Goal: Task Accomplishment & Management: Use online tool/utility

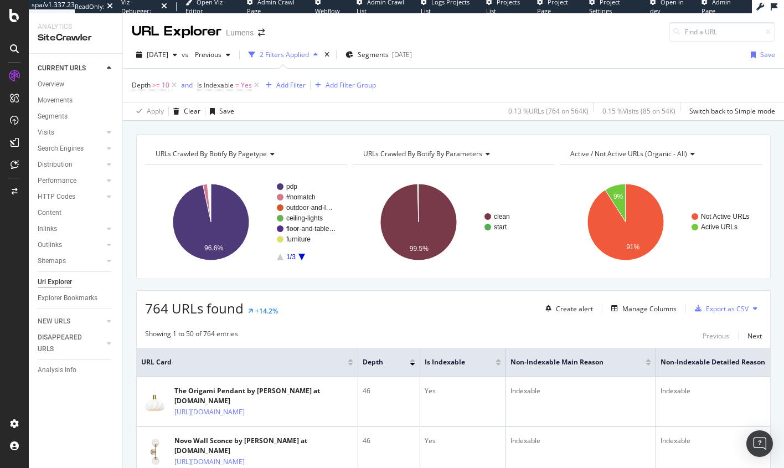
scroll to position [2156, 0]
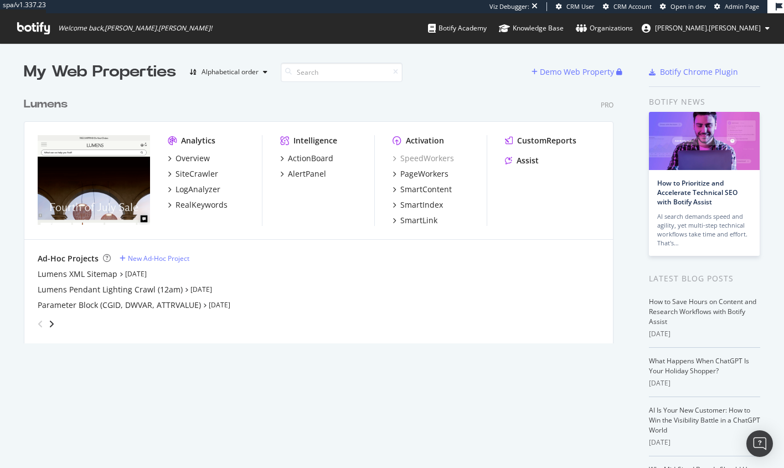
scroll to position [462, 773]
click at [321, 160] on div "ActionBoard" at bounding box center [310, 158] width 45 height 11
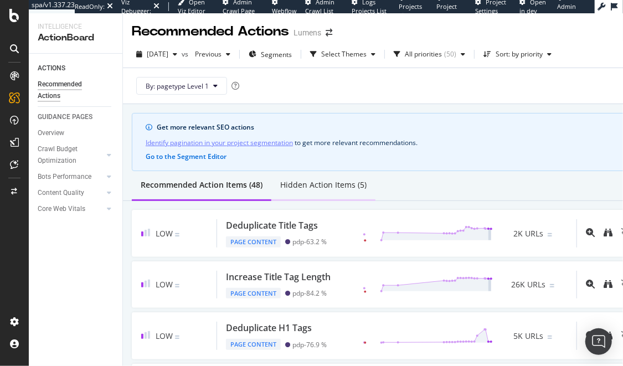
click at [320, 181] on div "Hidden Action Items (5)" at bounding box center [323, 184] width 86 height 11
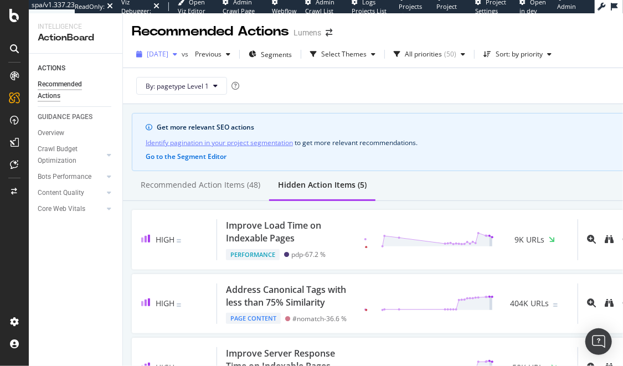
click at [168, 52] on span "2025 Sep. 7th" at bounding box center [158, 53] width 22 height 9
click at [325, 99] on div "By: pagetype Level 1" at bounding box center [387, 85] width 510 height 35
click at [210, 186] on div "Recommended Action Items (48)" at bounding box center [201, 184] width 120 height 11
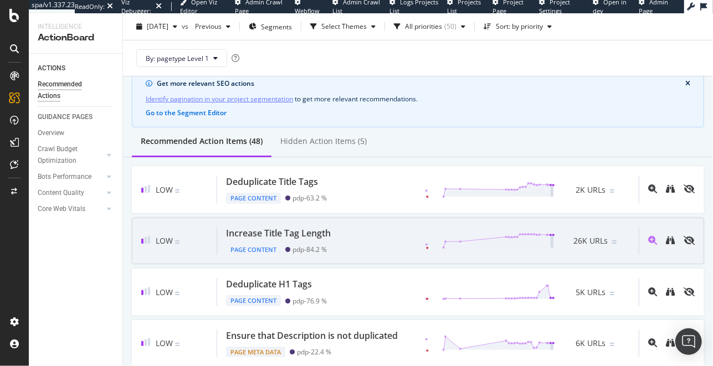
scroll to position [47, 0]
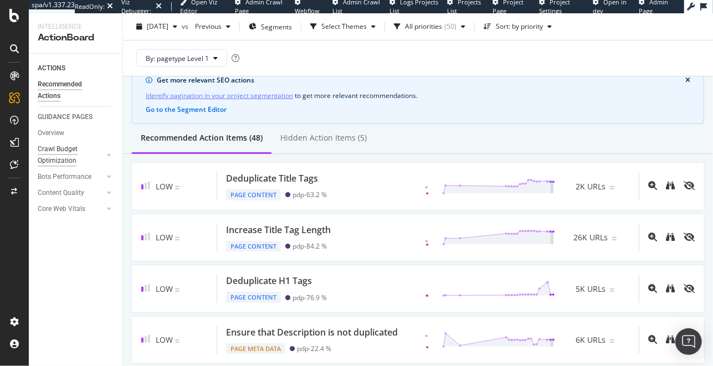
click at [58, 154] on div "Crawl Budget Optimization" at bounding box center [67, 154] width 58 height 23
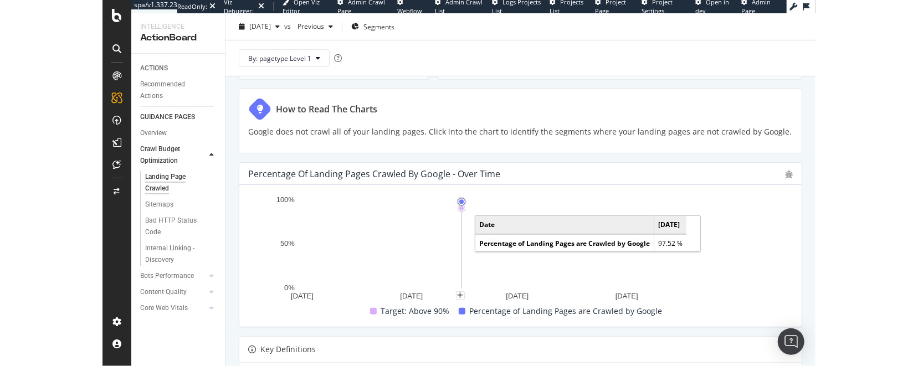
scroll to position [204, 0]
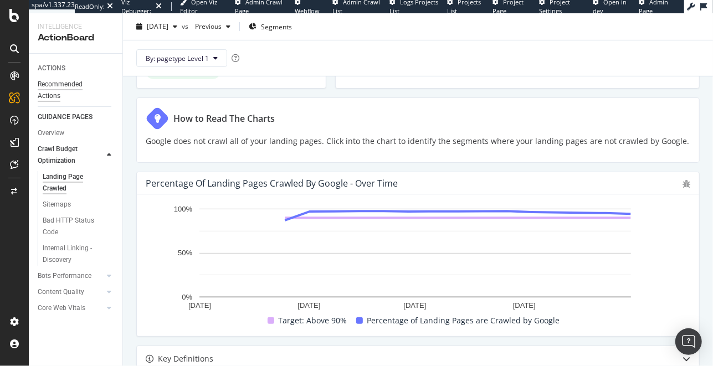
click at [54, 94] on div "Recommended Actions" at bounding box center [71, 90] width 66 height 23
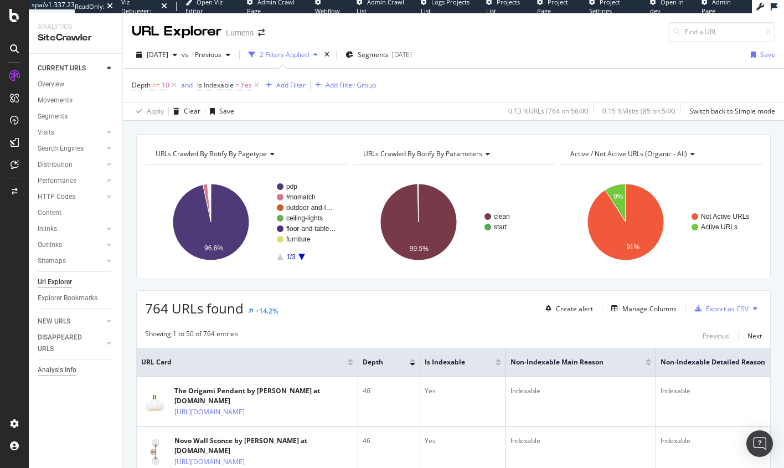
scroll to position [2156, 0]
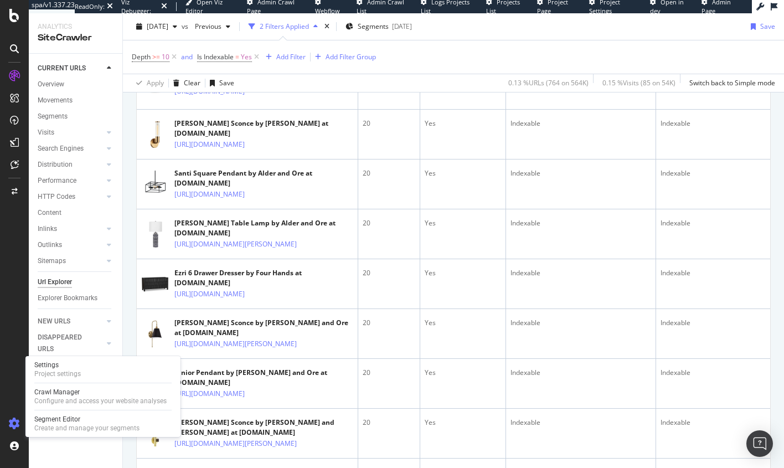
click at [9, 424] on icon at bounding box center [14, 423] width 11 height 11
click at [65, 368] on div "Settings" at bounding box center [57, 365] width 47 height 9
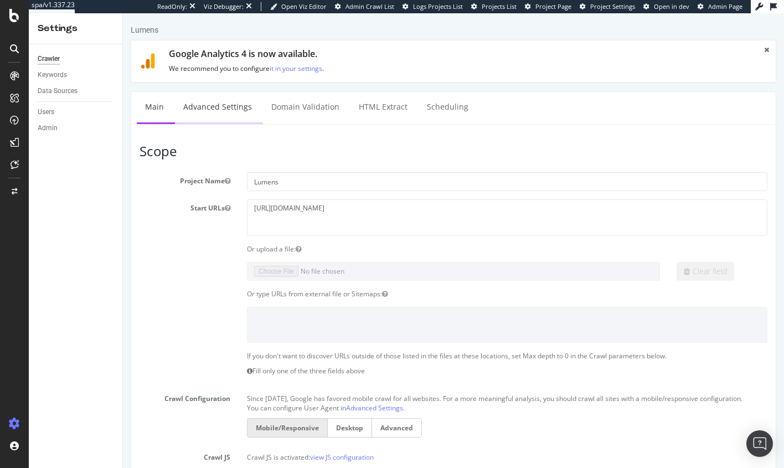
click at [229, 106] on link "Advanced Settings" at bounding box center [217, 107] width 85 height 30
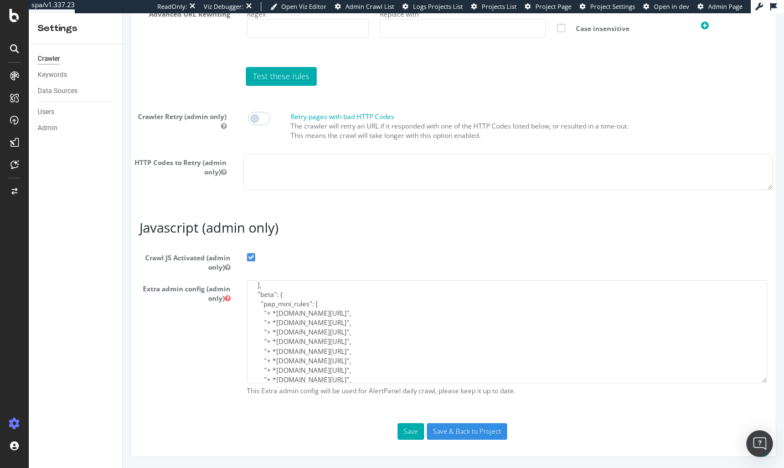
scroll to position [32, 0]
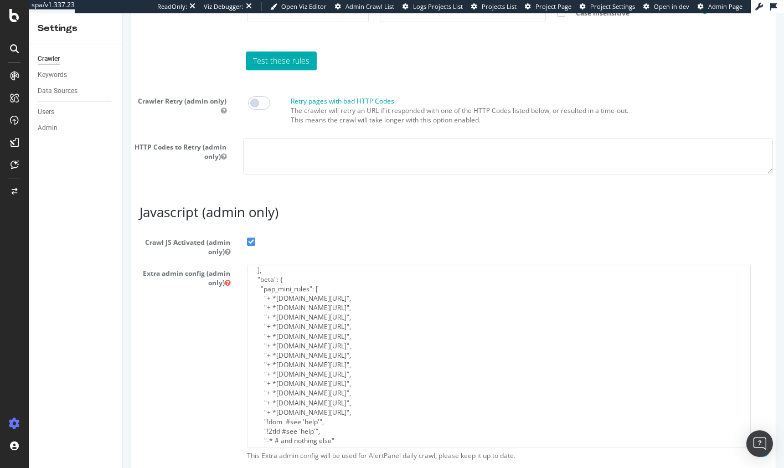
drag, startPoint x: 759, startPoint y: 381, endPoint x: 747, endPoint y: 462, distance: 82.3
click at [747, 448] on textarea "{ "flags": [ "cube" ], "beta": { "pap_mini_rules": [ "+ *newrelic.com/*", "+ *l…" at bounding box center [499, 356] width 504 height 183
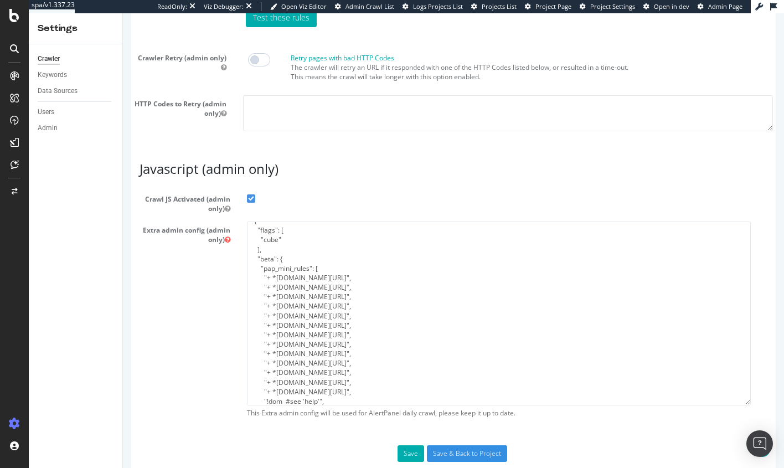
scroll to position [9, 0]
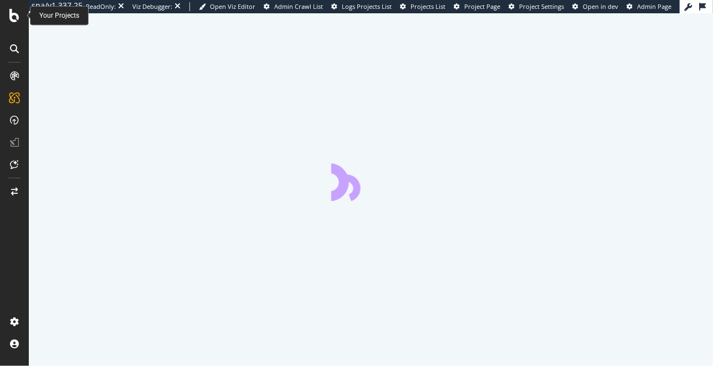
click at [17, 15] on icon at bounding box center [14, 15] width 10 height 13
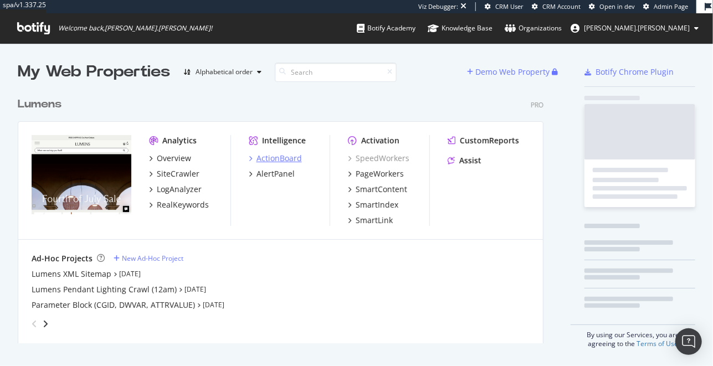
scroll to position [255, 529]
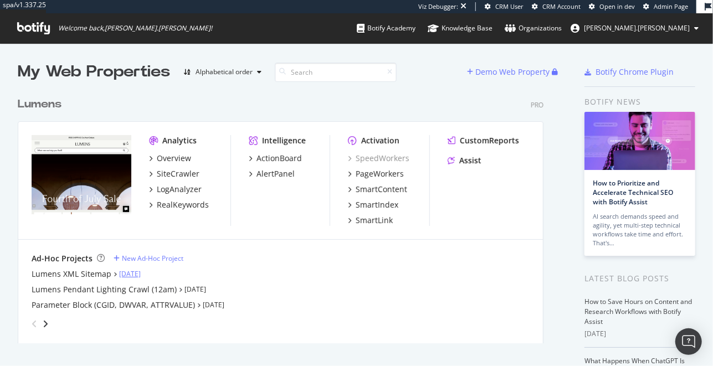
click at [141, 273] on link "[DATE]" at bounding box center [130, 273] width 22 height 9
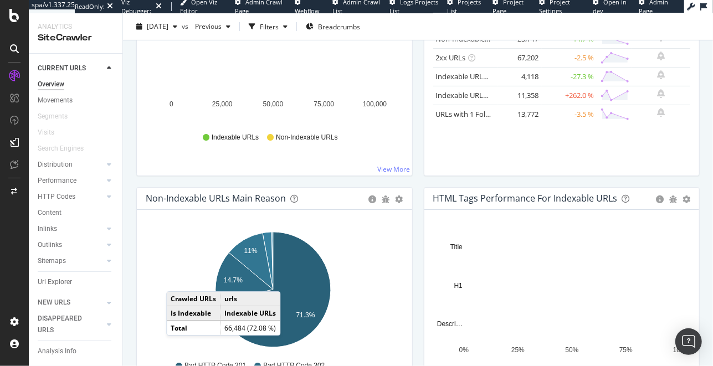
scroll to position [157, 0]
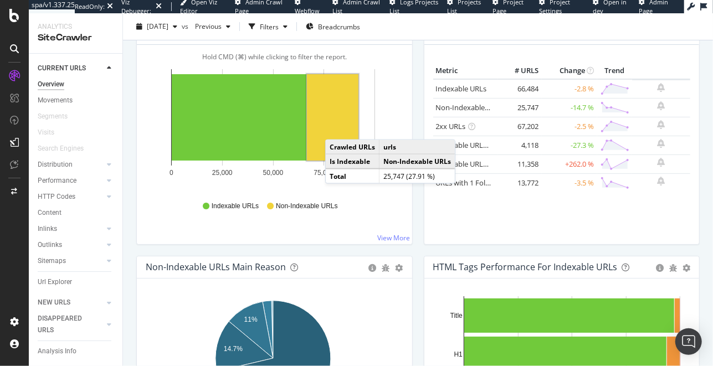
click at [337, 124] on rect "A chart." at bounding box center [333, 117] width 52 height 86
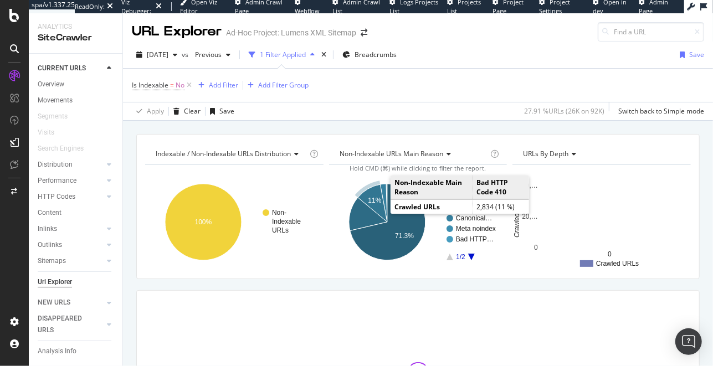
scroll to position [128, 0]
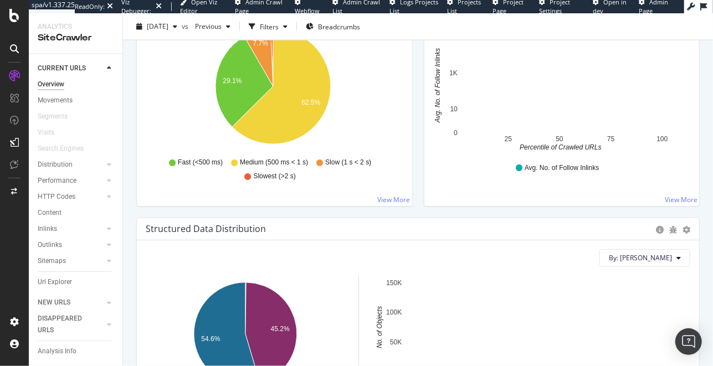
scroll to position [895, 0]
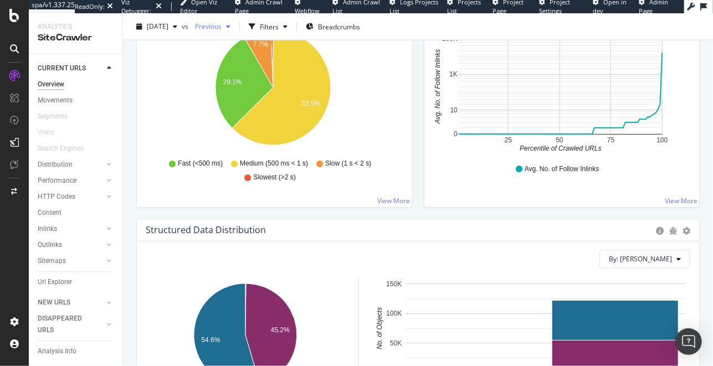
click at [222, 29] on span "Previous" at bounding box center [206, 26] width 31 height 9
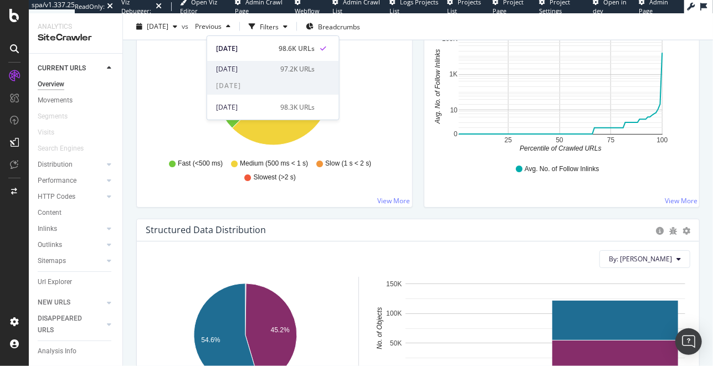
click at [246, 70] on div "2025 Jul. 3rd" at bounding box center [245, 69] width 58 height 10
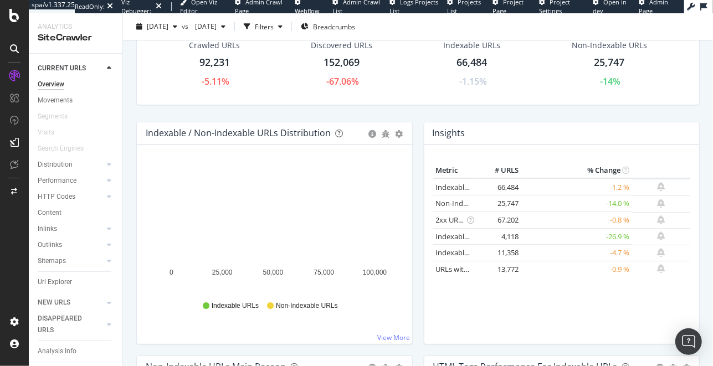
scroll to position [41, 0]
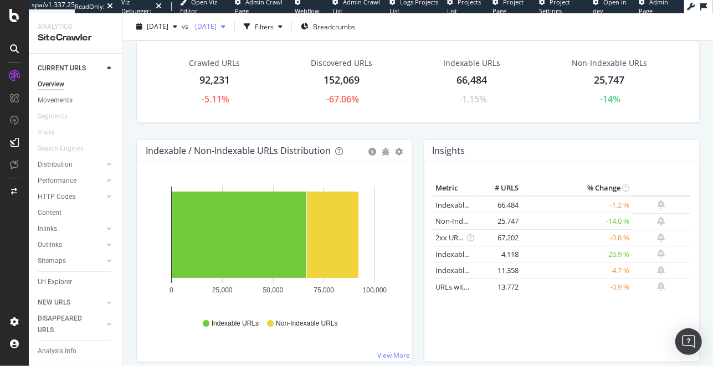
click at [217, 29] on span "2025 Jul. 3rd" at bounding box center [204, 26] width 26 height 9
click at [135, 136] on div "Crawled URLs 92,231 -5.11% Discovered URLs 152,069 -67.06% Indexable URLs 66,48…" at bounding box center [418, 89] width 574 height 99
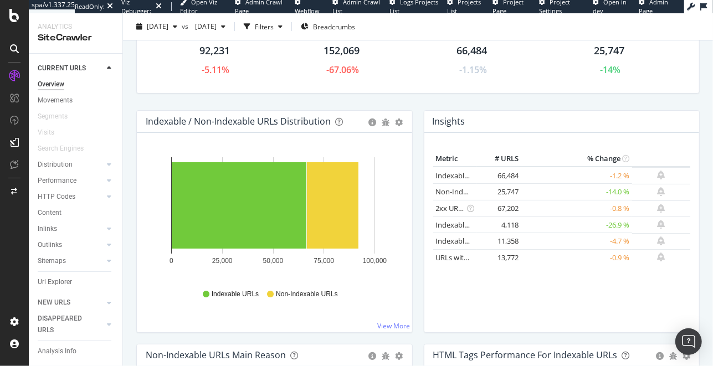
scroll to position [31, 0]
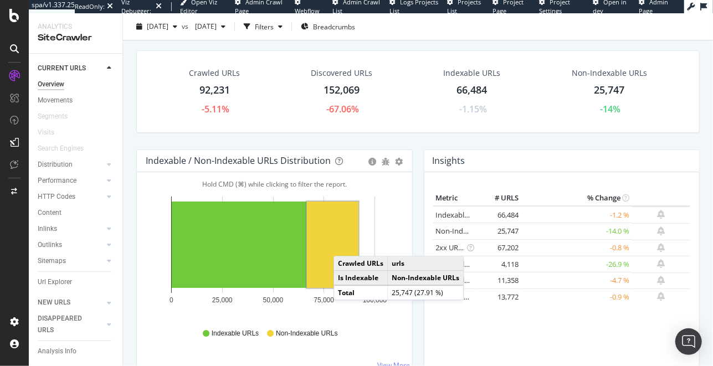
click at [345, 244] on rect "A chart." at bounding box center [333, 245] width 52 height 86
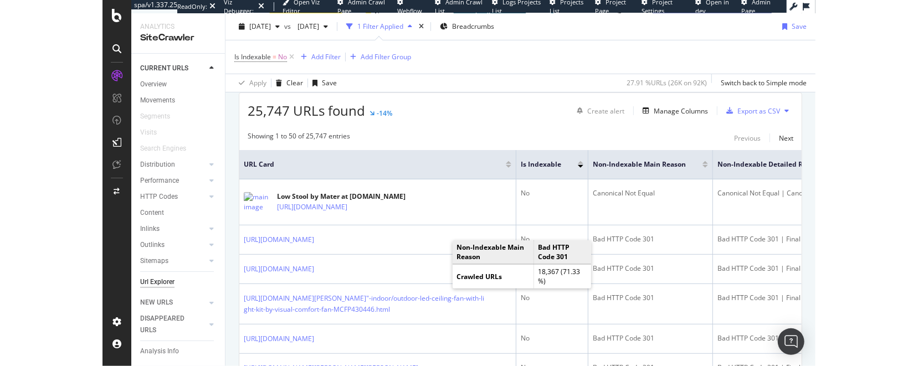
scroll to position [199, 0]
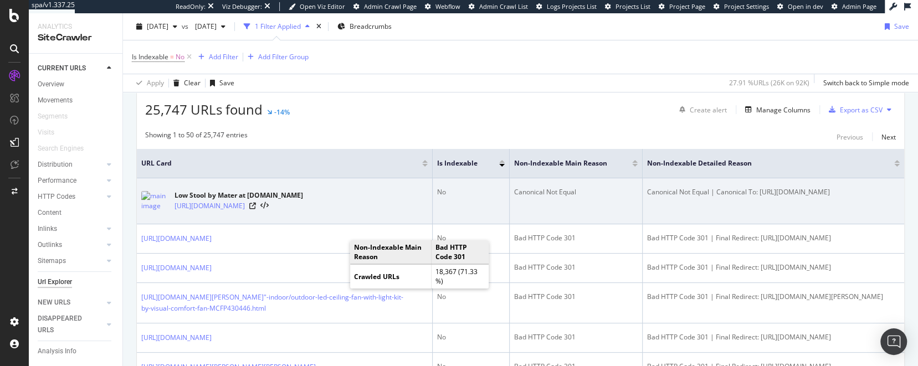
click at [345, 184] on td "Low Stool by Mater at Lumens.com https://www.lumens.com/low-stool-by-mater-MAT6…" at bounding box center [285, 201] width 296 height 46
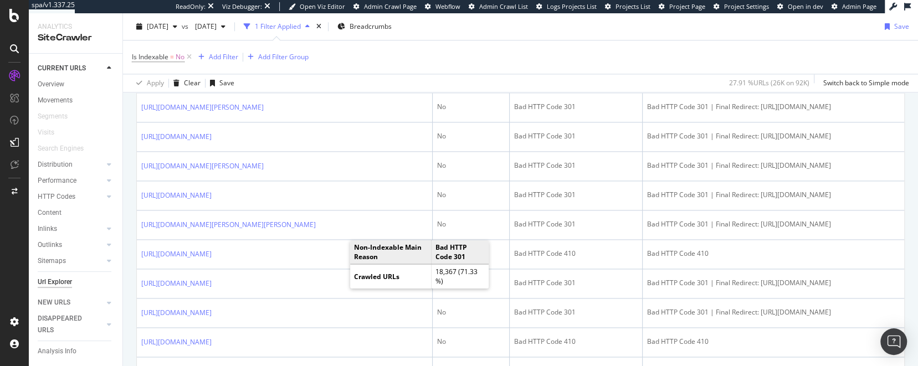
scroll to position [0, 0]
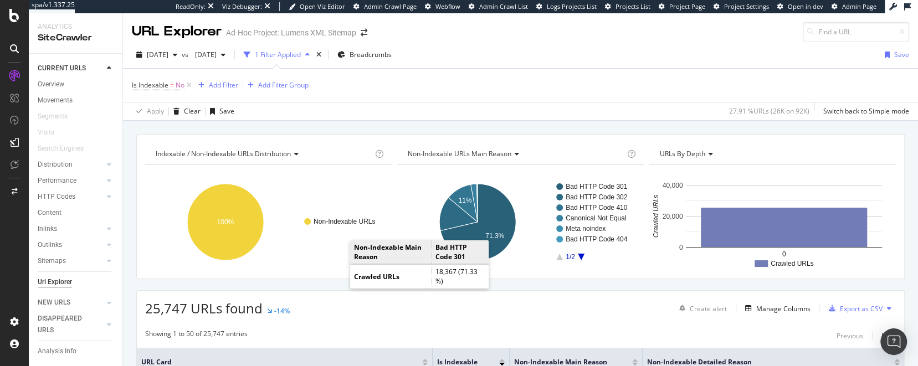
click at [331, 183] on rect "A chart." at bounding box center [267, 222] width 245 height 96
click at [419, 253] on td "Non-Indexable Main Reason" at bounding box center [390, 252] width 81 height 24
click at [409, 207] on rect "A chart." at bounding box center [519, 222] width 245 height 96
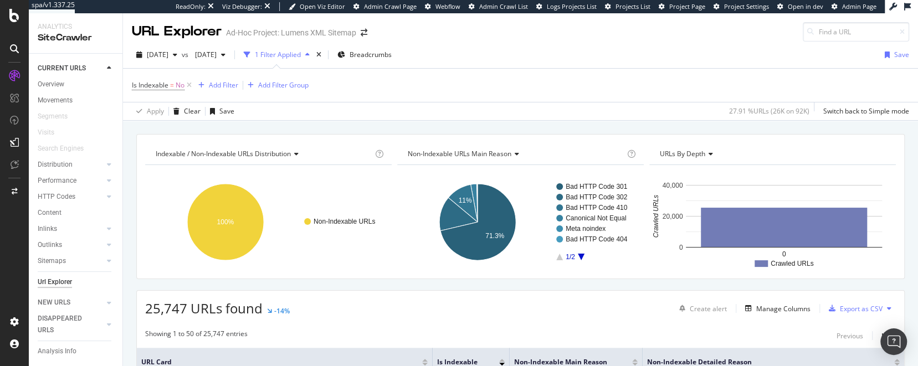
click at [577, 64] on div "2025 Sep. 12th vs 2025 Jul. 3rd 1 Filter Applied Breadcrumbs Save" at bounding box center [520, 57] width 795 height 22
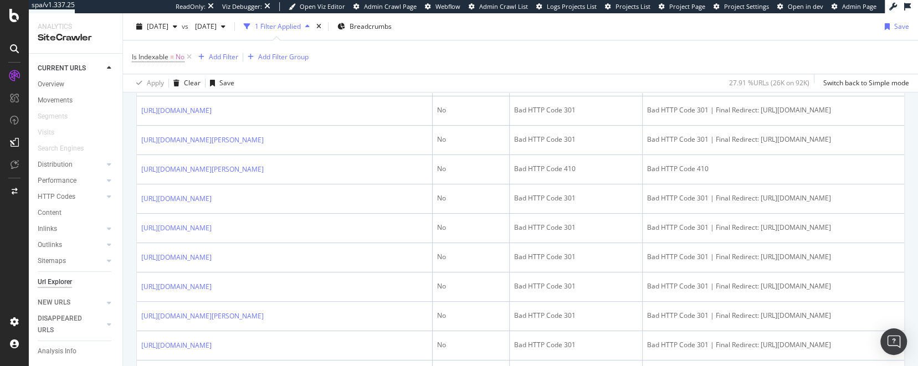
scroll to position [269, 0]
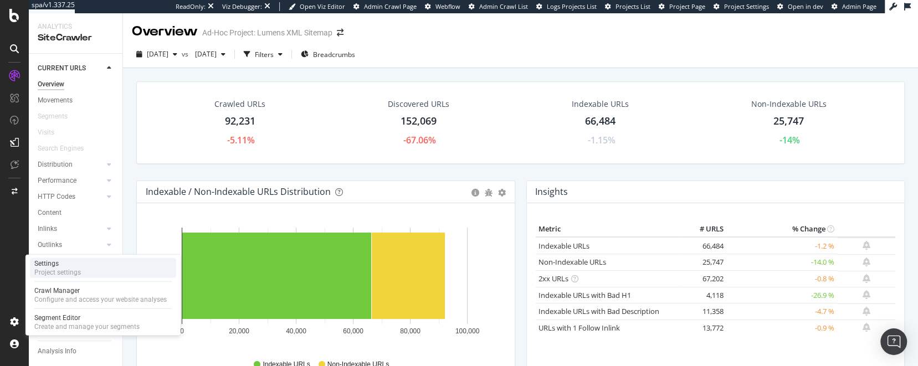
click at [88, 261] on div "Settings Project settings" at bounding box center [103, 268] width 146 height 20
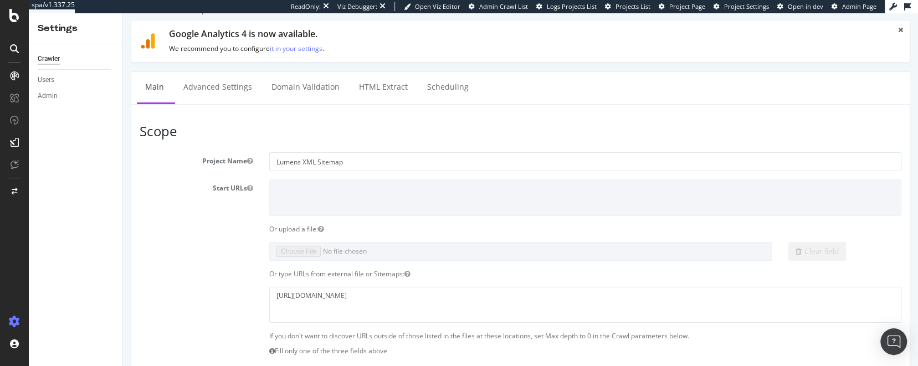
scroll to position [33, 0]
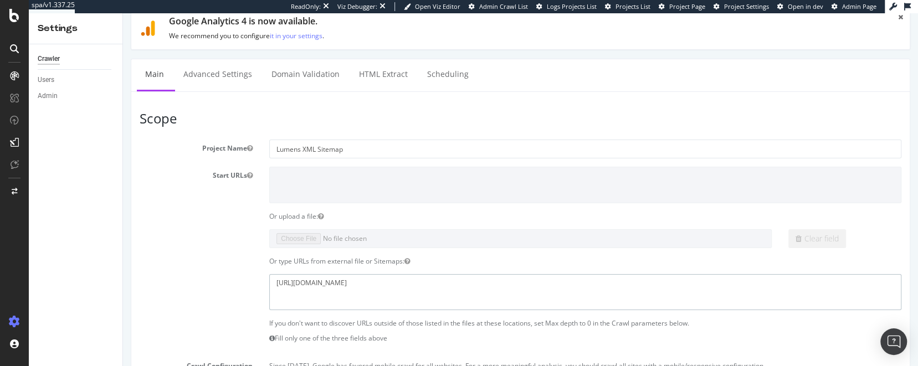
drag, startPoint x: 439, startPoint y: 283, endPoint x: 252, endPoint y: 280, distance: 187.2
click at [252, 280] on div "https://www.lumens.com/sitemap_index.xml" at bounding box center [520, 292] width 778 height 36
click at [554, 258] on div "Or type URLs from external file or Sitemaps:" at bounding box center [585, 260] width 649 height 9
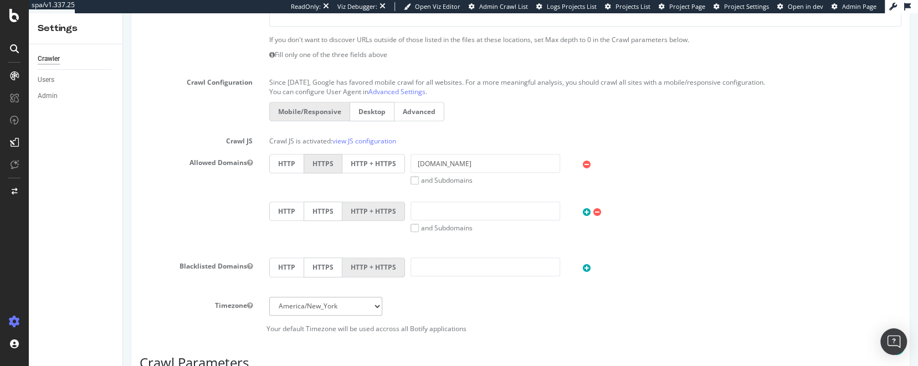
scroll to position [320, 0]
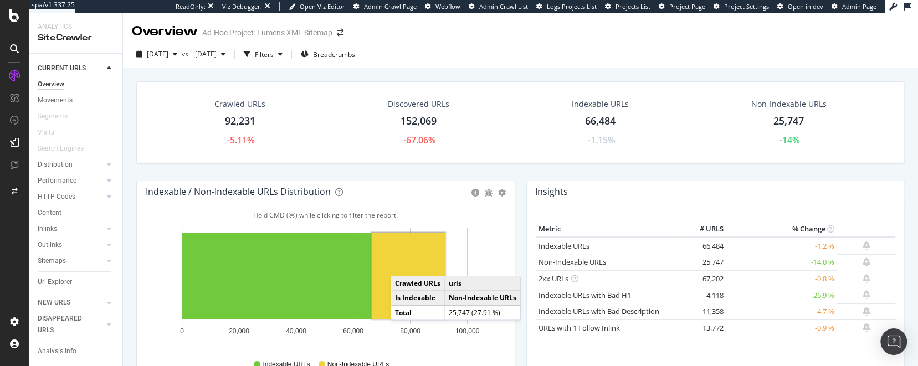
click at [402, 264] on rect "A chart." at bounding box center [408, 276] width 73 height 86
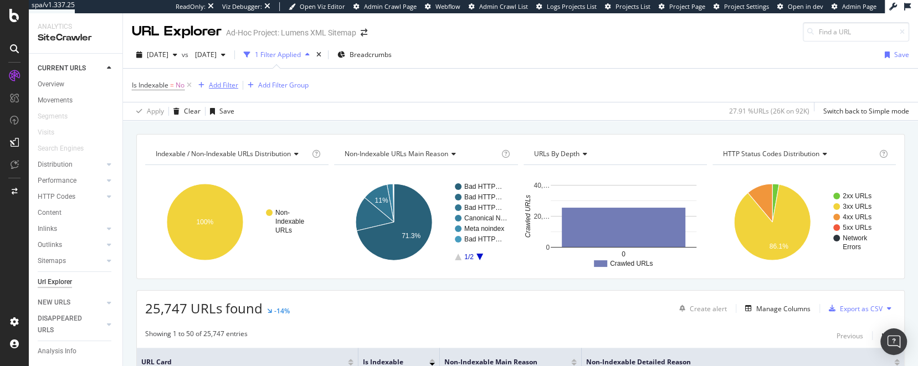
click at [221, 84] on div "Add Filter" at bounding box center [223, 84] width 29 height 9
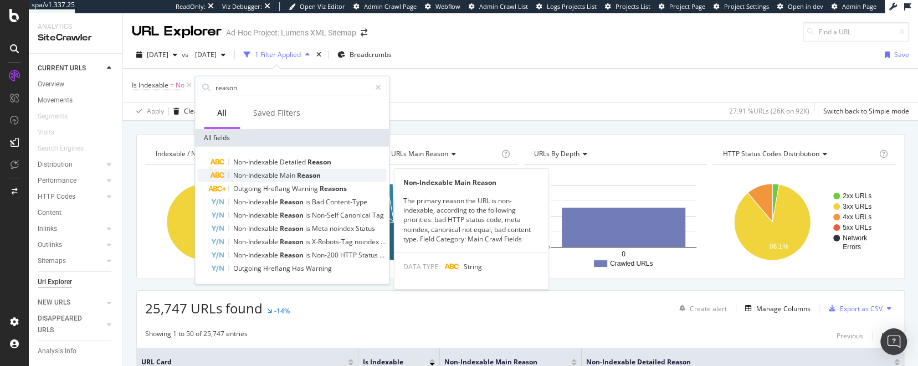
type input "reason"
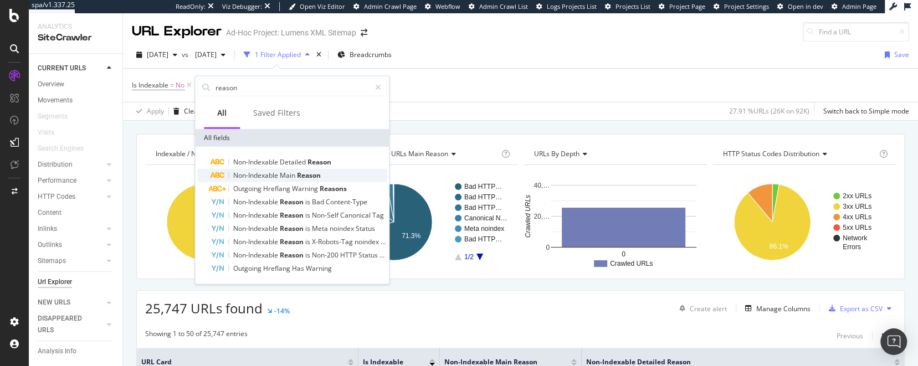
click at [289, 176] on span "Main" at bounding box center [288, 175] width 17 height 9
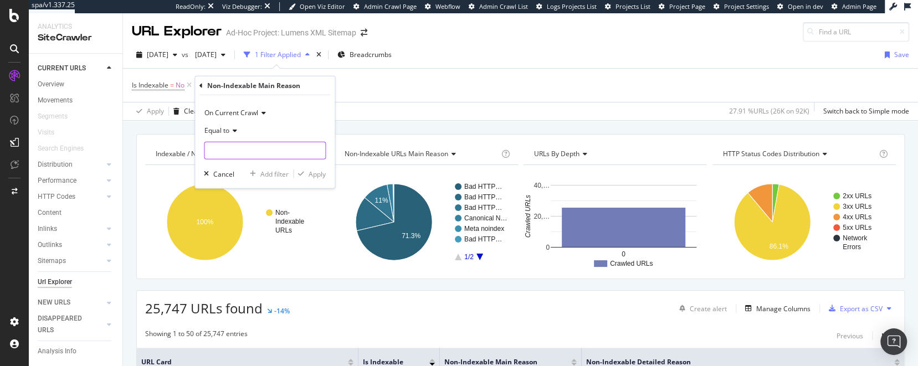
click at [238, 147] on input "text" at bounding box center [264, 151] width 121 height 18
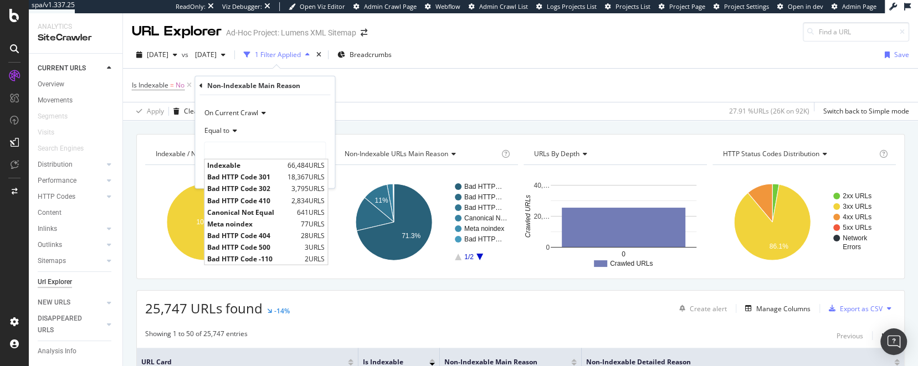
click at [441, 84] on div "Is Indexable = No Add Filter Add Filter Group" at bounding box center [520, 85] width 777 height 33
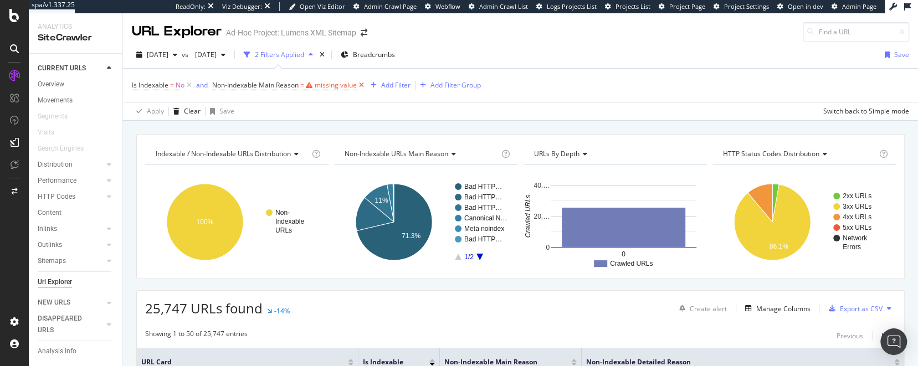
click at [362, 84] on icon at bounding box center [361, 85] width 9 height 11
click at [48, 81] on div "Overview" at bounding box center [51, 85] width 27 height 12
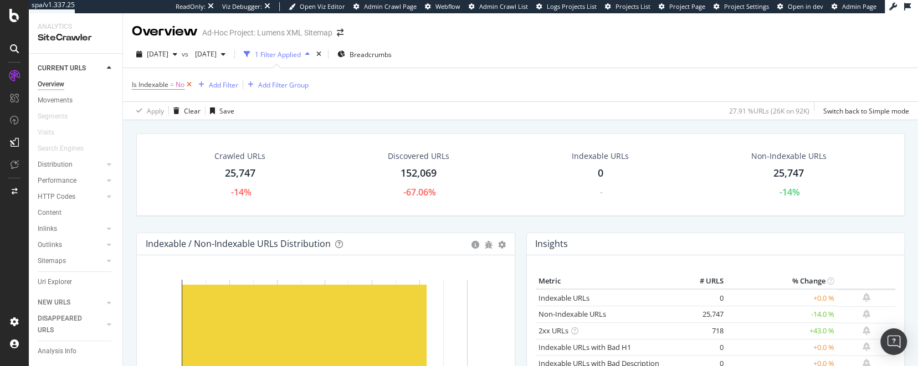
click at [191, 85] on icon at bounding box center [188, 84] width 9 height 11
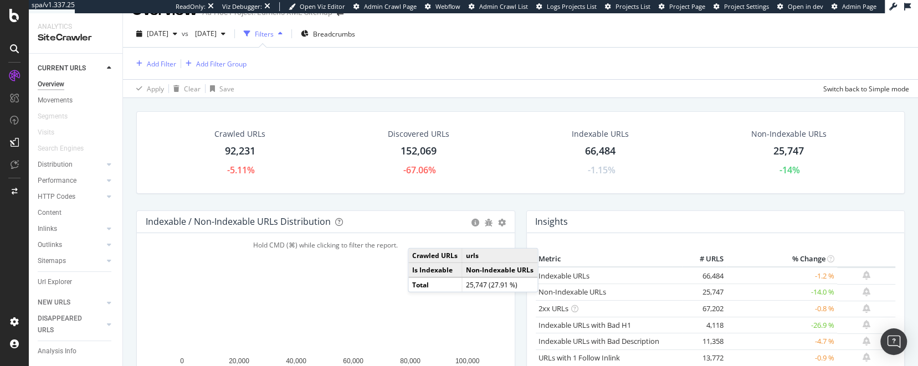
scroll to position [33, 0]
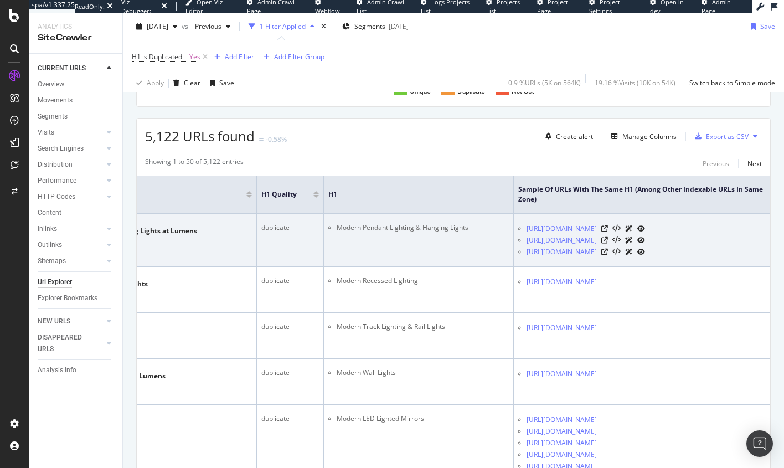
scroll to position [0, 157]
click at [608, 226] on icon at bounding box center [604, 228] width 7 height 7
click at [608, 238] on icon at bounding box center [604, 240] width 7 height 7
click at [608, 250] on icon at bounding box center [604, 252] width 7 height 7
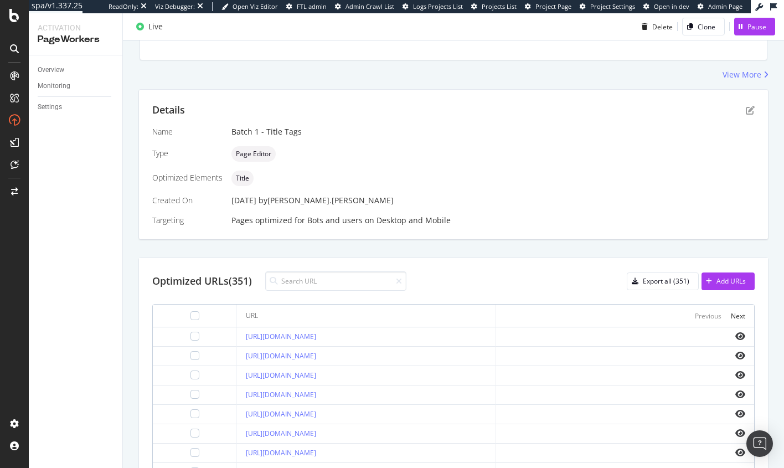
scroll to position [188, 0]
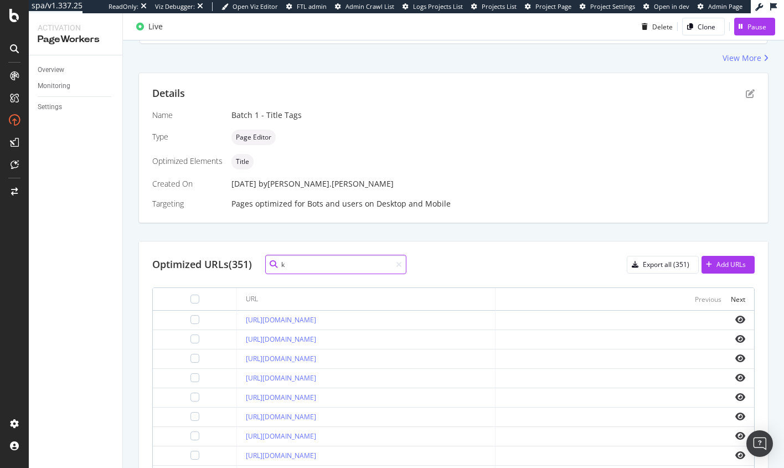
drag, startPoint x: 290, startPoint y: 261, endPoint x: 255, endPoint y: 258, distance: 35.1
click at [255, 258] on div "Optimized URLs (351) k" at bounding box center [279, 264] width 254 height 19
paste input "Kartell"
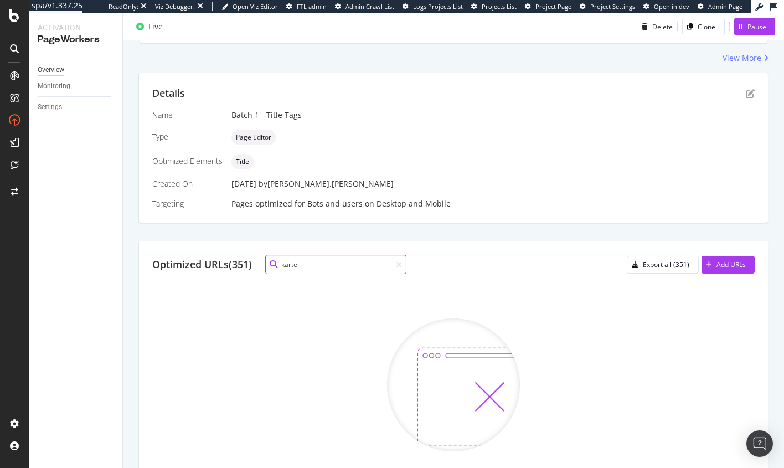
type input "kartell"
click at [54, 71] on div "Overview" at bounding box center [51, 70] width 27 height 12
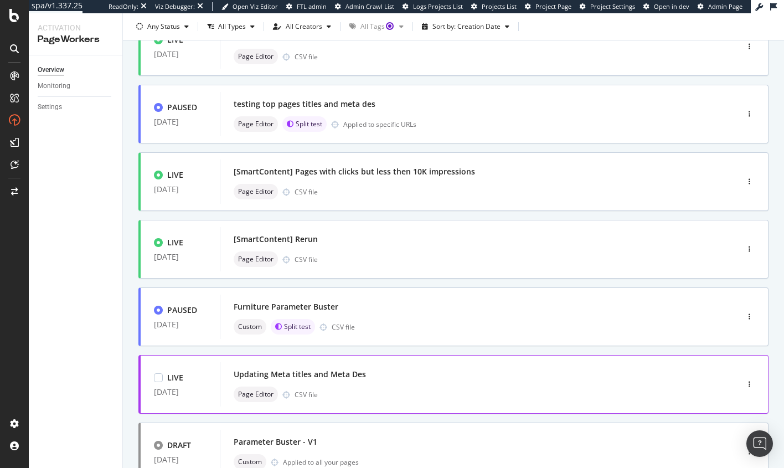
scroll to position [311, 0]
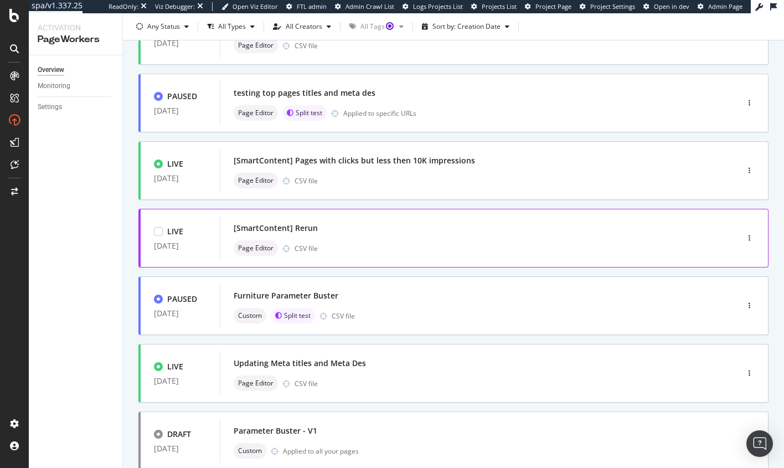
click at [349, 225] on div "[SmartContent] Rerun" at bounding box center [463, 228] width 458 height 16
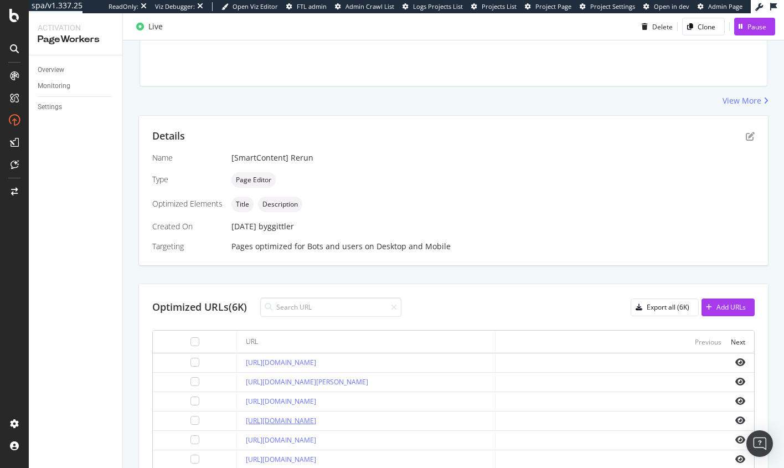
scroll to position [211, 0]
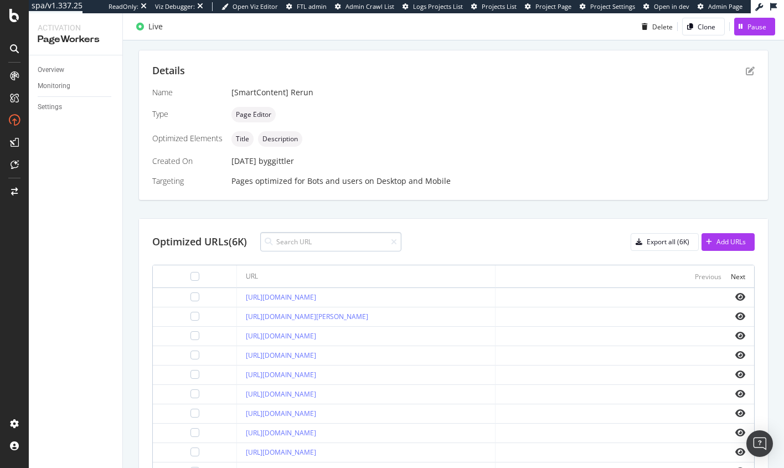
click at [304, 239] on input at bounding box center [330, 241] width 141 height 19
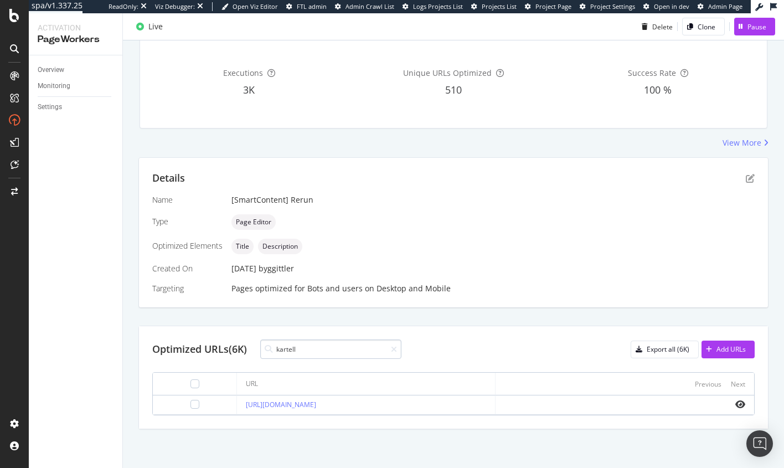
scroll to position [102, 0]
type input "kartell"
click at [50, 67] on div "Overview" at bounding box center [51, 70] width 27 height 12
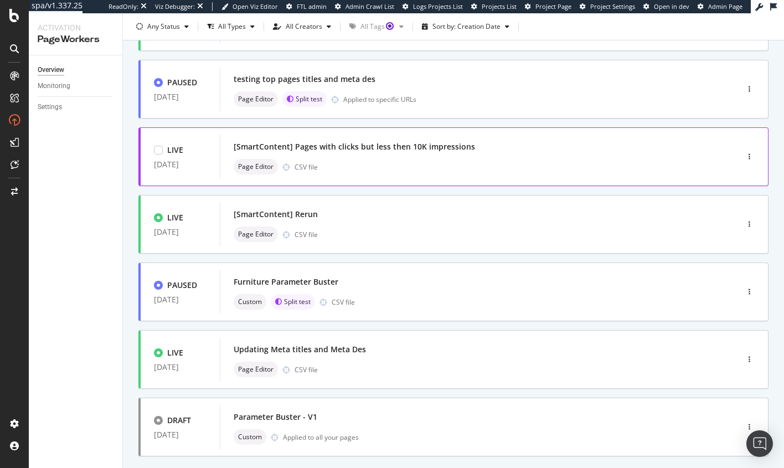
scroll to position [384, 0]
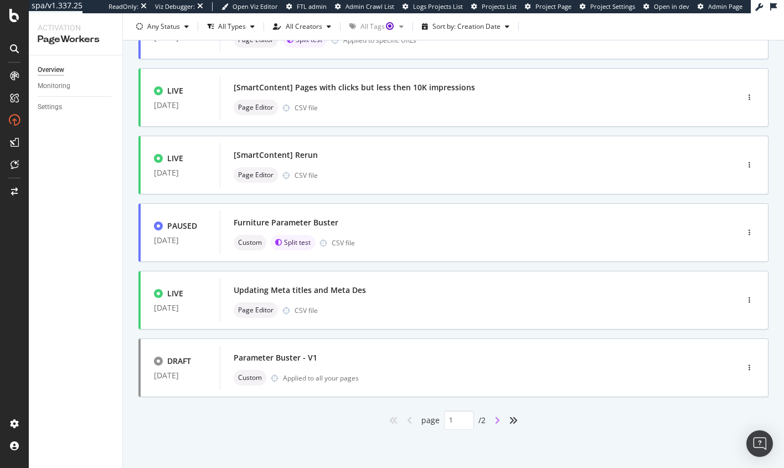
click at [495, 418] on icon "angle-right" at bounding box center [498, 420] width 6 height 9
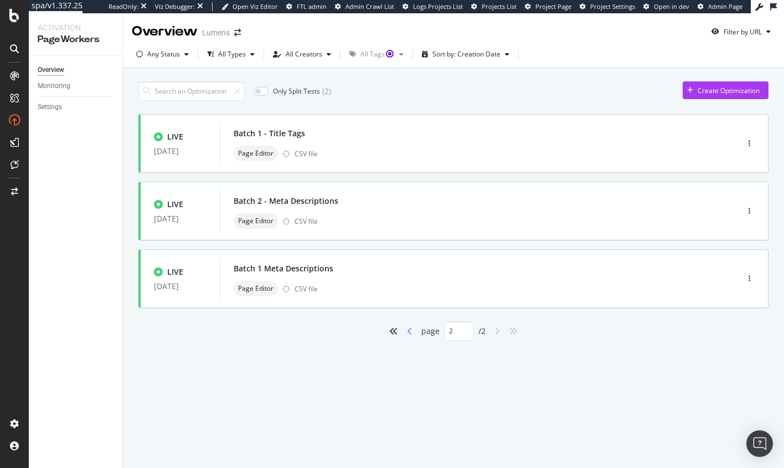
click at [410, 331] on icon "angle-left" at bounding box center [410, 331] width 6 height 9
type input "1"
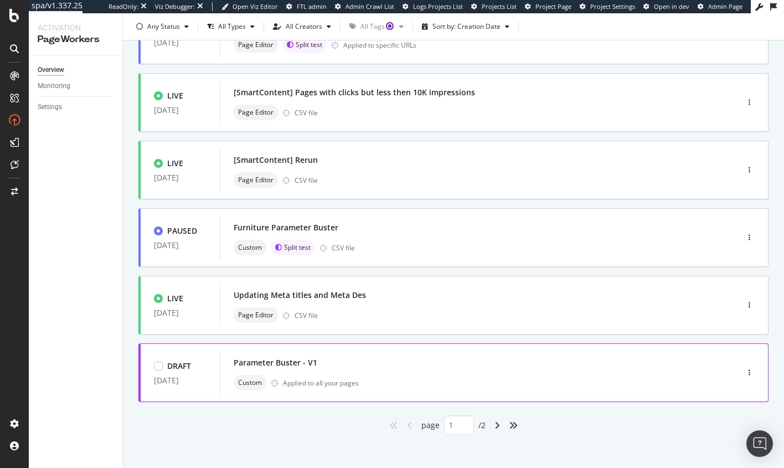
scroll to position [384, 0]
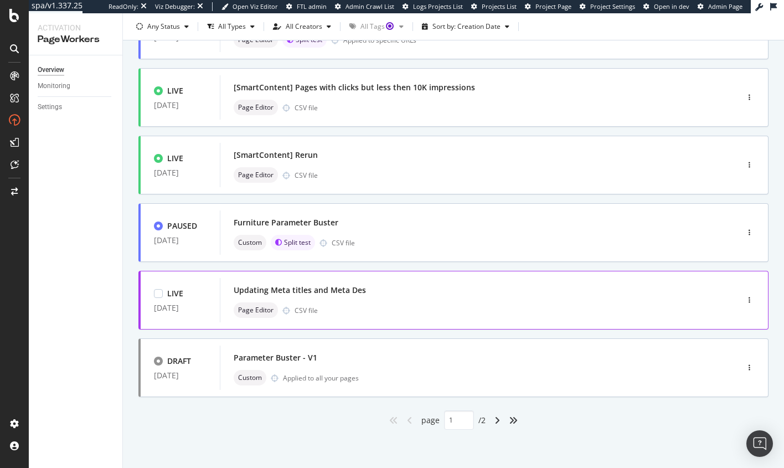
click at [352, 287] on div "Updating Meta titles and Meta Des" at bounding box center [300, 290] width 132 height 11
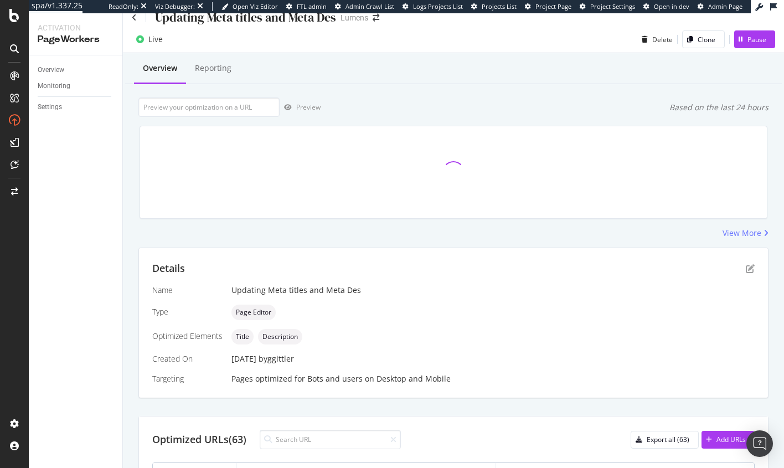
scroll to position [60, 0]
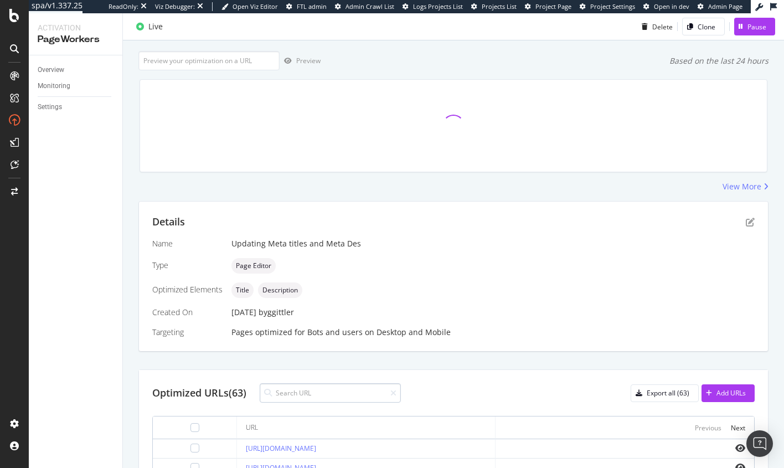
click at [309, 390] on input at bounding box center [330, 392] width 141 height 19
click at [332, 394] on input "Kartell" at bounding box center [330, 392] width 141 height 19
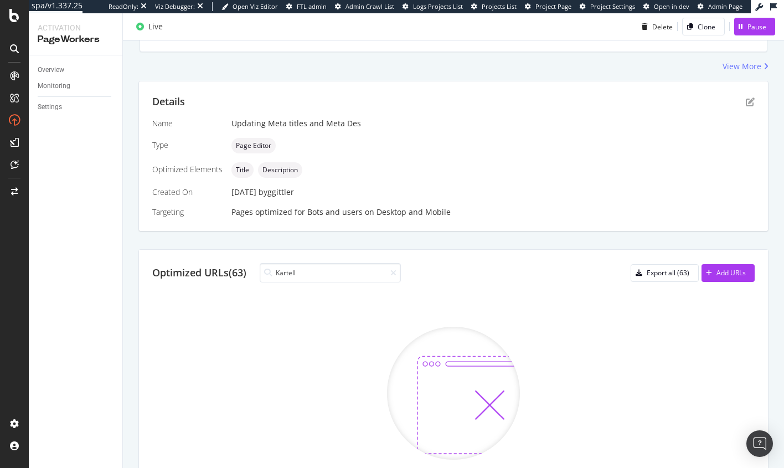
scroll to position [186, 0]
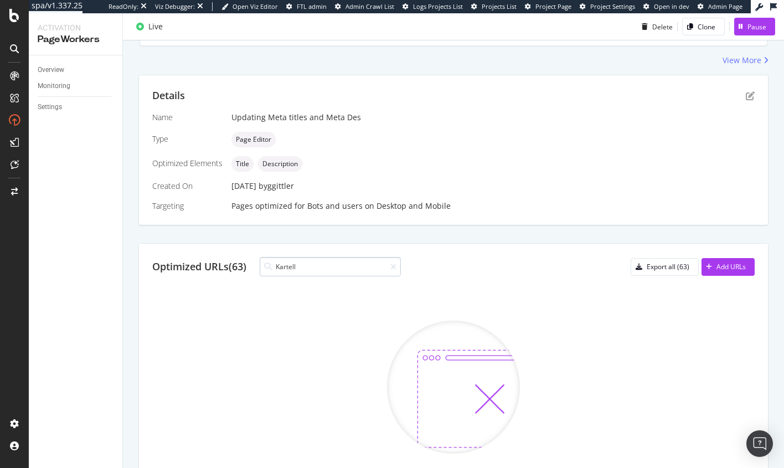
click at [281, 264] on input "Kartell" at bounding box center [330, 266] width 141 height 19
type input "kartell"
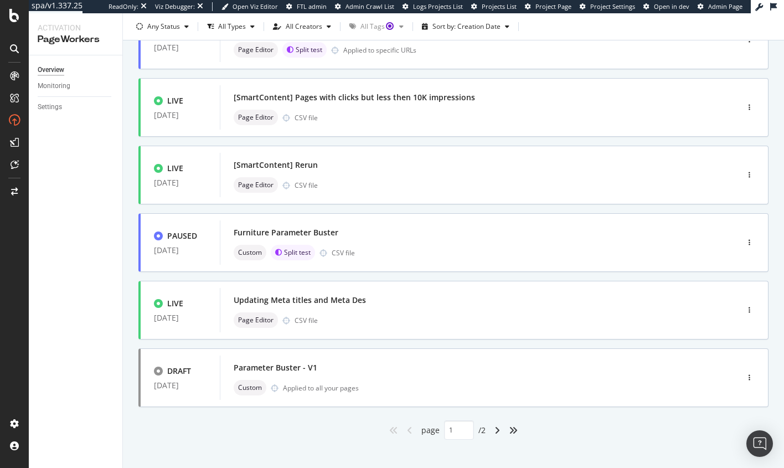
scroll to position [356, 0]
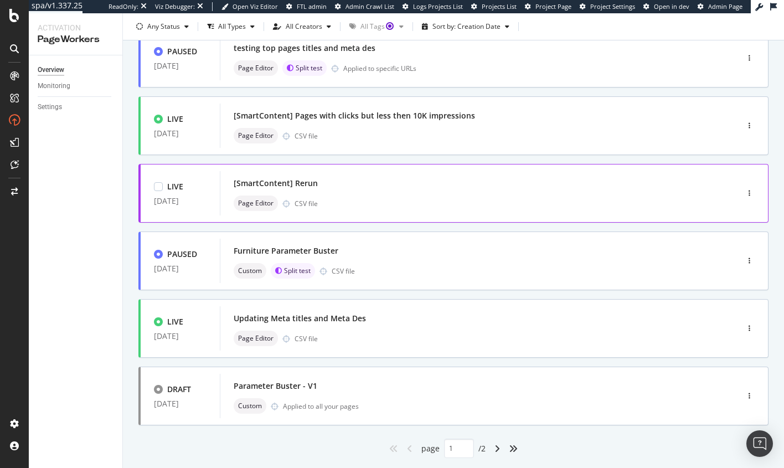
click at [351, 181] on div "[SmartContent] Rerun" at bounding box center [463, 184] width 458 height 16
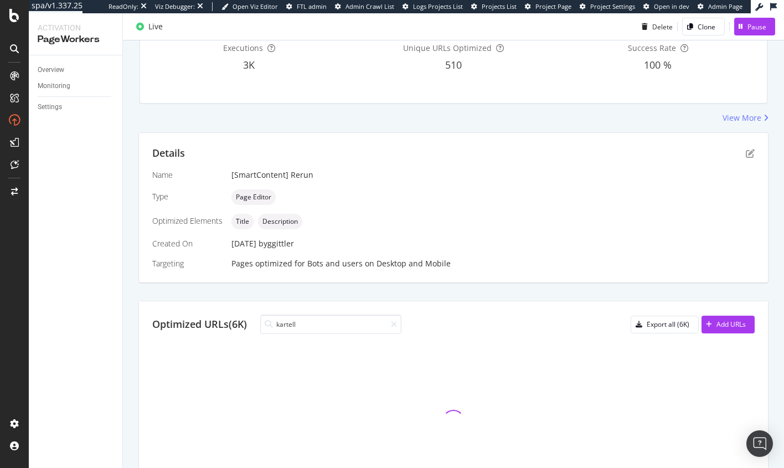
scroll to position [102, 0]
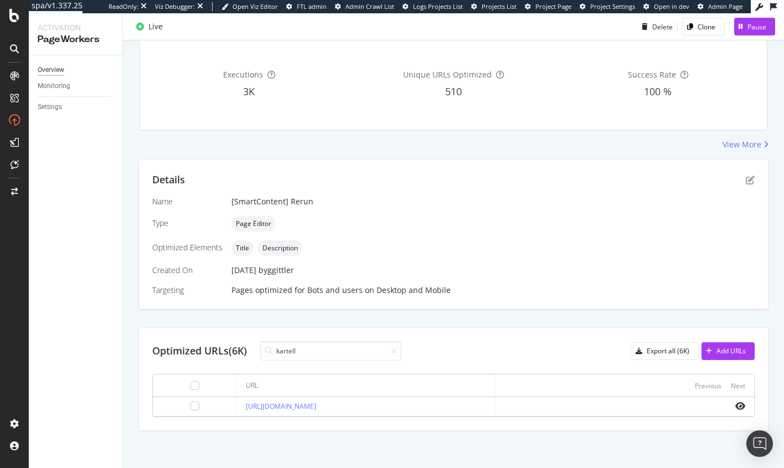
type input "kartell"
drag, startPoint x: 55, startPoint y: 71, endPoint x: 62, endPoint y: 79, distance: 10.6
click at [54, 71] on div "Overview" at bounding box center [51, 70] width 27 height 12
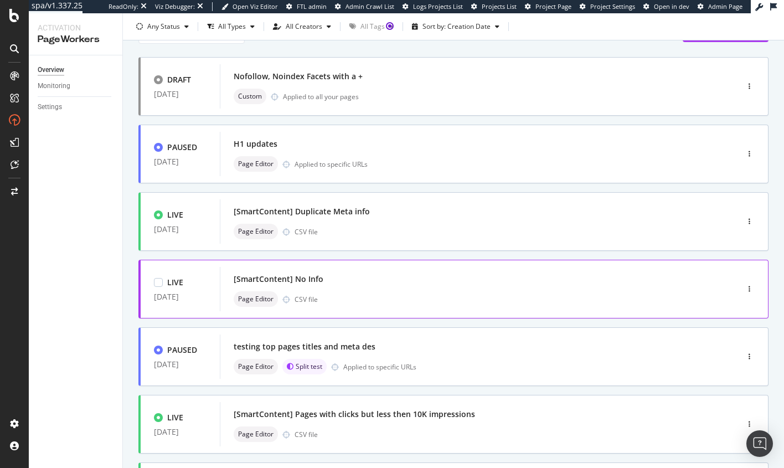
scroll to position [220, 0]
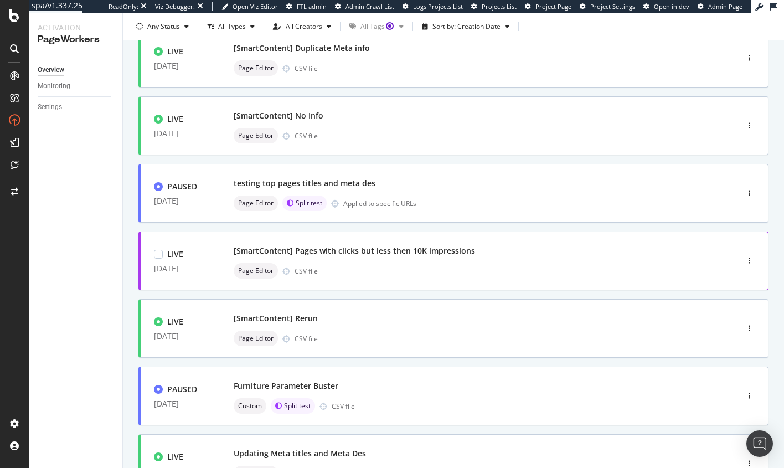
click at [440, 251] on div "[SmartContent] Pages with clicks but less then 10K impressions" at bounding box center [355, 250] width 242 height 11
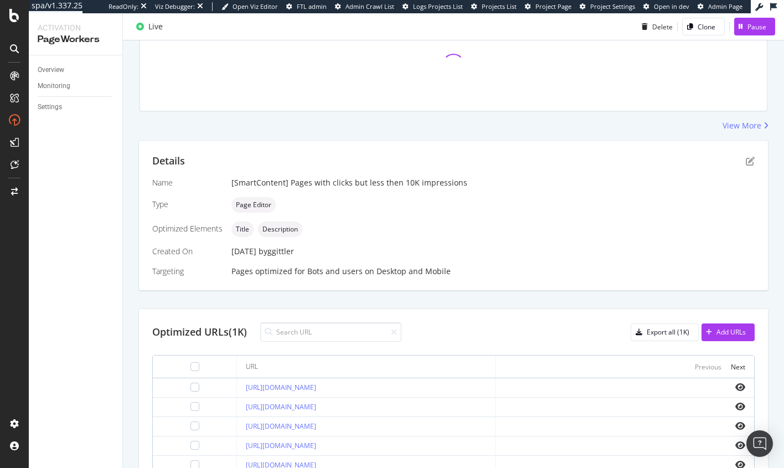
scroll to position [123, 0]
click at [297, 327] on input at bounding box center [330, 329] width 141 height 19
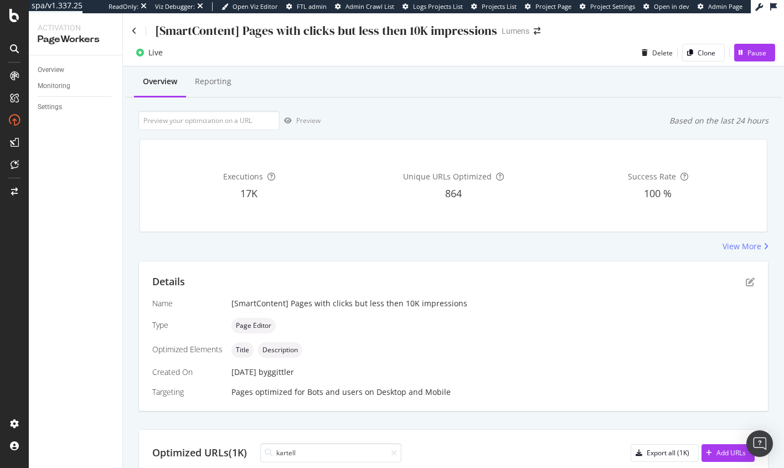
scroll to position [0, 0]
type input "kartell"
click at [228, 82] on div "Reporting" at bounding box center [213, 81] width 37 height 11
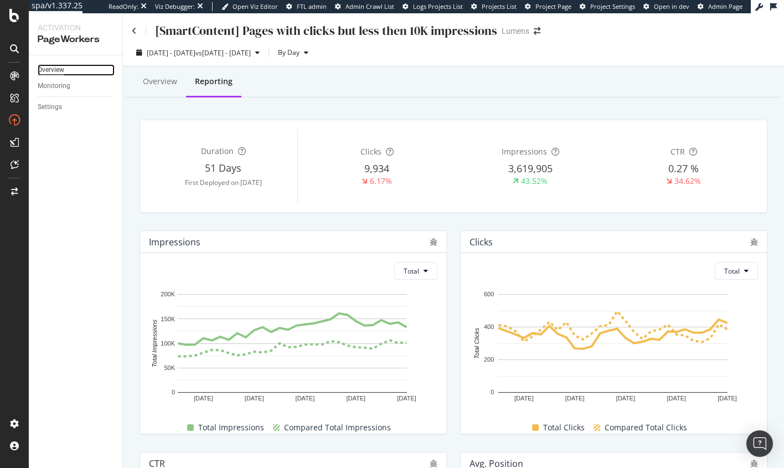
click at [59, 70] on div "Overview" at bounding box center [51, 70] width 27 height 12
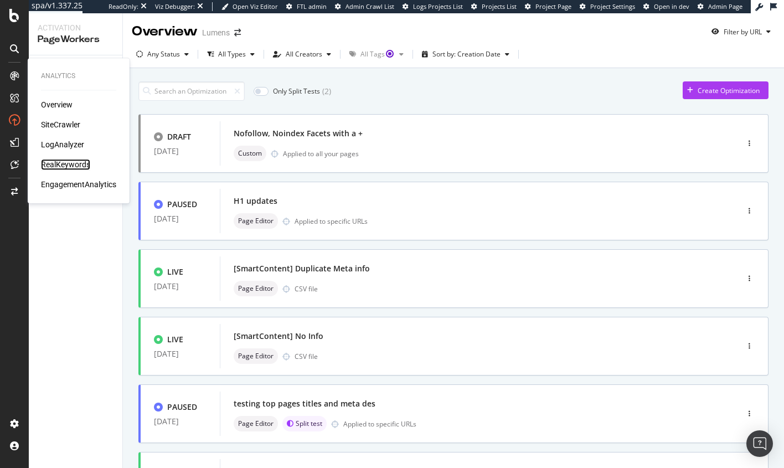
click at [59, 167] on div "RealKeywords" at bounding box center [65, 164] width 49 height 11
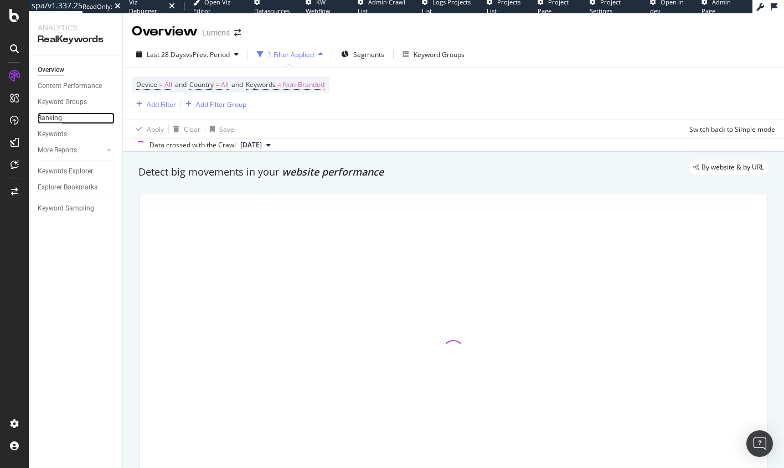
click at [55, 117] on div "Ranking" at bounding box center [50, 118] width 24 height 12
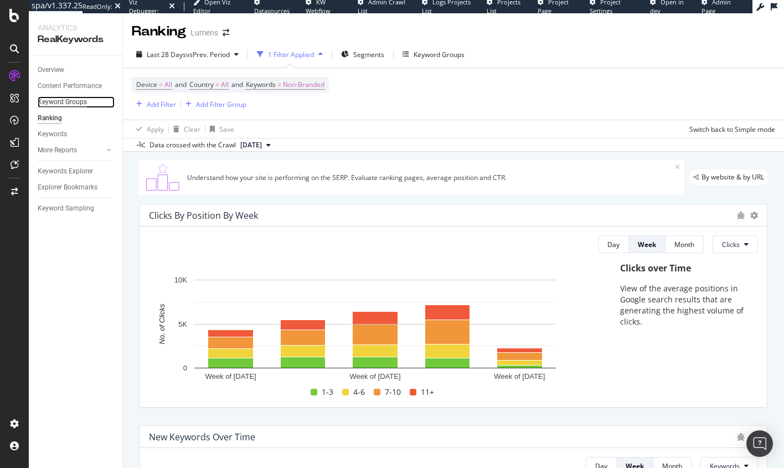
click at [56, 100] on div "Keyword Groups" at bounding box center [62, 102] width 49 height 12
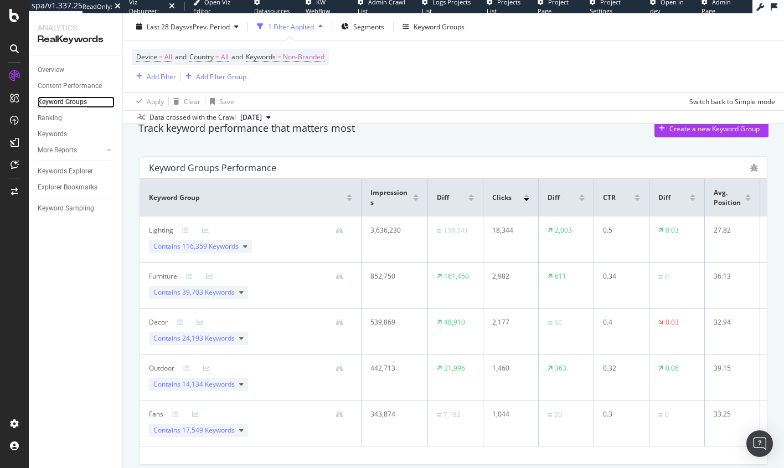
scroll to position [94, 0]
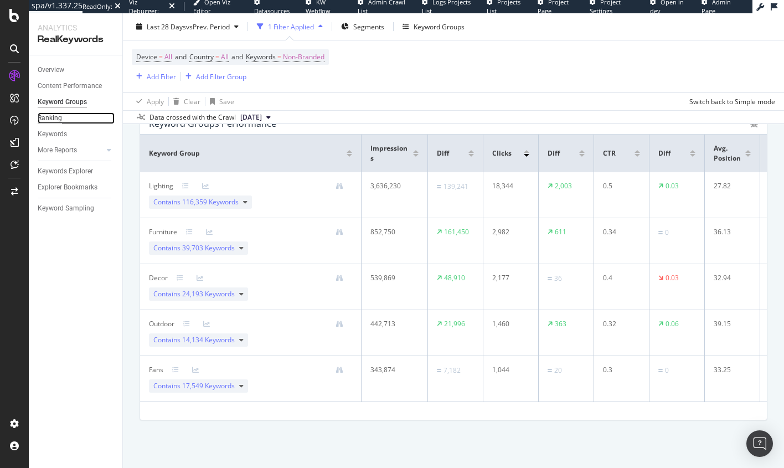
click at [57, 117] on div "Ranking" at bounding box center [50, 118] width 24 height 12
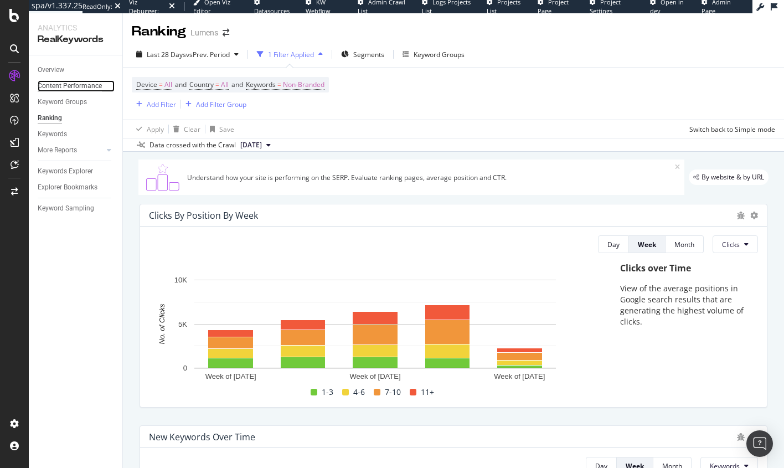
click at [49, 86] on div "Content Performance" at bounding box center [70, 86] width 64 height 12
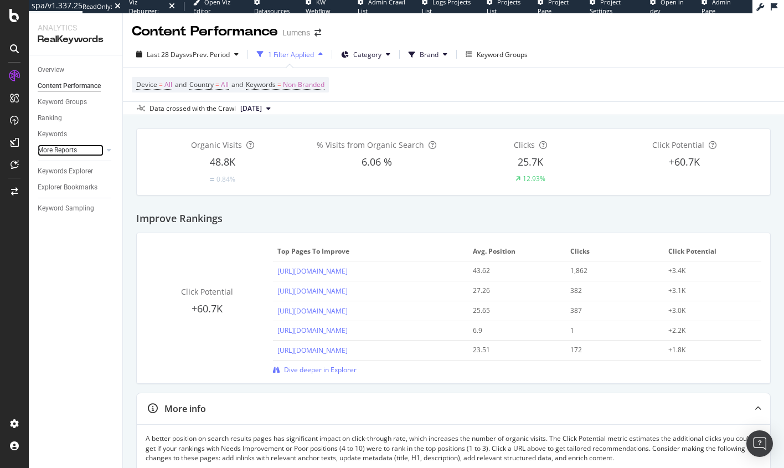
click at [91, 150] on link "More Reports" at bounding box center [71, 151] width 66 height 12
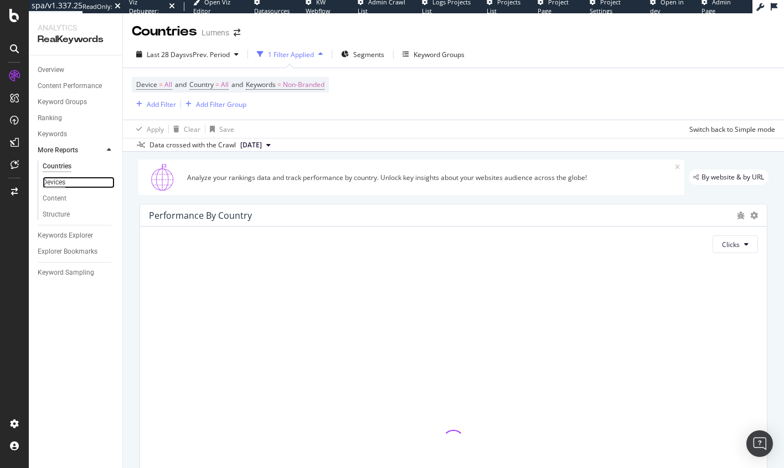
click at [55, 182] on div "Devices" at bounding box center [54, 183] width 23 height 12
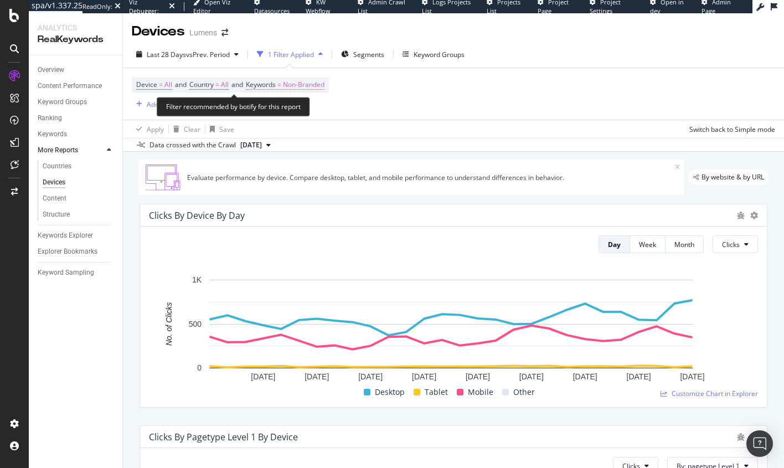
click at [319, 86] on span "Non-Branded" at bounding box center [304, 85] width 42 height 16
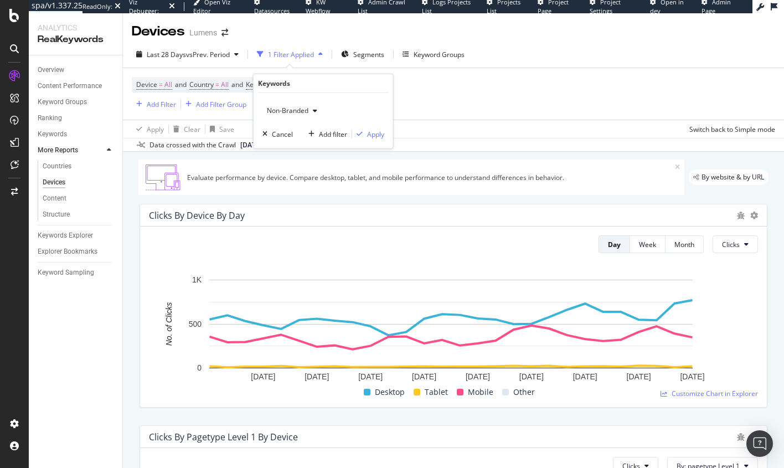
click at [302, 111] on span "Non-Branded" at bounding box center [286, 110] width 46 height 9
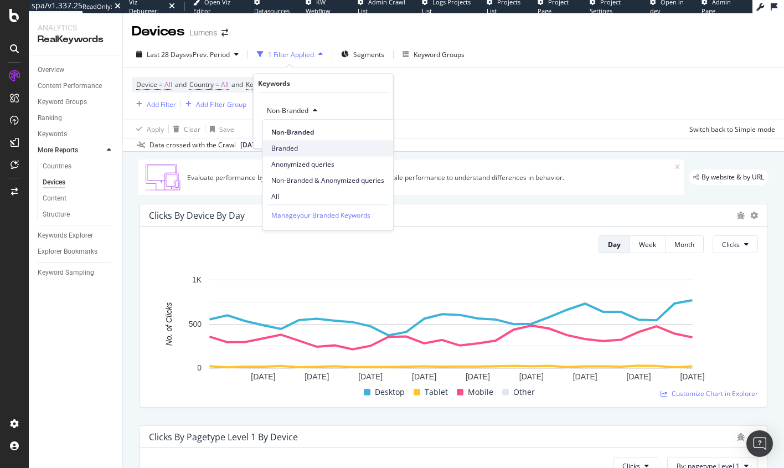
click at [286, 148] on span "Branded" at bounding box center [327, 148] width 113 height 10
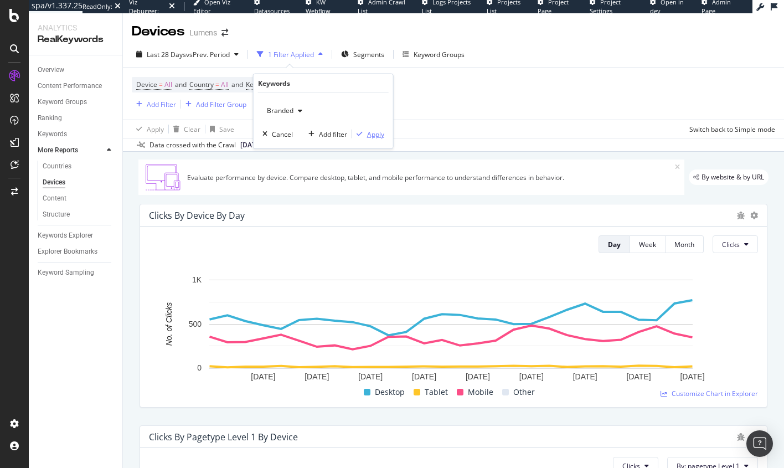
click at [376, 133] on div "Apply" at bounding box center [375, 133] width 17 height 9
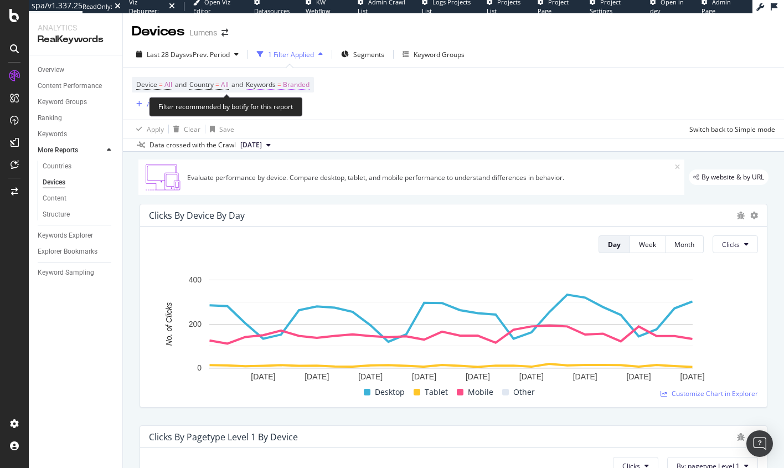
click at [300, 87] on span "Branded" at bounding box center [296, 85] width 27 height 16
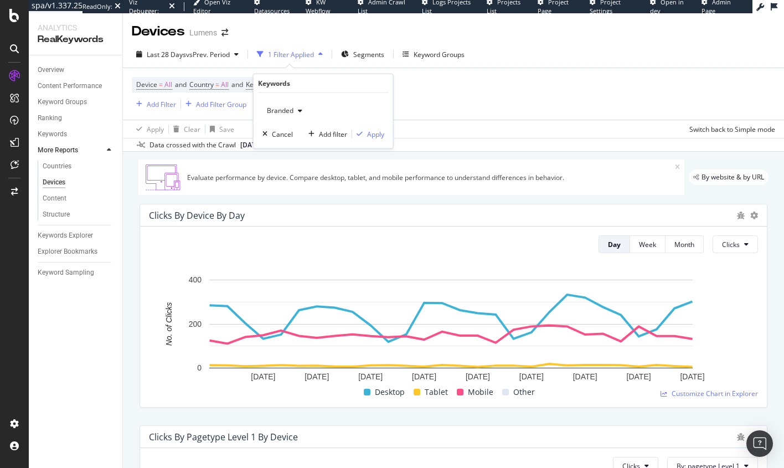
click at [294, 111] on div "button" at bounding box center [300, 110] width 13 height 7
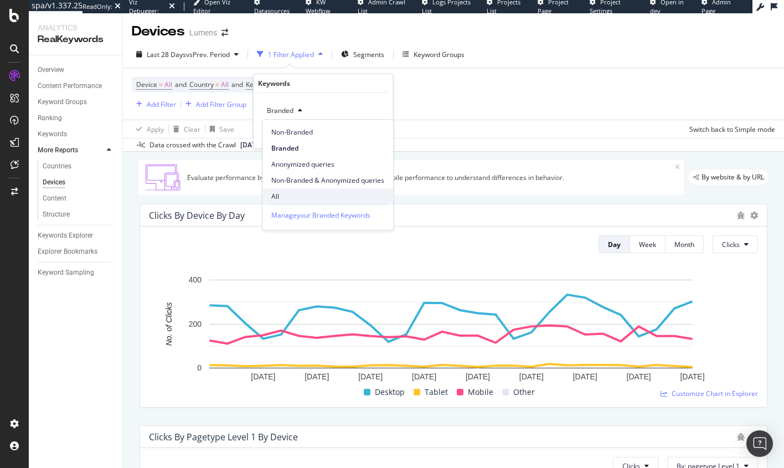
click at [277, 193] on span "All" at bounding box center [327, 197] width 113 height 10
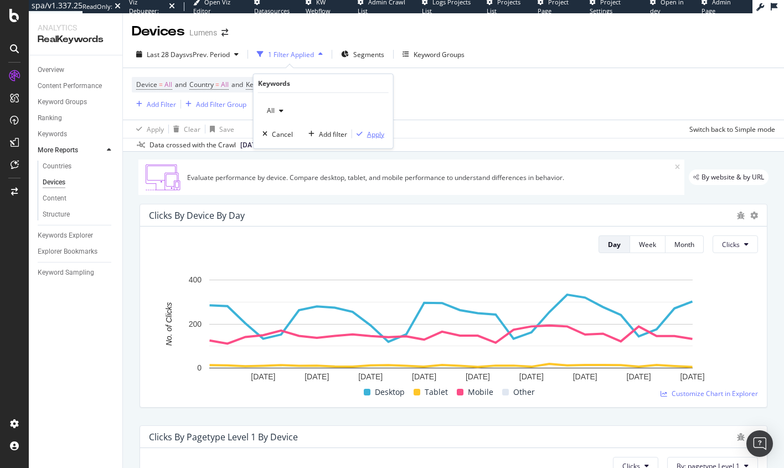
click at [377, 136] on div "Apply" at bounding box center [375, 133] width 17 height 9
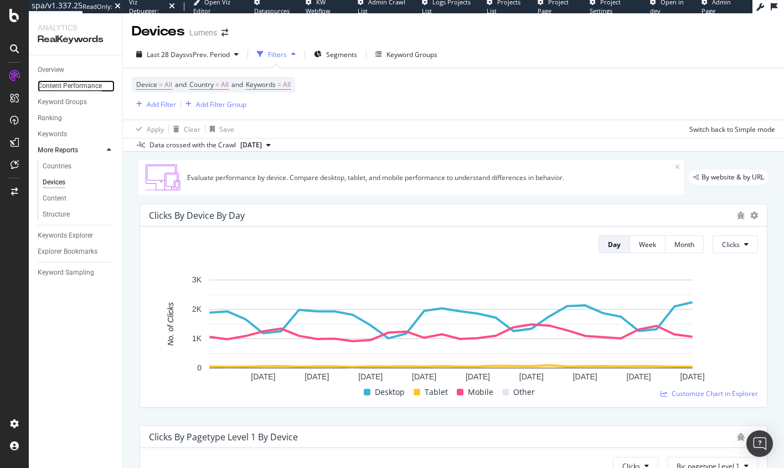
click at [60, 83] on div "Content Performance" at bounding box center [70, 86] width 64 height 12
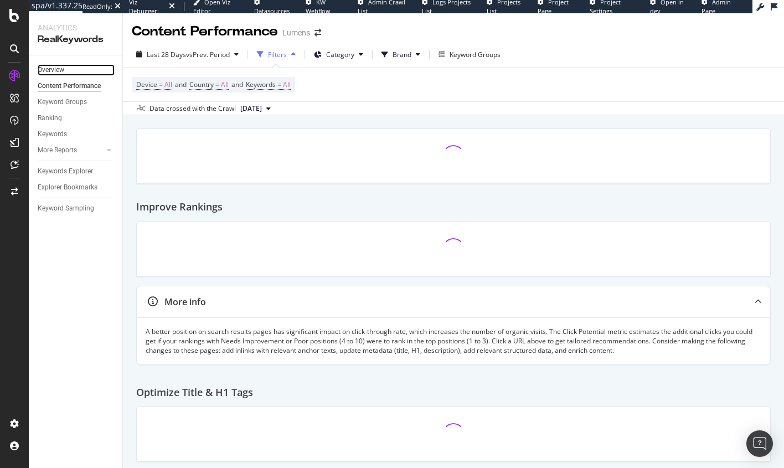
click at [64, 71] on link "Overview" at bounding box center [76, 70] width 77 height 12
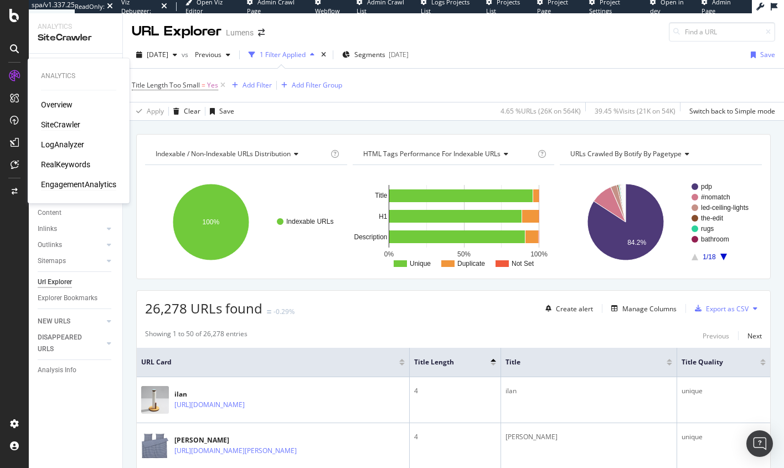
click at [60, 186] on div "EngagementAnalytics" at bounding box center [78, 184] width 75 height 11
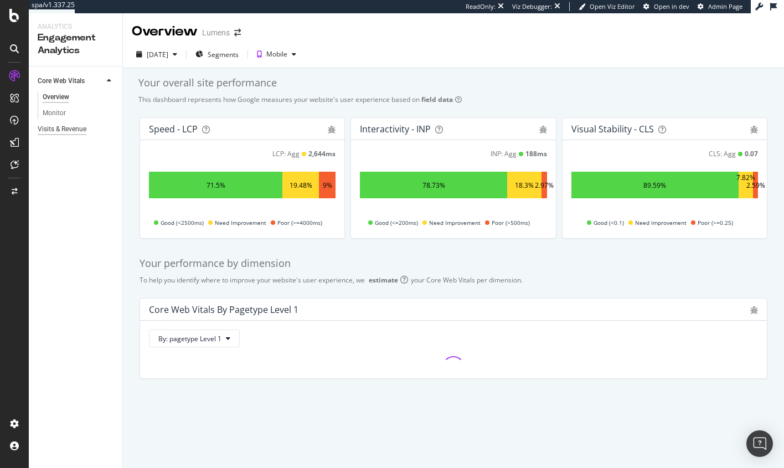
click at [58, 131] on div "Visits & Revenue" at bounding box center [62, 130] width 49 height 12
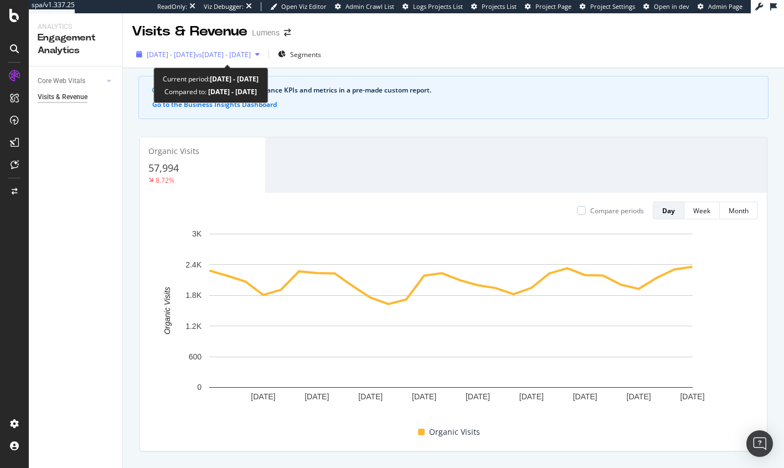
click at [251, 59] on div "2025 Aug. 13th - Sep. 9th vs 2025 Jul. 16th - Aug. 12th" at bounding box center [199, 54] width 104 height 9
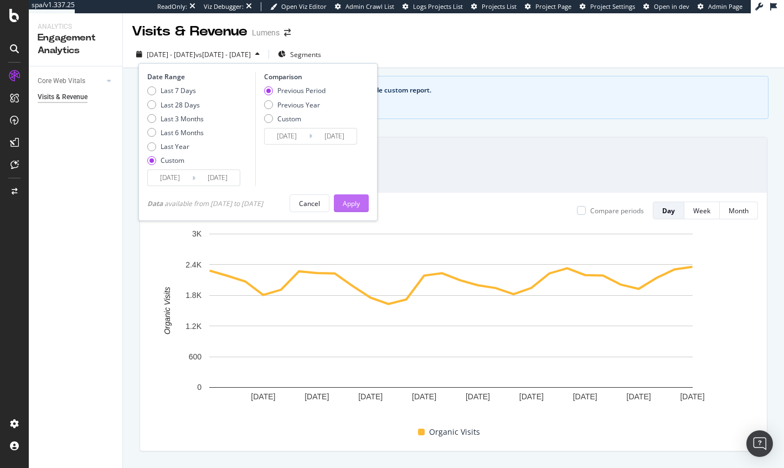
click at [344, 207] on button "Apply" at bounding box center [351, 203] width 35 height 18
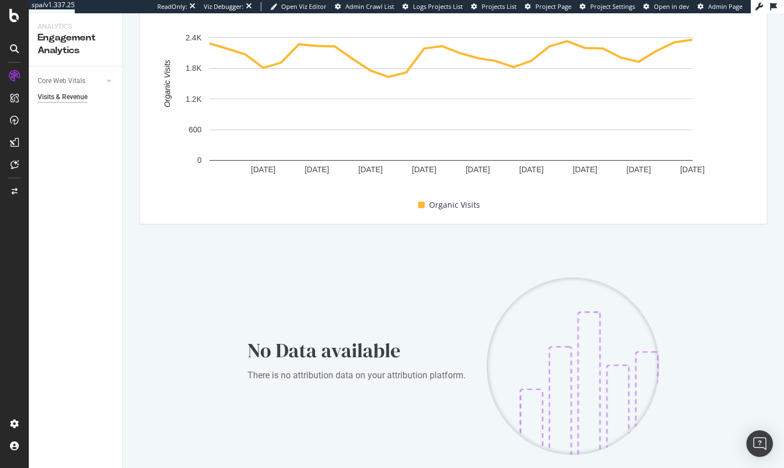
scroll to position [225, 0]
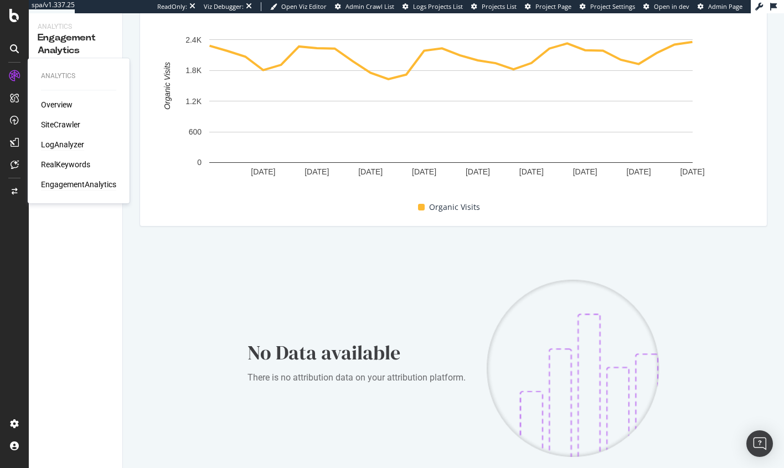
click at [57, 145] on div "LogAnalyzer" at bounding box center [62, 144] width 43 height 11
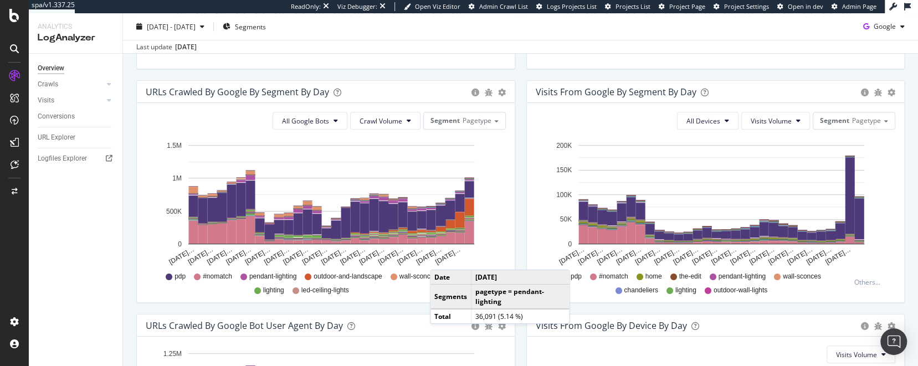
scroll to position [342, 0]
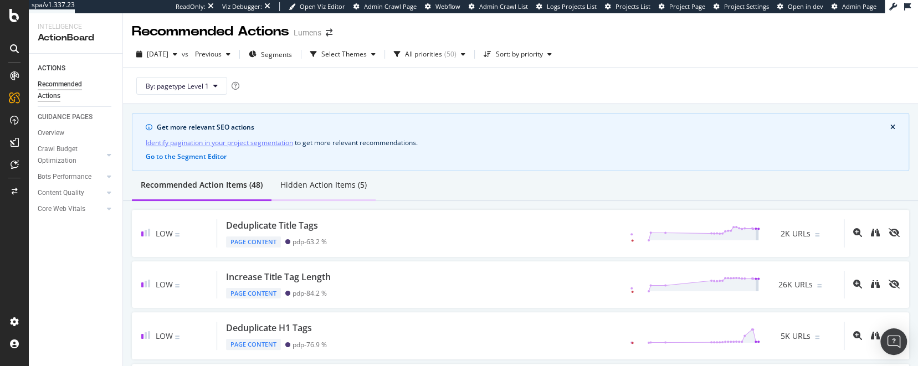
click at [326, 182] on div "Hidden Action Items (5)" at bounding box center [323, 184] width 86 height 11
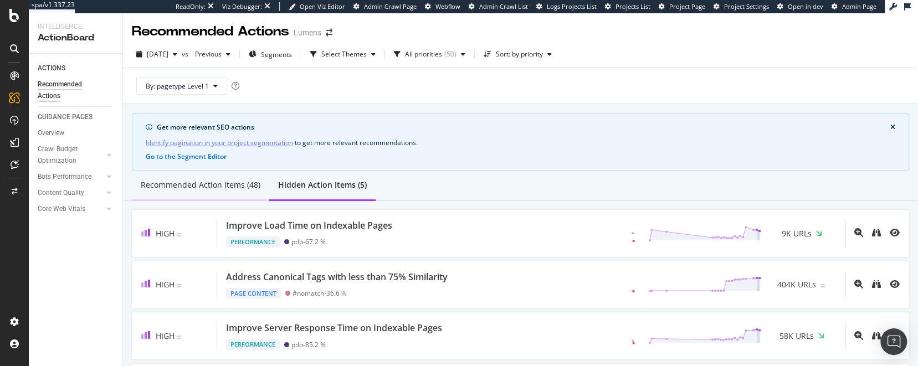
click at [225, 182] on div "Recommended Action Items (48)" at bounding box center [201, 184] width 120 height 11
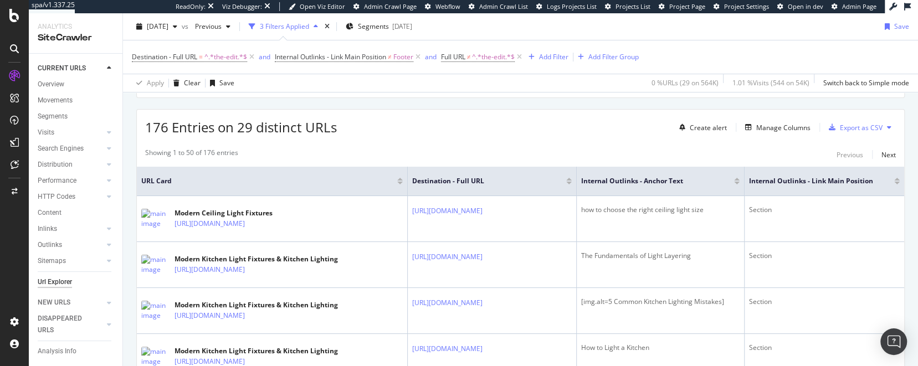
scroll to position [165, 0]
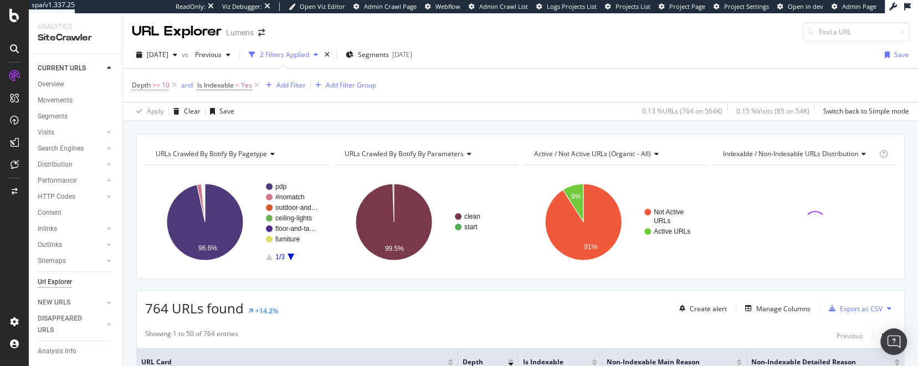
click at [159, 86] on span ">=" at bounding box center [156, 84] width 8 height 9
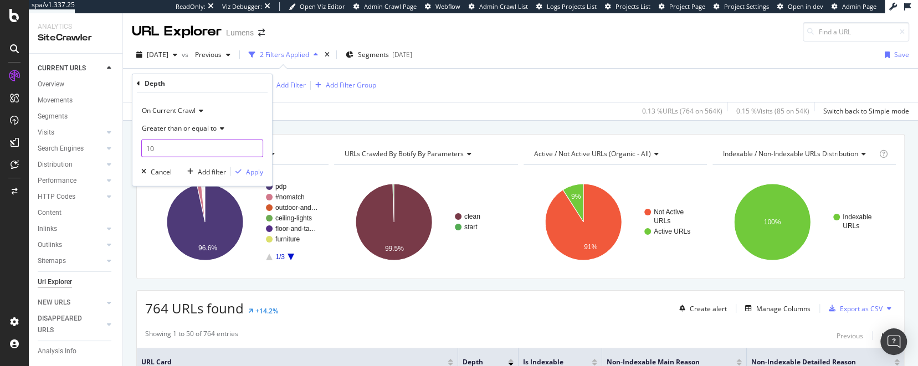
drag, startPoint x: 176, startPoint y: 150, endPoint x: 122, endPoint y: 142, distance: 53.7
click at [122, 142] on body "spa/v1.337.25 ReadOnly: Viz Debugger: Open Viz Editor Admin Crawl Page Webflow …" at bounding box center [459, 183] width 918 height 366
click at [135, 84] on div "Depth On Current Crawl Greater than or equal to 10 Cancel Add filter Apply" at bounding box center [202, 130] width 140 height 112
click at [138, 83] on icon at bounding box center [138, 83] width 3 height 7
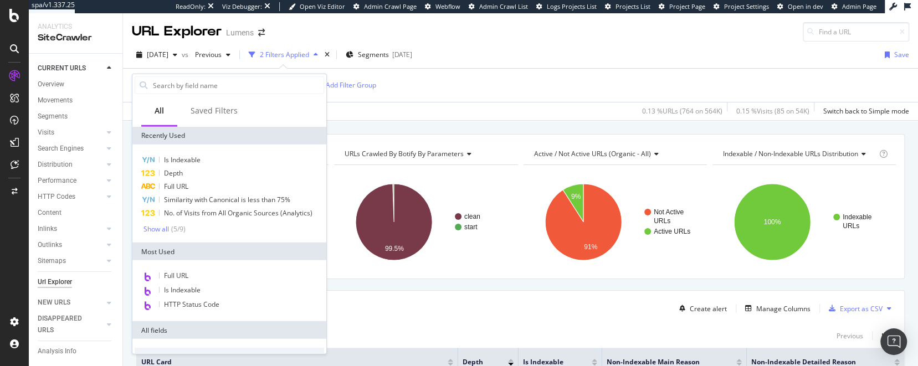
click at [459, 89] on div "Depth >= 10 and Is Indexable = Yes Add Filter Add Filter Group" at bounding box center [520, 85] width 777 height 33
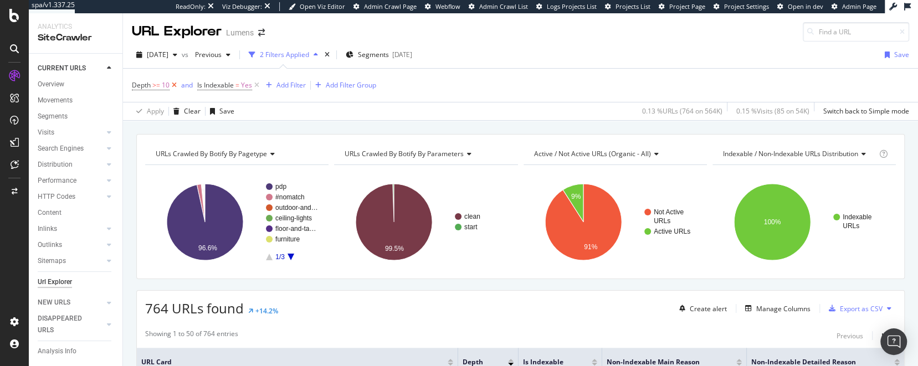
click at [176, 87] on icon at bounding box center [174, 85] width 9 height 11
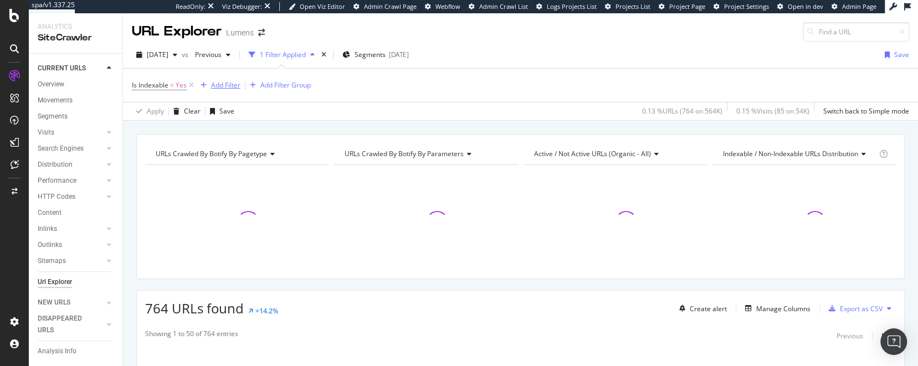
click at [233, 85] on div "Add Filter" at bounding box center [225, 84] width 29 height 9
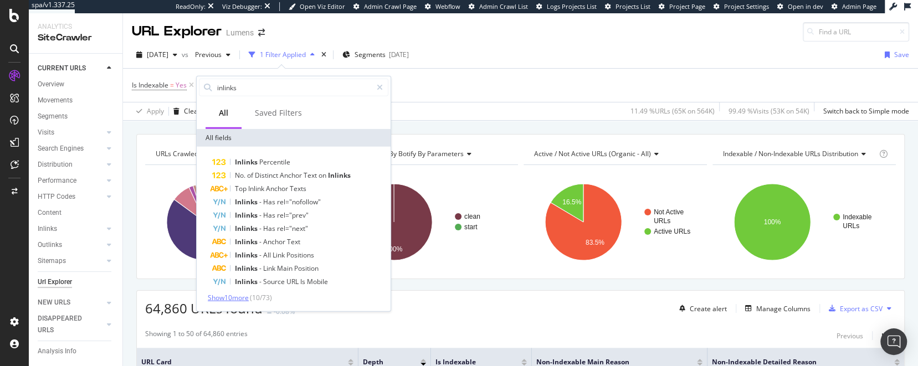
type input "inlinks"
click at [239, 300] on span "Show 10 more" at bounding box center [228, 297] width 41 height 9
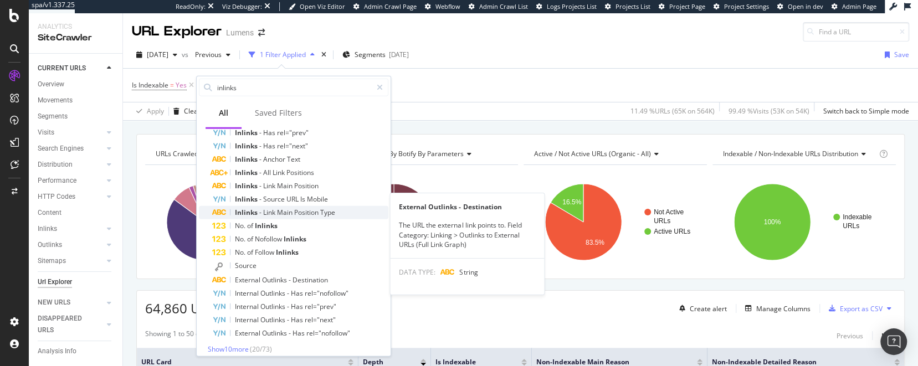
scroll to position [89, 0]
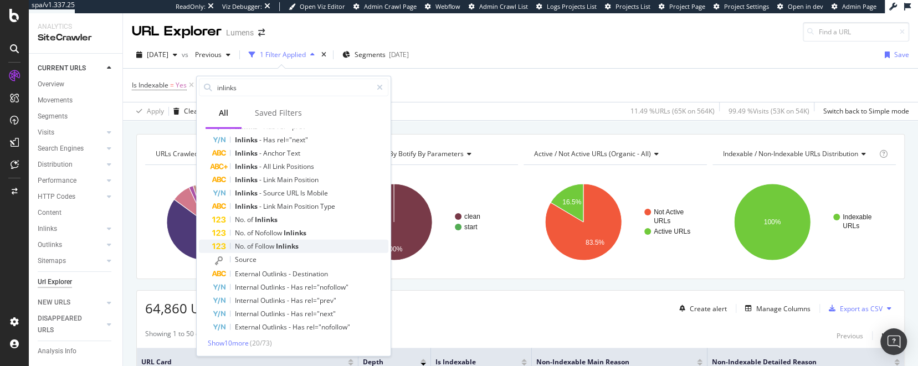
click at [251, 245] on span "of" at bounding box center [251, 246] width 8 height 9
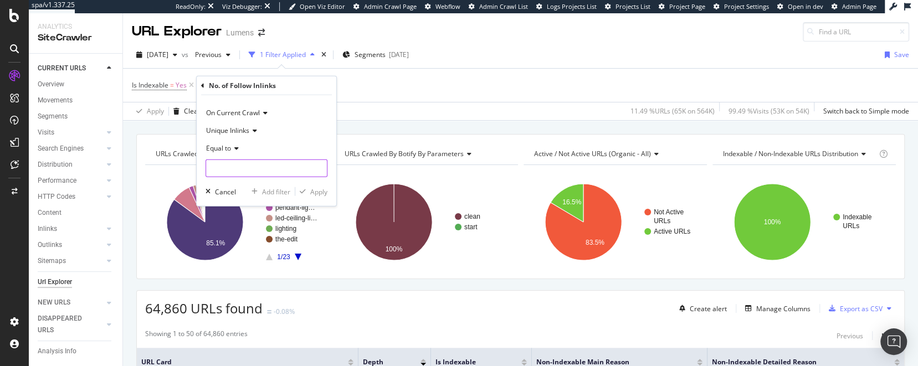
click at [237, 167] on input "number" at bounding box center [267, 169] width 122 height 18
click at [238, 148] on icon at bounding box center [235, 148] width 8 height 7
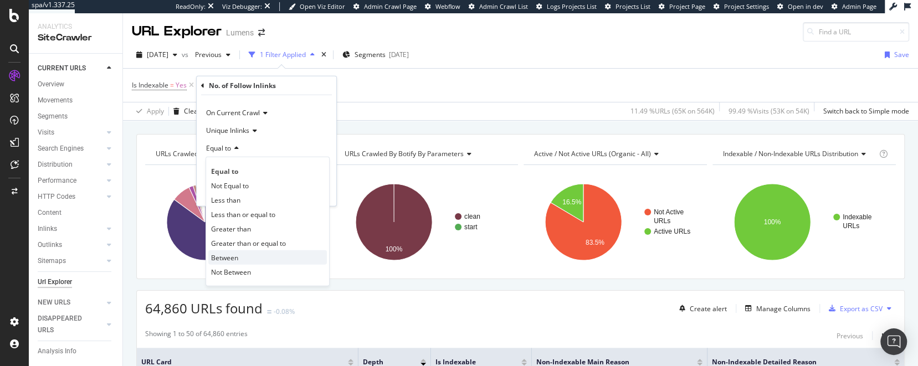
click at [224, 260] on span "Between" at bounding box center [224, 257] width 27 height 9
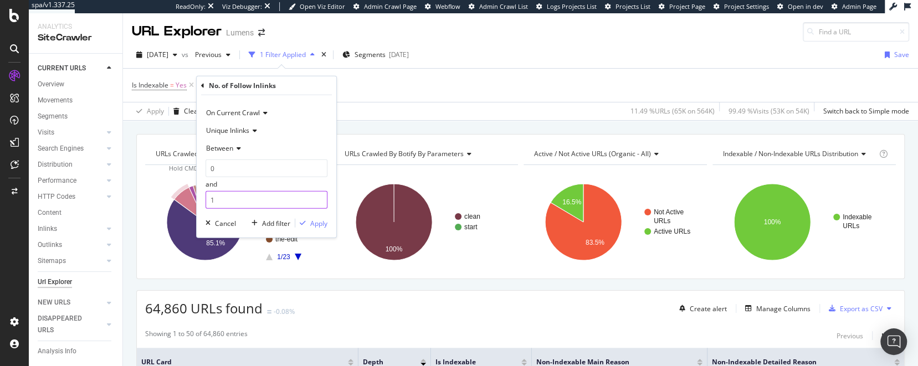
drag, startPoint x: 224, startPoint y: 198, endPoint x: 201, endPoint y: 199, distance: 23.8
click at [201, 199] on div "On Current Crawl Unique Inlinks Between 0 and 1 Cancel Add filter Apply" at bounding box center [267, 166] width 140 height 142
click at [315, 224] on div "Apply" at bounding box center [318, 222] width 17 height 9
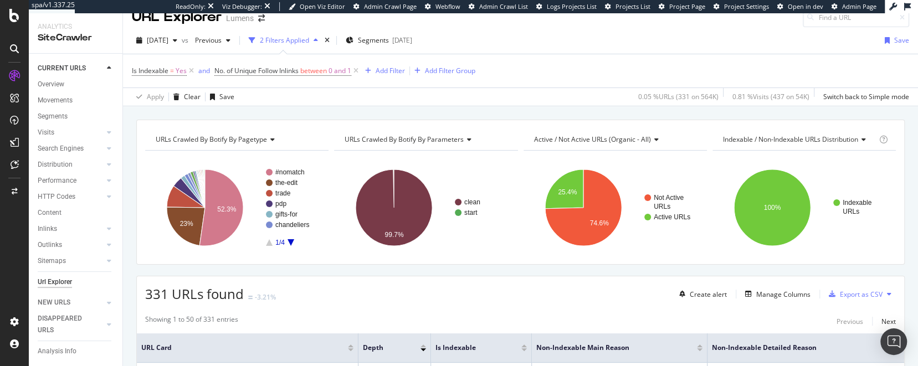
scroll to position [128, 0]
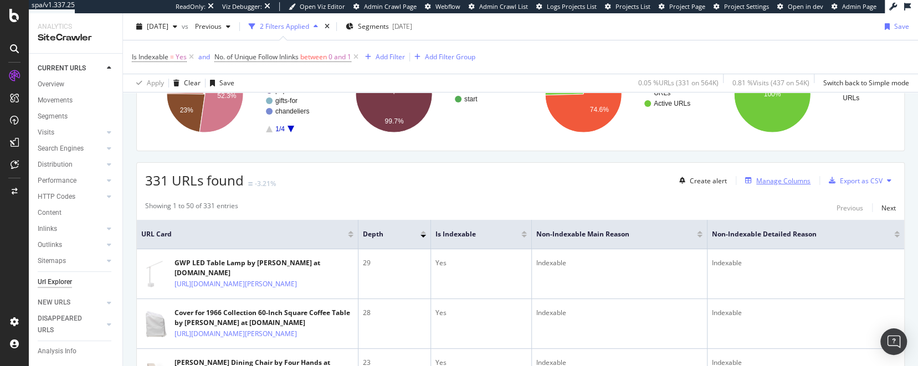
click at [761, 181] on div "Manage Columns" at bounding box center [783, 180] width 54 height 9
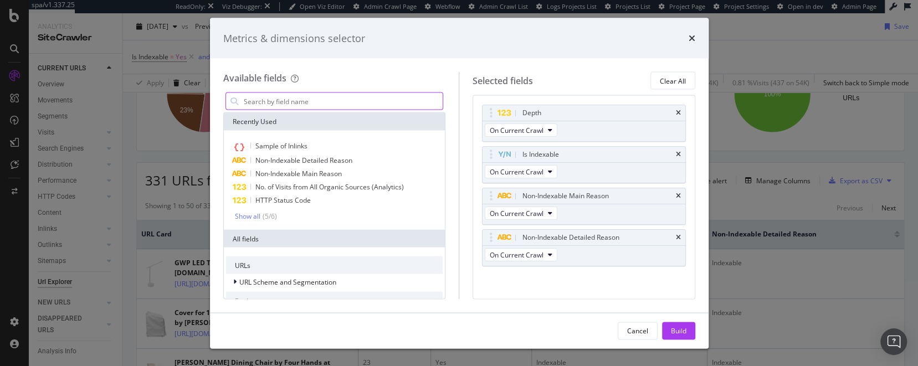
click at [314, 102] on input "modal" at bounding box center [343, 101] width 201 height 17
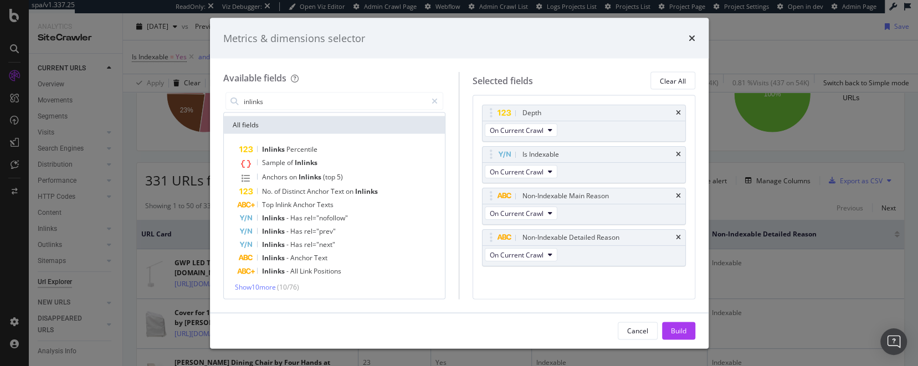
scroll to position [48, 0]
type input "inlinks"
click at [276, 285] on span "Show 10 more" at bounding box center [255, 285] width 41 height 9
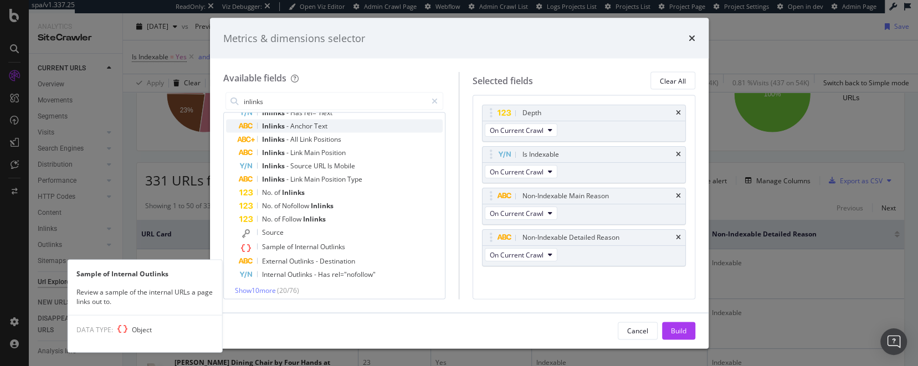
scroll to position [183, 0]
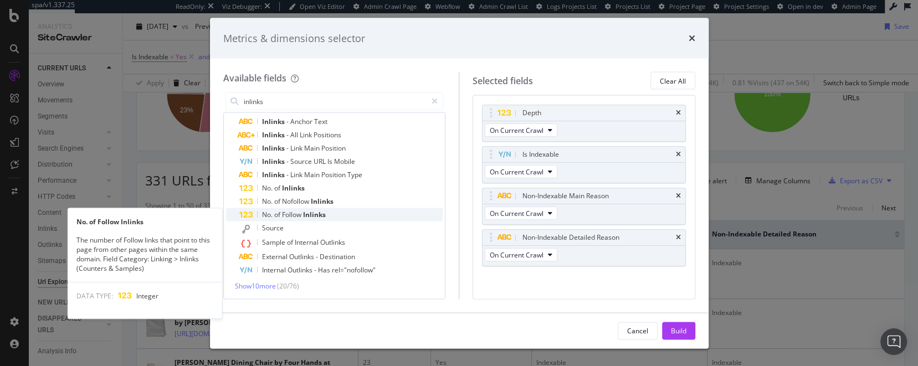
click at [284, 214] on span "Follow" at bounding box center [292, 214] width 21 height 9
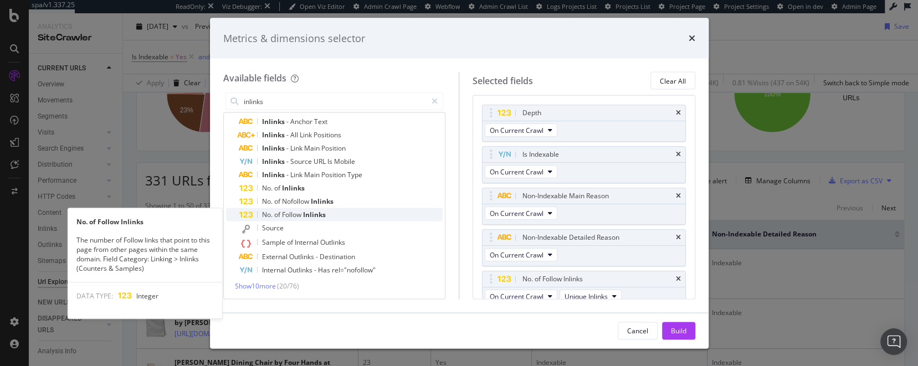
scroll to position [7, 0]
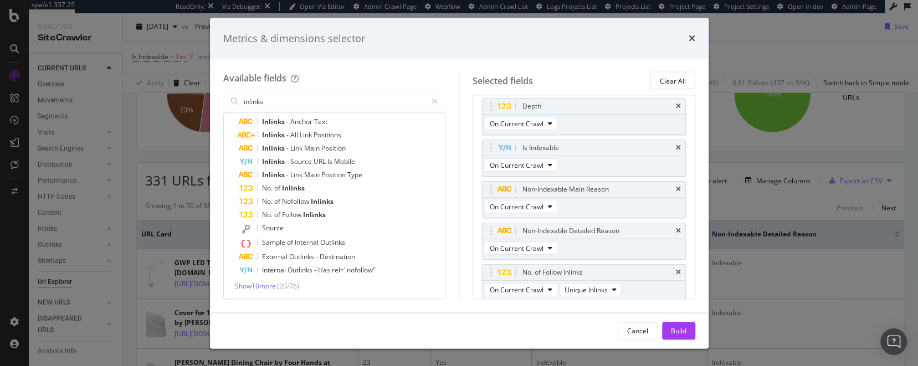
click at [684, 336] on div "Build" at bounding box center [679, 330] width 16 height 17
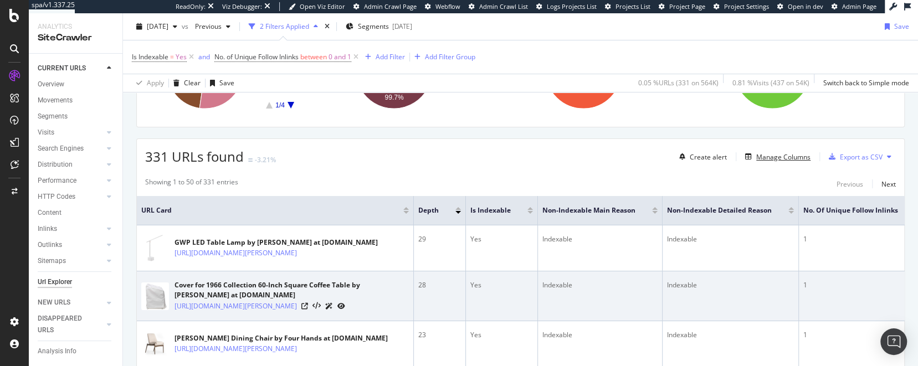
scroll to position [156, 0]
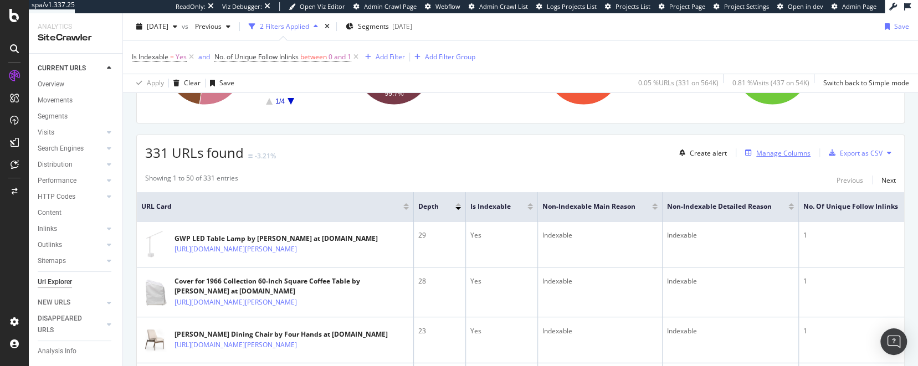
click at [778, 150] on div "Manage Columns" at bounding box center [783, 152] width 54 height 9
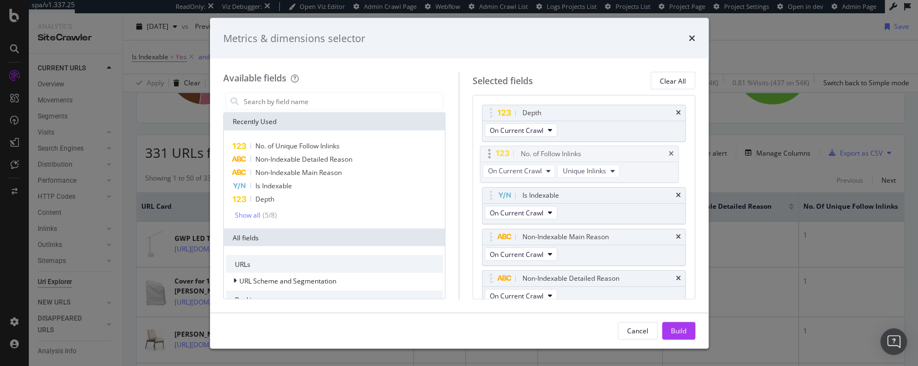
drag, startPoint x: 578, startPoint y: 276, endPoint x: 576, endPoint y: 152, distance: 123.5
click at [576, 152] on body "spa/v1.337.25 ReadOnly: Viz Debugger: Open Viz Editor Admin Crawl Page Webflow …" at bounding box center [459, 183] width 918 height 366
click at [683, 328] on div "Build" at bounding box center [679, 330] width 16 height 9
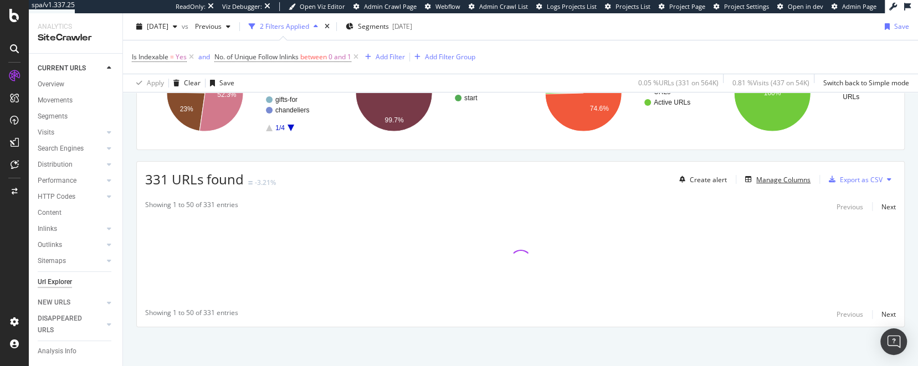
scroll to position [128, 0]
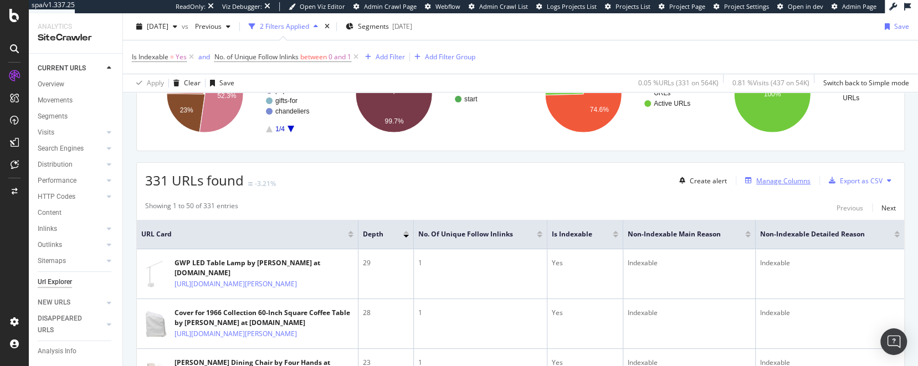
click at [789, 181] on div "Manage Columns" at bounding box center [783, 180] width 54 height 9
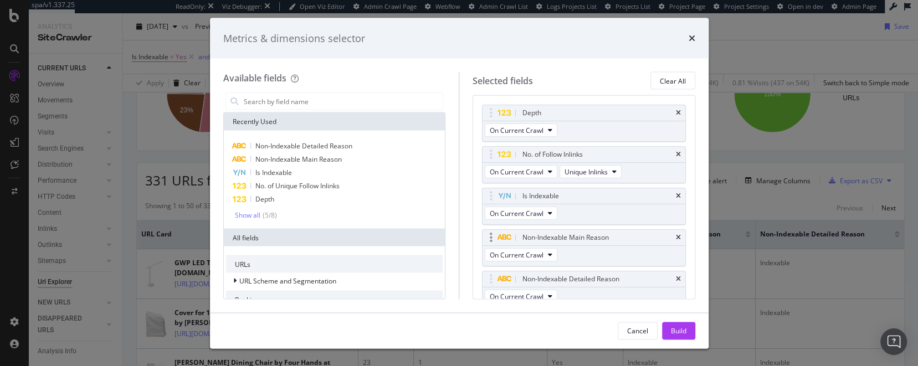
click at [676, 234] on div "Non-Indexable Main Reason" at bounding box center [583, 238] width 203 height 16
click at [676, 236] on icon "times" at bounding box center [678, 237] width 5 height 7
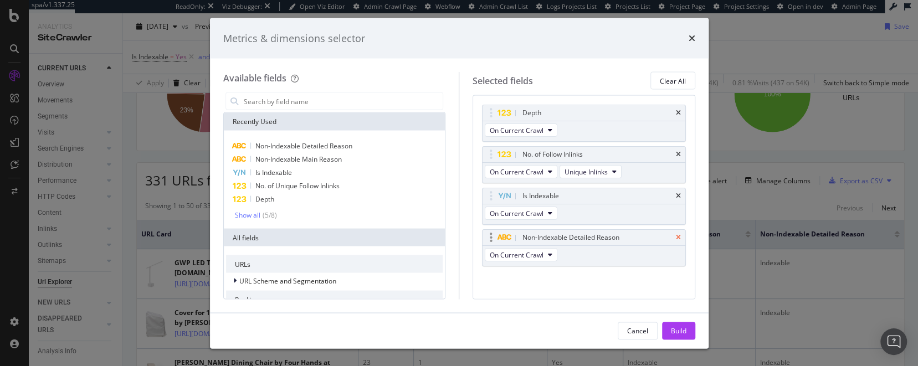
click at [676, 235] on icon "times" at bounding box center [678, 237] width 5 height 7
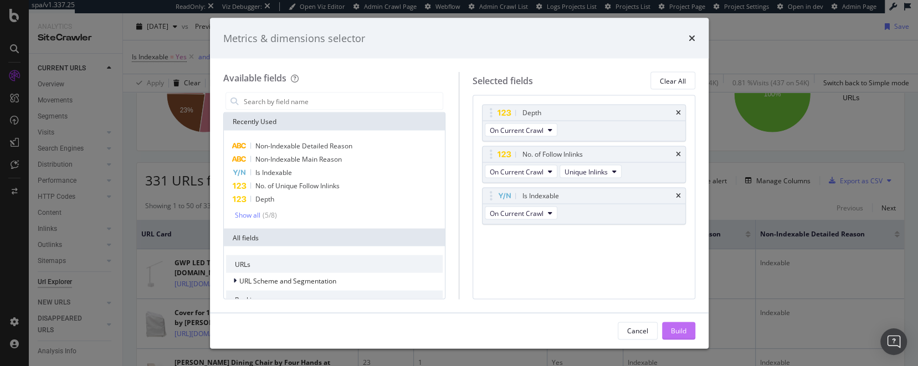
click at [674, 329] on div "Build" at bounding box center [679, 330] width 16 height 9
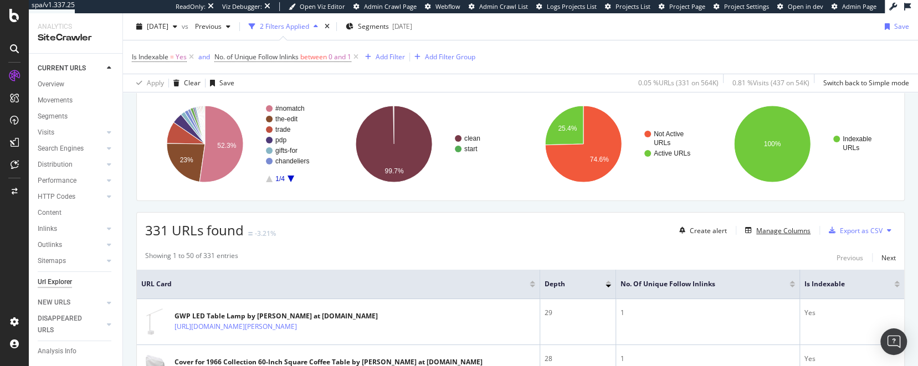
scroll to position [66, 0]
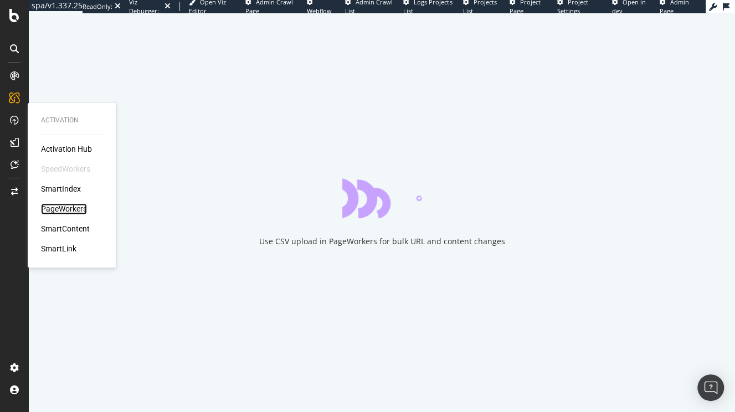
click at [54, 208] on div "PageWorkers" at bounding box center [64, 208] width 46 height 11
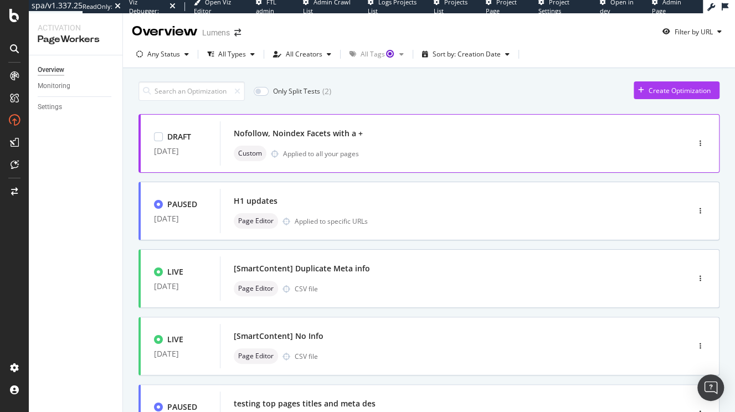
click at [380, 143] on div "Nofollow, Noindex Facets with a + Custom Applied to all your pages" at bounding box center [438, 143] width 408 height 35
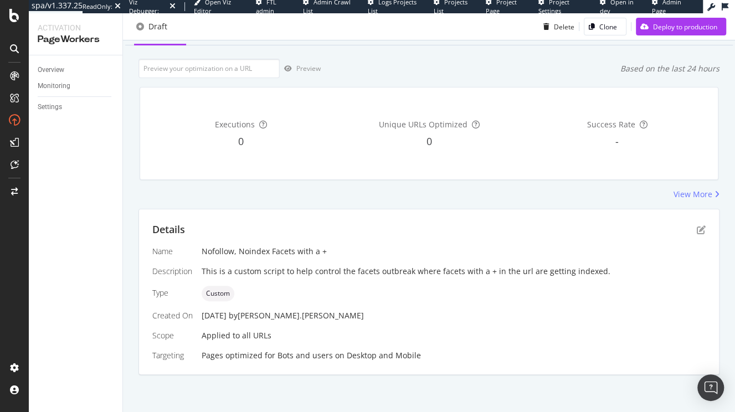
scroll to position [53, 0]
drag, startPoint x: 222, startPoint y: 250, endPoint x: 251, endPoint y: 250, distance: 29.9
click at [251, 250] on div "Nofollow, Noindex Facets with a +" at bounding box center [454, 250] width 504 height 11
click at [299, 252] on div "Nofollow, Noindex Facets with a +" at bounding box center [454, 250] width 504 height 11
drag, startPoint x: 319, startPoint y: 261, endPoint x: 501, endPoint y: 259, distance: 182.3
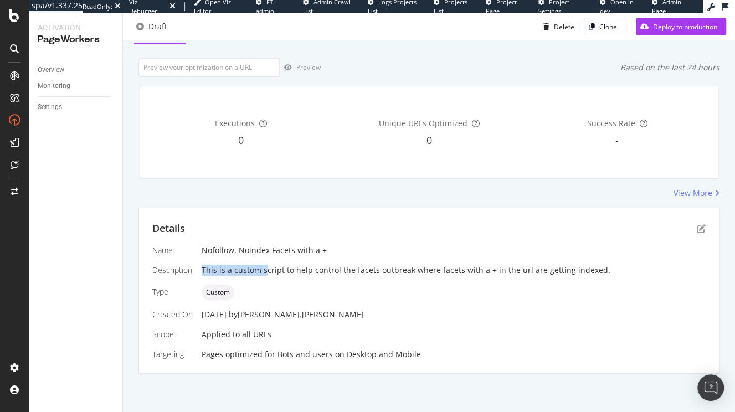
click at [479, 260] on div "Name Nofollow, Noindex Facets with a + Description This is a custom script to h…" at bounding box center [428, 302] width 553 height 115
click at [589, 259] on div "Name Nofollow, Noindex Facets with a + Description This is a custom script to h…" at bounding box center [428, 302] width 553 height 115
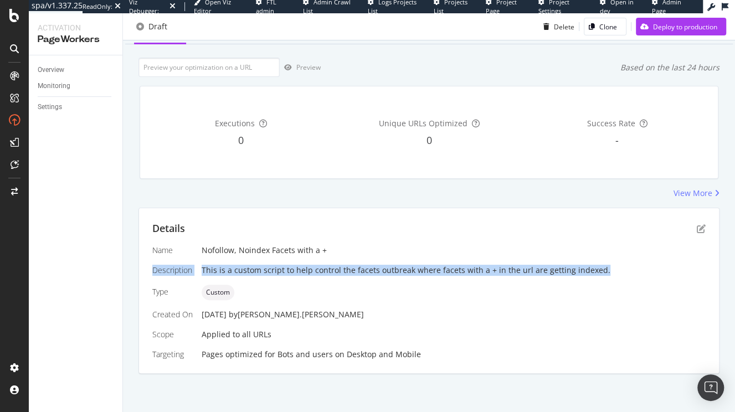
drag, startPoint x: 607, startPoint y: 270, endPoint x: 386, endPoint y: 256, distance: 220.9
click at [388, 256] on div "Name Nofollow, Noindex Facets with a + Description This is a custom script to h…" at bounding box center [428, 302] width 553 height 115
click at [505, 266] on div "This is a custom script to help control the facets outbreak where facets with a…" at bounding box center [454, 270] width 504 height 11
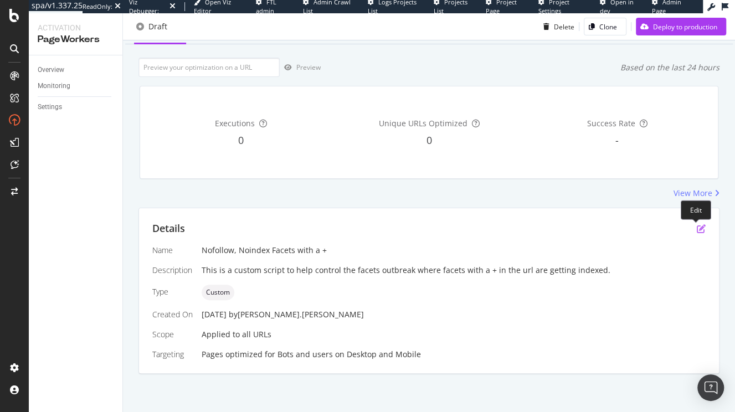
click at [697, 226] on icon "pen-to-square" at bounding box center [701, 228] width 9 height 9
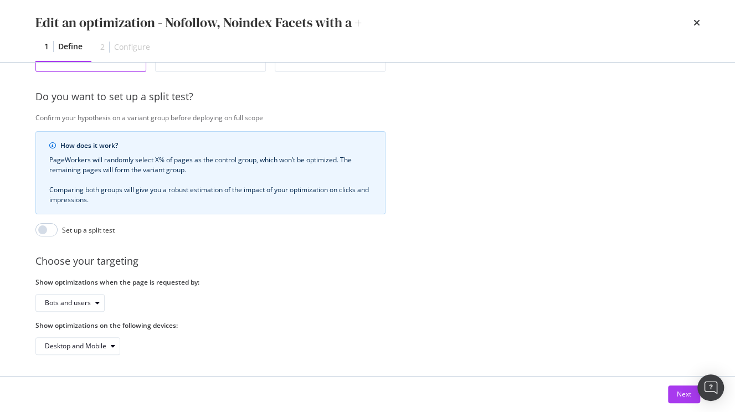
scroll to position [258, 0]
click at [681, 389] on div "Next" at bounding box center [684, 393] width 14 height 9
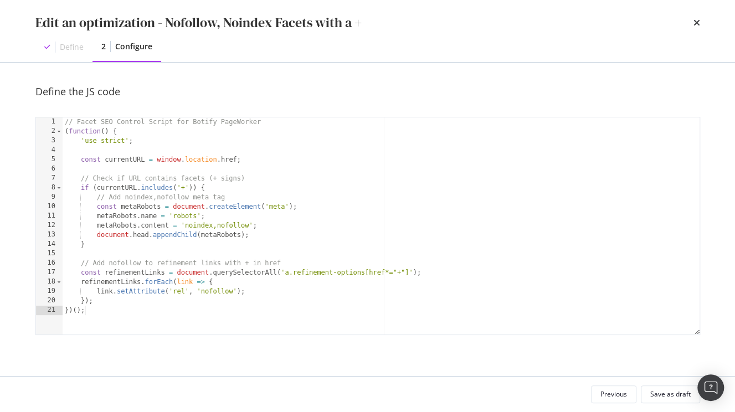
scroll to position [0, 0]
type textarea "metaRobots.content = 'noindex,nofollow';"
click at [235, 226] on div "// Facet SEO Control Script for Botify PageWorker ( function ( ) { 'use strict'…" at bounding box center [382, 235] width 638 height 237
click at [698, 23] on icon "times" at bounding box center [697, 22] width 7 height 9
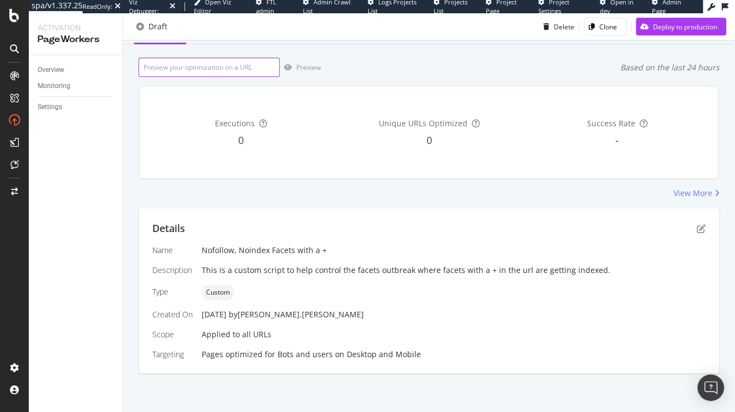
click at [184, 68] on input "url" at bounding box center [208, 67] width 141 height 19
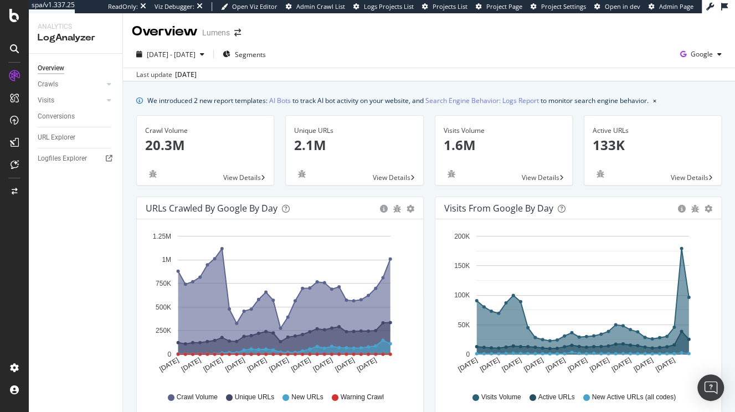
scroll to position [342, 0]
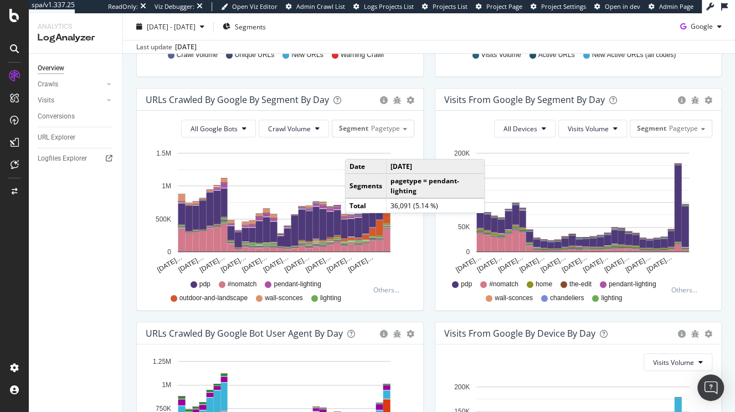
click at [414, 170] on td "2025-08-31" at bounding box center [436, 167] width 98 height 14
click at [425, 132] on div "URLs Crawled by Google By Segment By Day Timeline (by Value) Table All Google B…" at bounding box center [280, 205] width 299 height 234
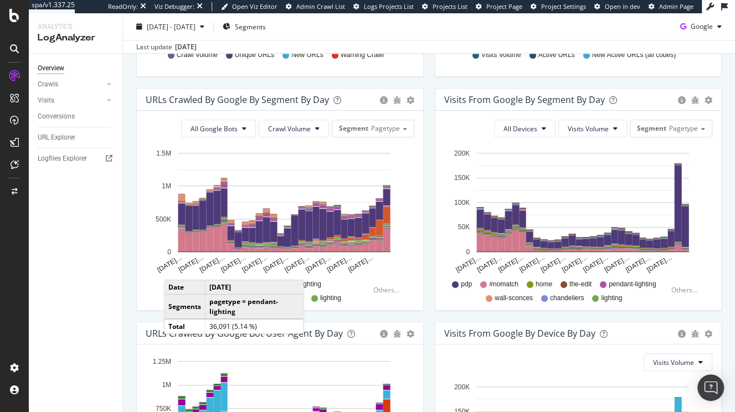
click at [101, 262] on div "Overview Crawls Daily Distribution Segments Distribution HTTP Codes Resources V…" at bounding box center [76, 233] width 94 height 358
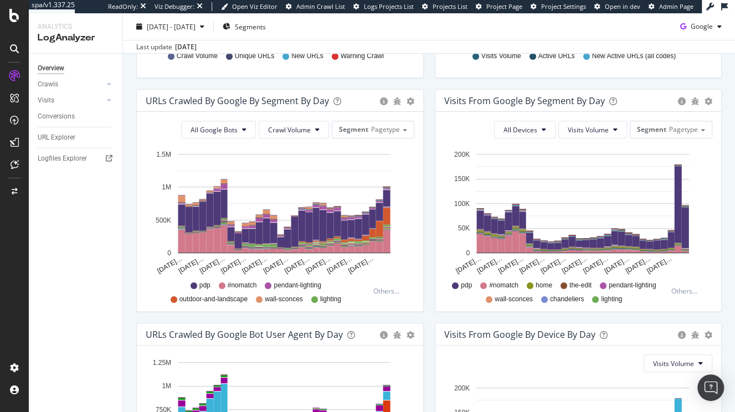
scroll to position [338, 0]
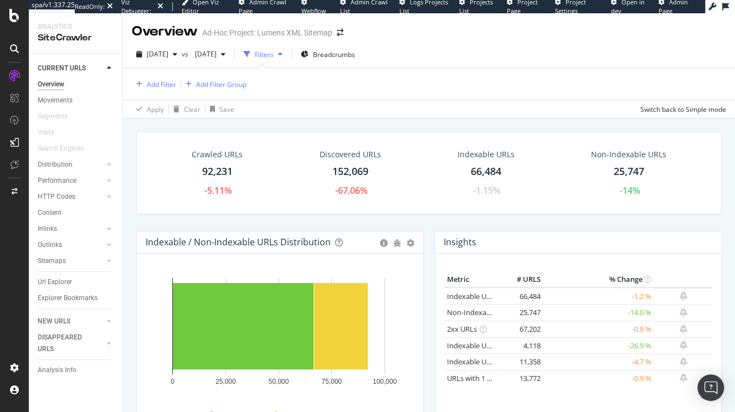
scroll to position [33, 0]
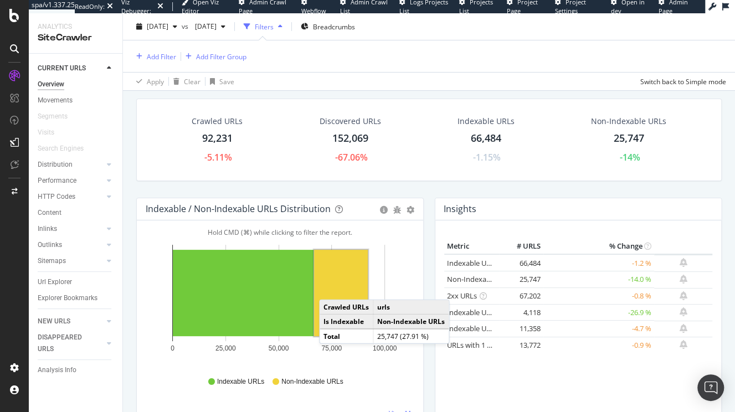
click at [330, 287] on rect "A chart." at bounding box center [341, 293] width 54 height 86
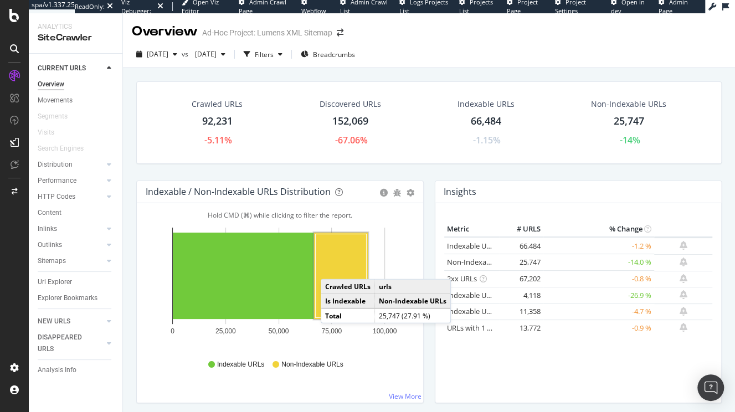
click at [332, 264] on rect "A chart." at bounding box center [341, 276] width 51 height 84
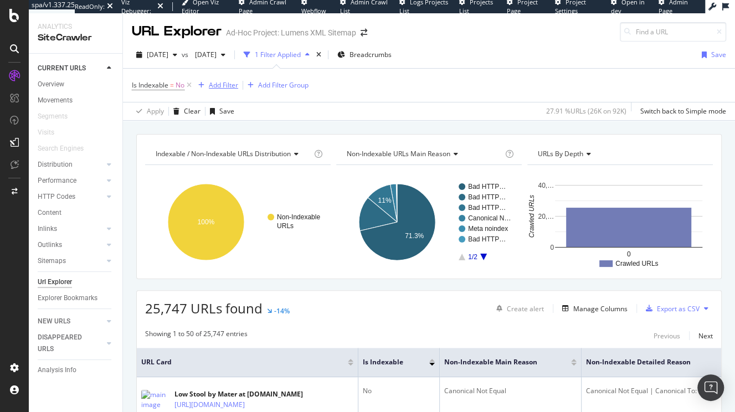
click at [235, 85] on div "Add Filter" at bounding box center [223, 84] width 29 height 9
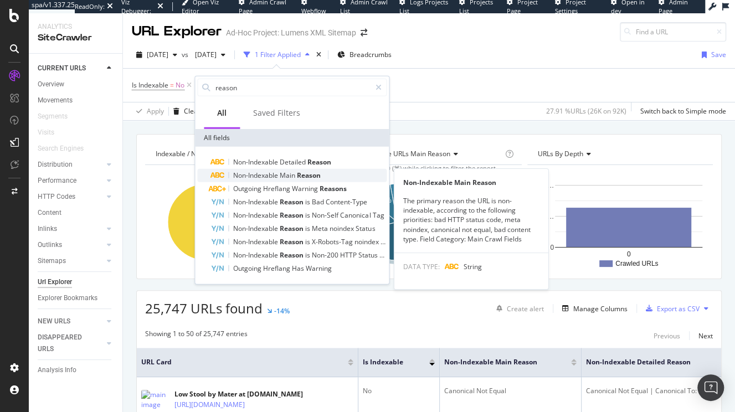
type input "reason"
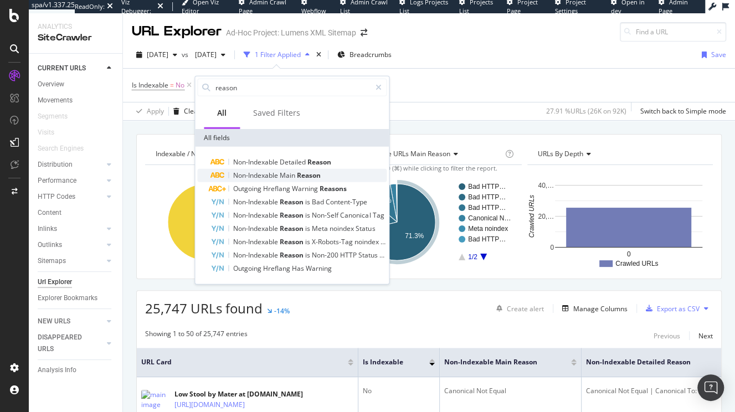
click at [254, 176] on span "Non-Indexable" at bounding box center [256, 175] width 47 height 9
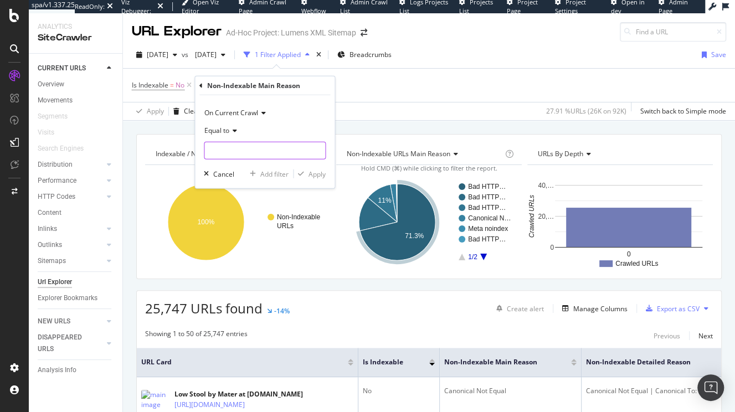
click at [233, 148] on input "text" at bounding box center [264, 151] width 121 height 18
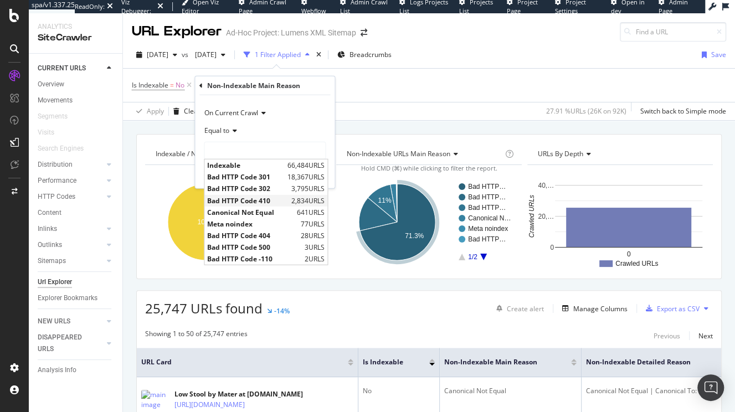
click at [239, 201] on span "Bad HTTP Code 410" at bounding box center [247, 200] width 81 height 9
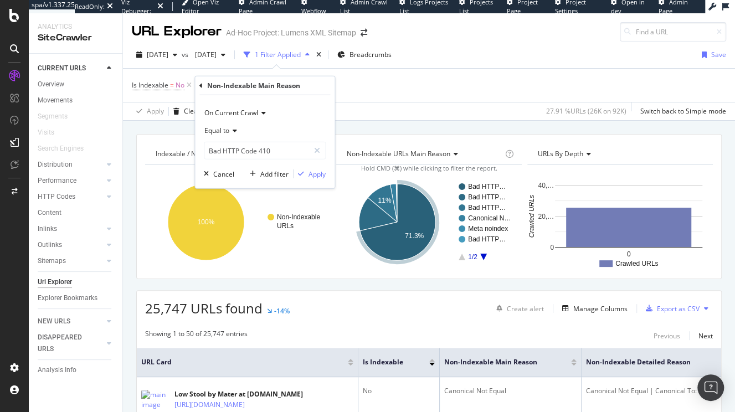
type input "Bad HTTP Code 410"
click at [319, 174] on div "Apply" at bounding box center [317, 173] width 17 height 9
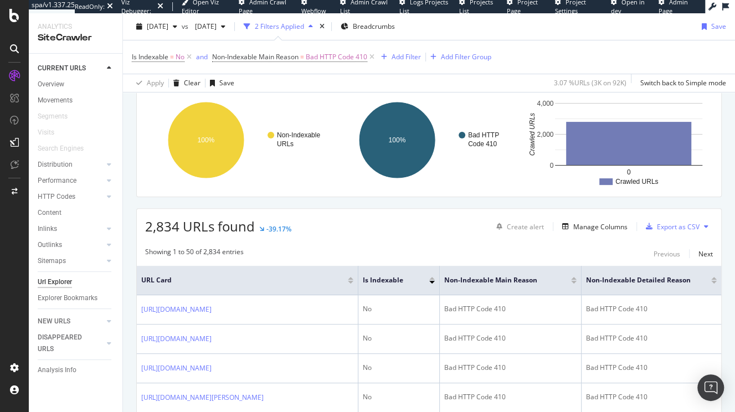
scroll to position [84, 0]
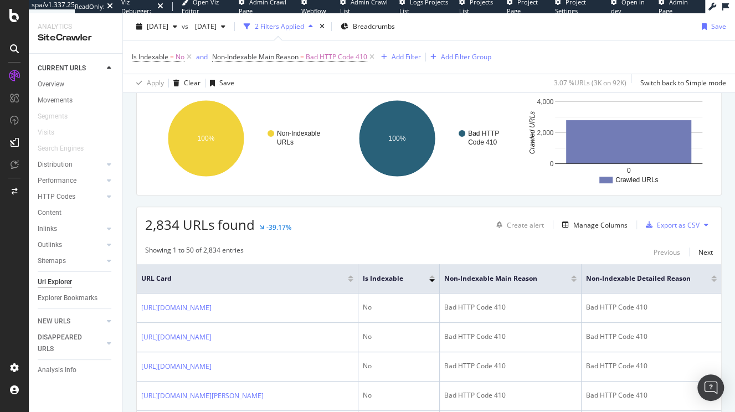
click at [592, 32] on div "2025 Sep. 12th vs 2025 Jul. 3rd 2 Filters Applied Breadcrumbs Save" at bounding box center [429, 29] width 612 height 22
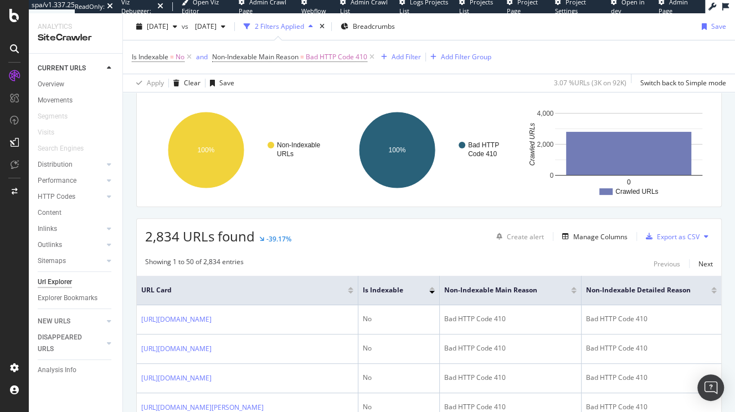
scroll to position [71, 0]
click at [715, 30] on div "Save" at bounding box center [718, 26] width 15 height 9
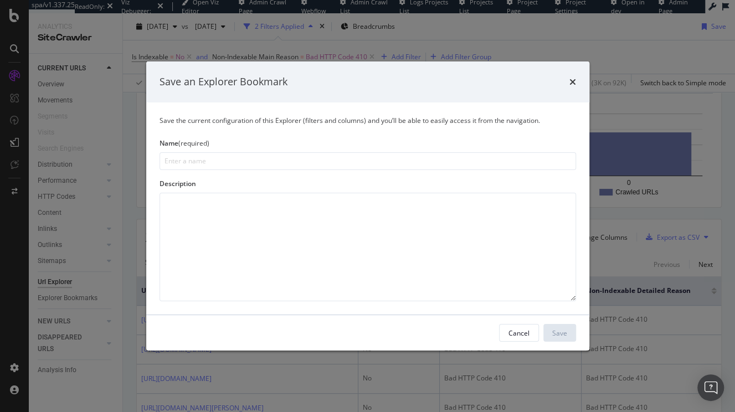
click at [299, 160] on input "modal" at bounding box center [368, 161] width 417 height 18
type input "$"
type input "410's in Sitemap"
click at [563, 336] on div "Save" at bounding box center [559, 332] width 15 height 9
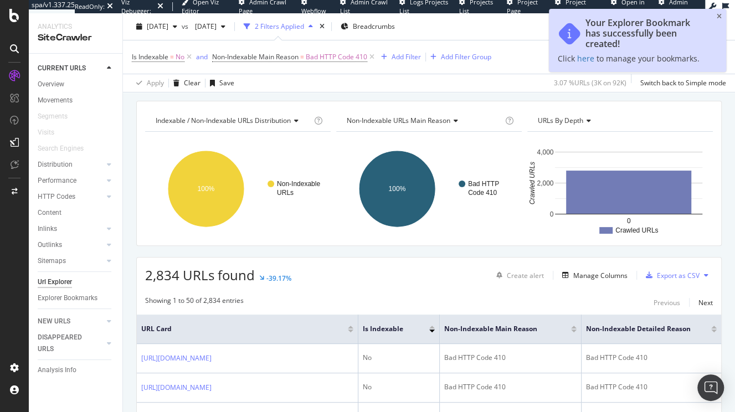
scroll to position [110, 0]
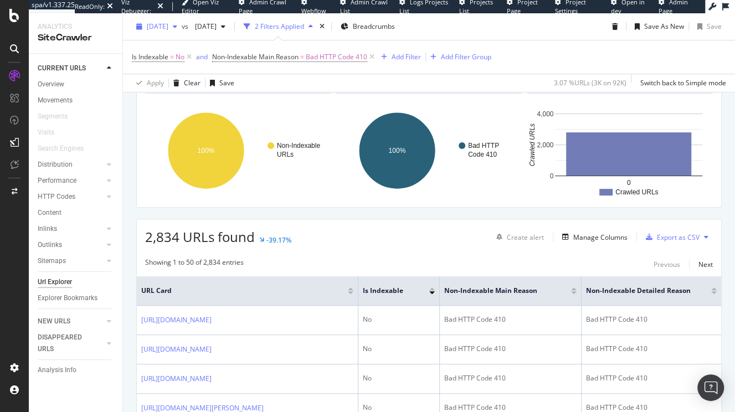
click at [168, 25] on span "2025 Sep. 12th" at bounding box center [158, 26] width 22 height 9
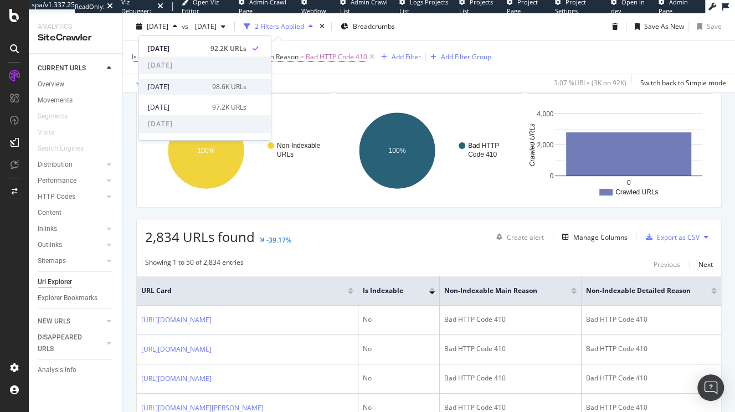
click at [162, 86] on div "2025 Jul. 18th" at bounding box center [177, 87] width 58 height 10
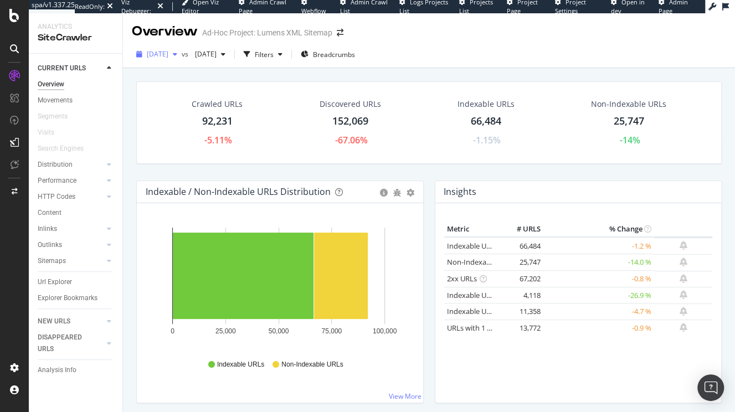
click at [168, 54] on span "2025 Sep. 12th" at bounding box center [158, 53] width 22 height 9
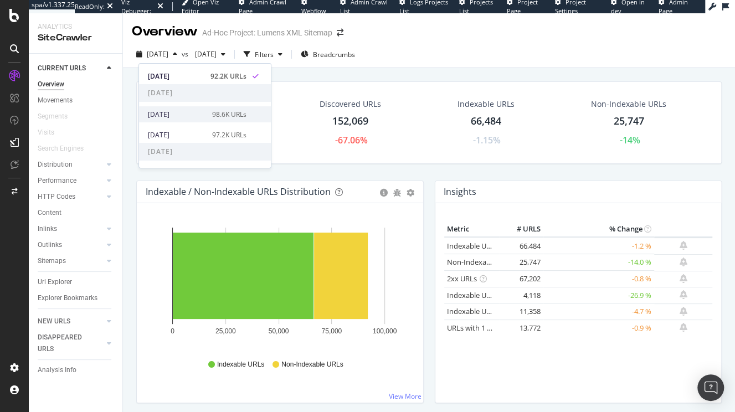
click at [165, 117] on div "2025 Jul. 18th" at bounding box center [177, 115] width 58 height 10
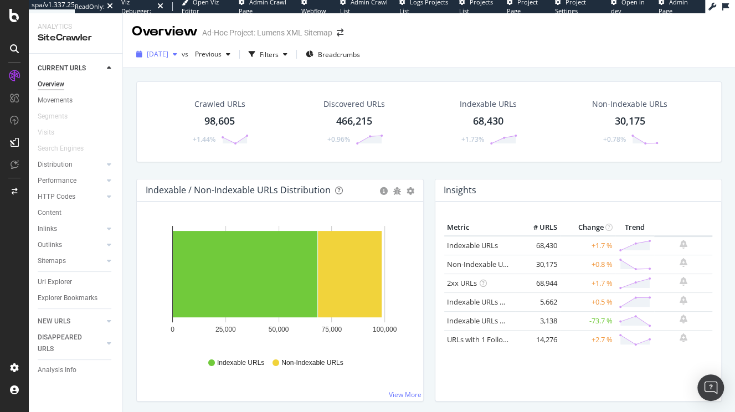
click at [168, 58] on span "2025 Jul. 18th" at bounding box center [158, 53] width 22 height 9
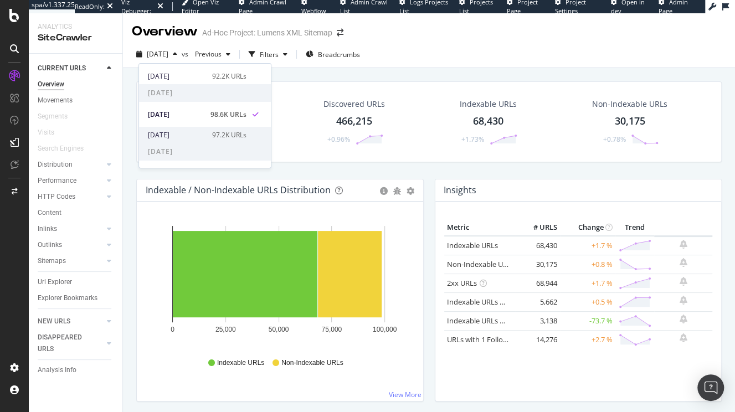
click at [175, 130] on div "2025 Jul. 3rd" at bounding box center [177, 135] width 58 height 10
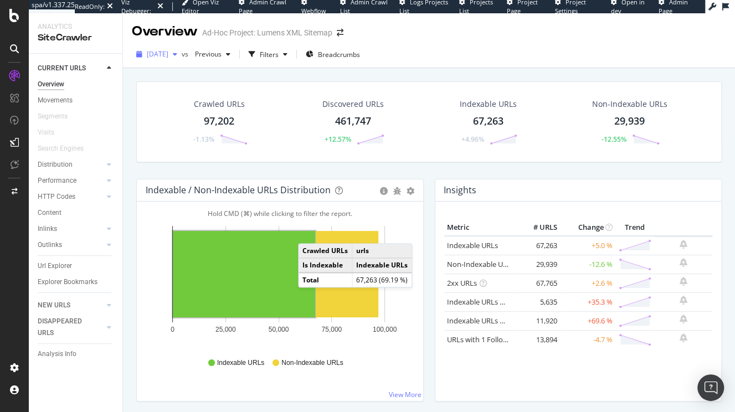
click at [168, 53] on span "2025 Jul. 3rd" at bounding box center [158, 53] width 22 height 9
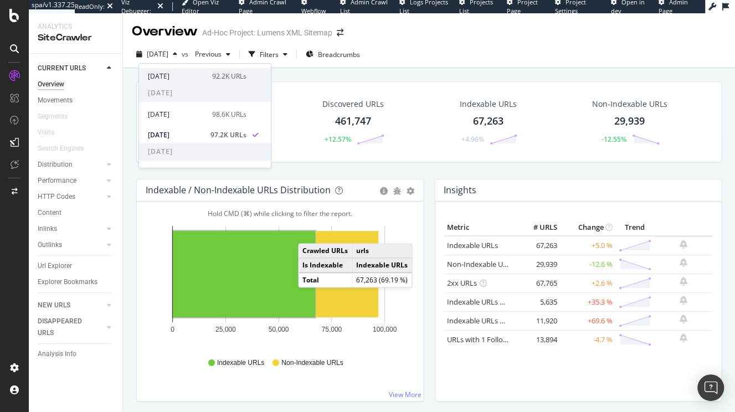
click at [173, 74] on div "2025 Sep. 12th" at bounding box center [177, 76] width 58 height 10
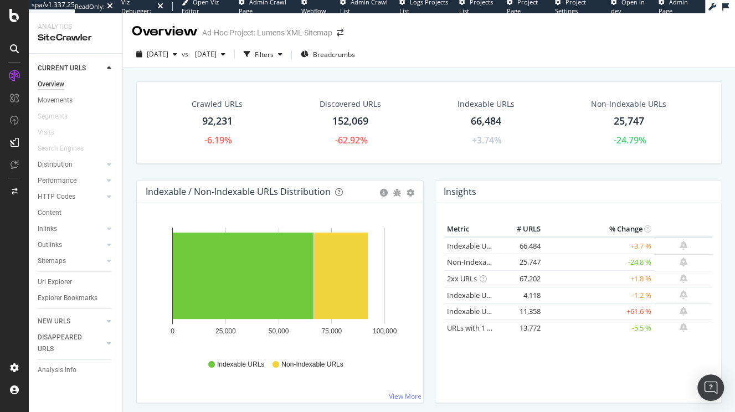
click at [429, 359] on div "Insights × Close Chart overview-insight-panel - API Requests List Area Type Req…" at bounding box center [578, 298] width 299 height 234
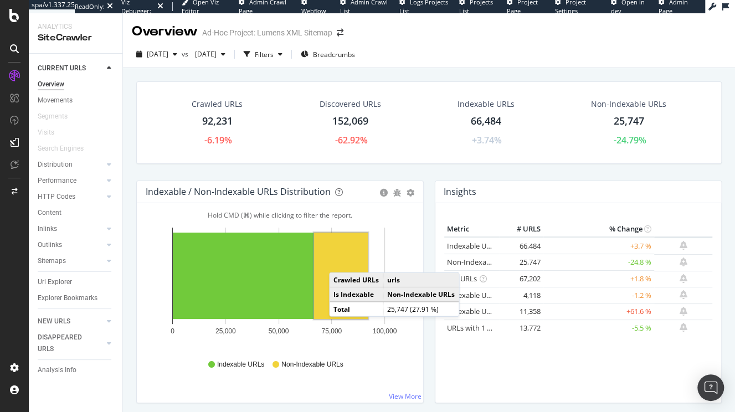
click at [340, 259] on rect "A chart." at bounding box center [341, 276] width 54 height 86
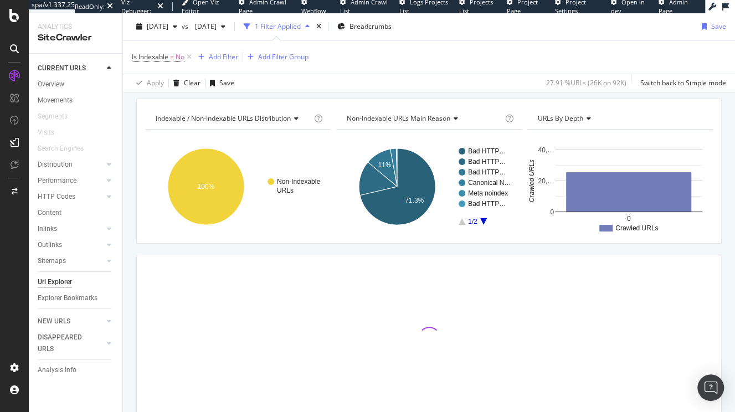
scroll to position [33, 0]
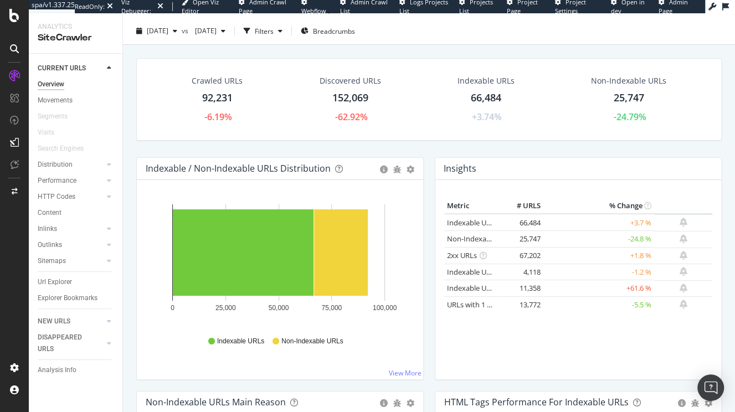
scroll to position [27, 0]
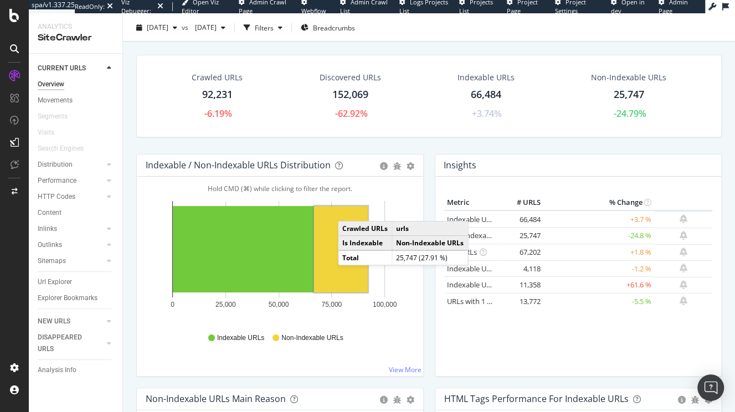
click at [346, 210] on rect "A chart." at bounding box center [341, 249] width 54 height 86
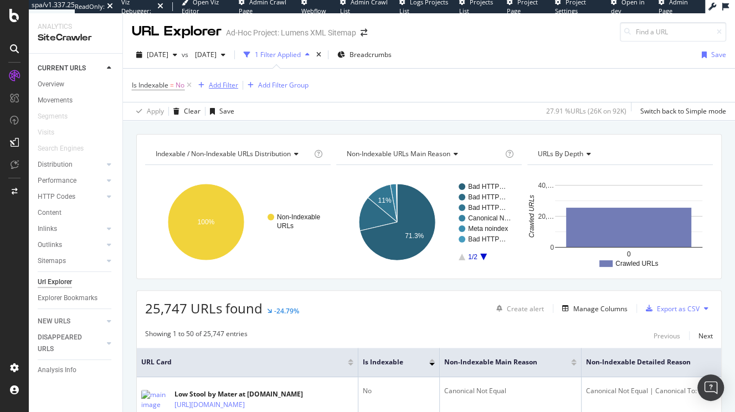
click at [218, 86] on div "Add Filter" at bounding box center [223, 84] width 29 height 9
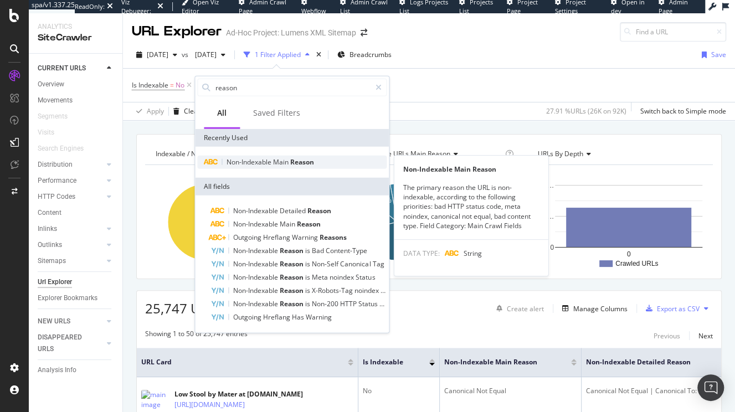
type input "reason"
click at [285, 163] on span "Main" at bounding box center [281, 161] width 17 height 9
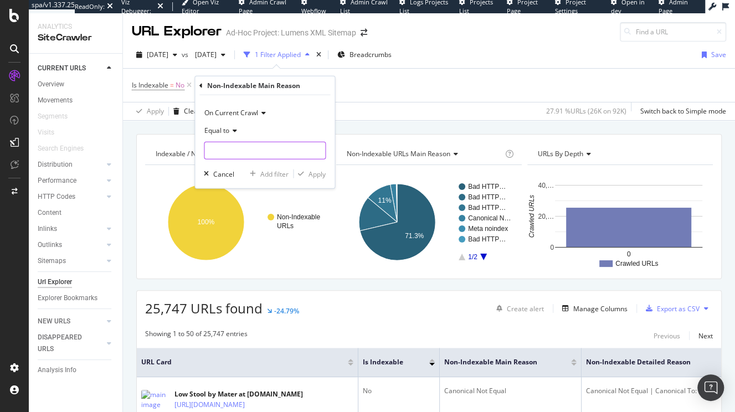
click at [234, 151] on input "text" at bounding box center [264, 151] width 121 height 18
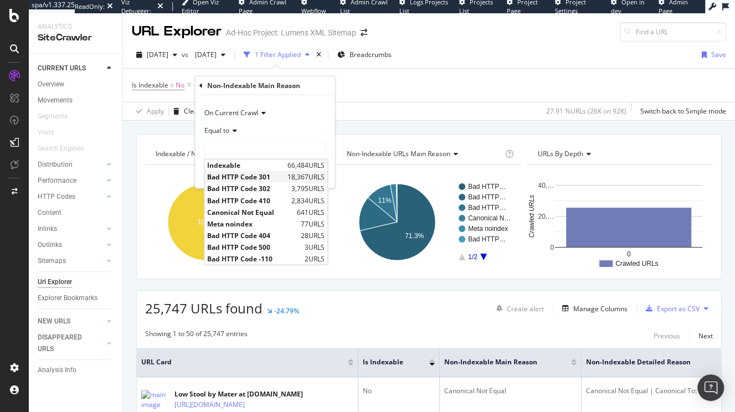
click at [224, 174] on span "Bad HTTP Code 301" at bounding box center [246, 176] width 78 height 9
type input "Bad HTTP Code 301"
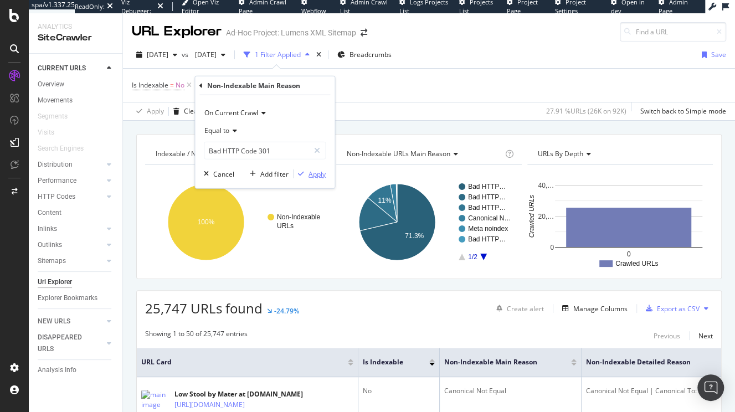
click at [315, 173] on div "Apply" at bounding box center [317, 173] width 17 height 9
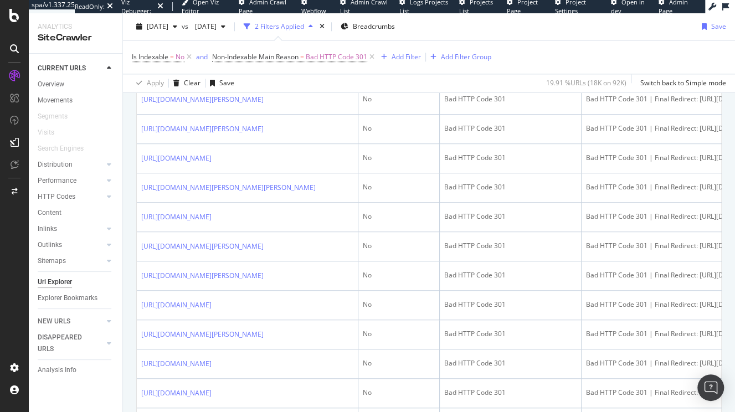
scroll to position [492, 0]
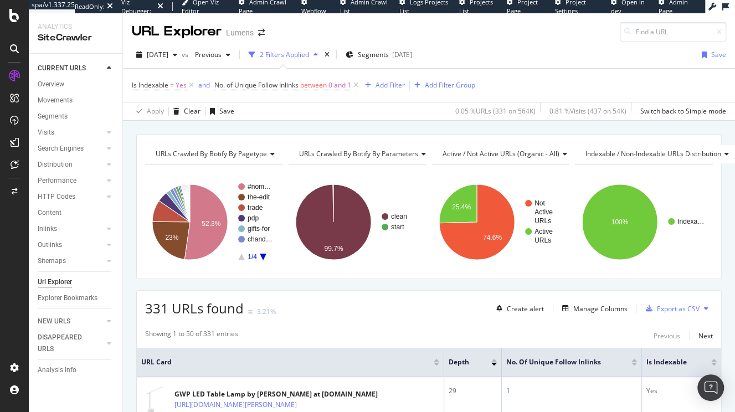
scroll to position [66, 0]
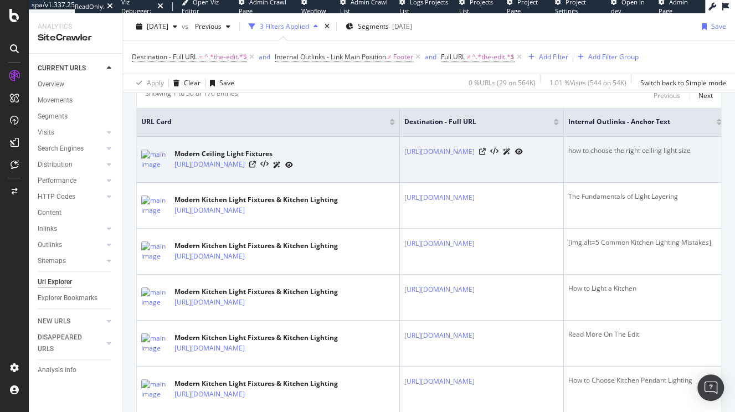
scroll to position [241, 0]
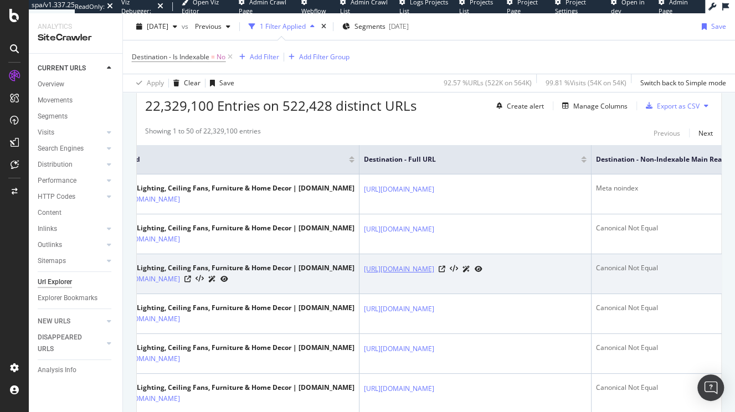
scroll to position [0, 29]
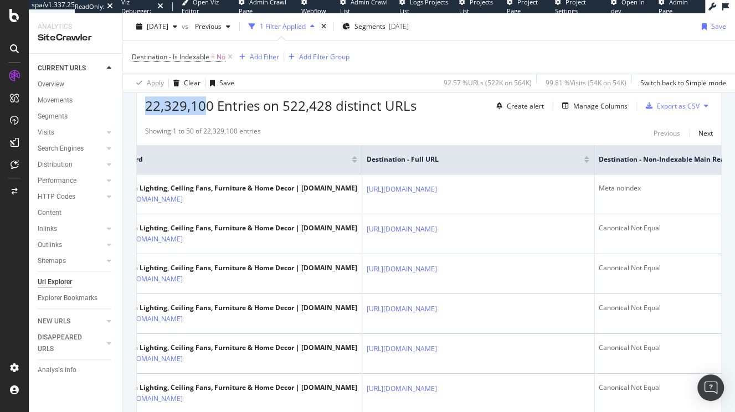
drag, startPoint x: 146, startPoint y: 105, endPoint x: 208, endPoint y: 109, distance: 61.6
click at [206, 109] on span "22,329,100 Entries on 522,428 distinct URLs" at bounding box center [280, 105] width 271 height 18
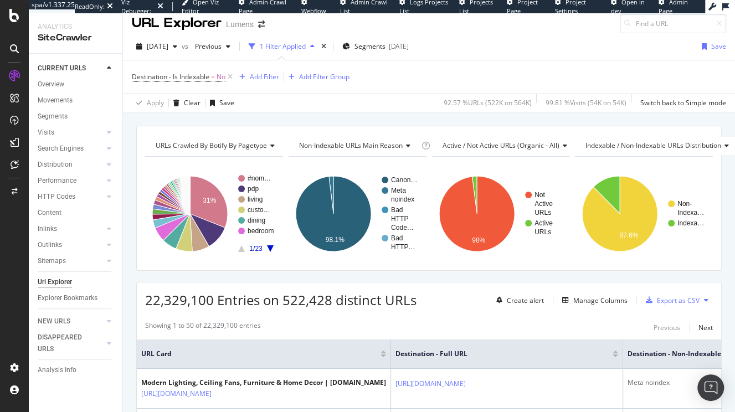
scroll to position [0, 0]
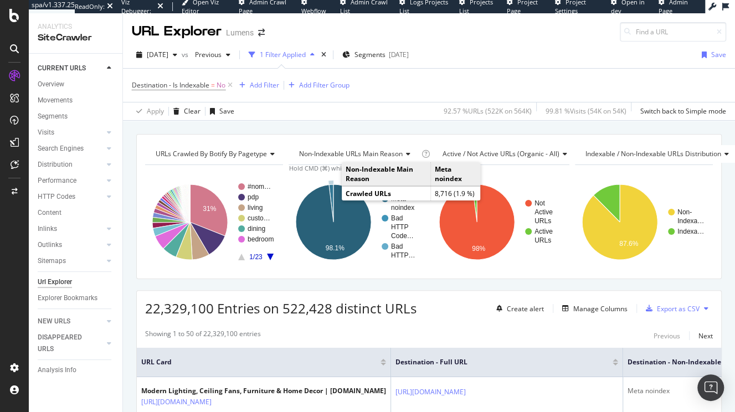
click at [330, 189] on icon "A chart." at bounding box center [331, 203] width 4 height 38
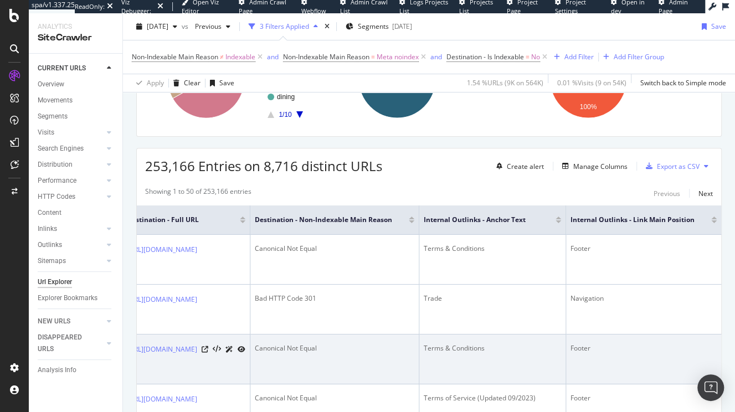
scroll to position [143, 0]
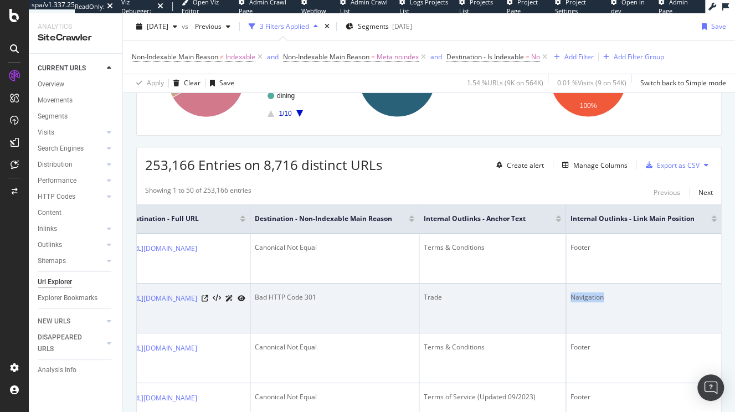
drag, startPoint x: 606, startPoint y: 305, endPoint x: 558, endPoint y: 306, distance: 47.7
click at [558, 306] on tr "Fredo Wall Sconce (Matte Black with Chrome) - OPEN BOX by Huxe at Lumens.com ht…" at bounding box center [221, 309] width 1000 height 50
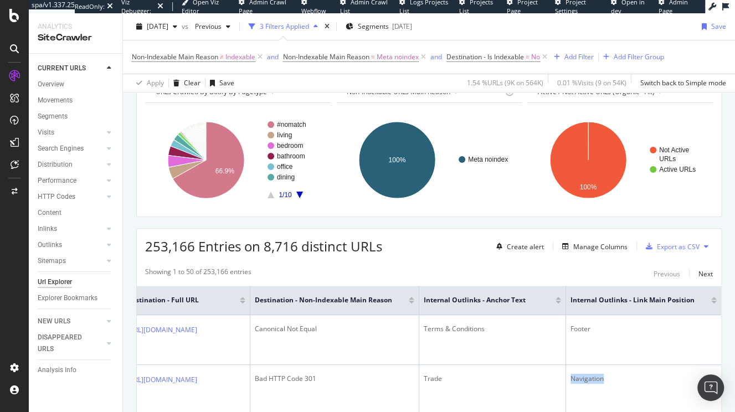
scroll to position [0, 0]
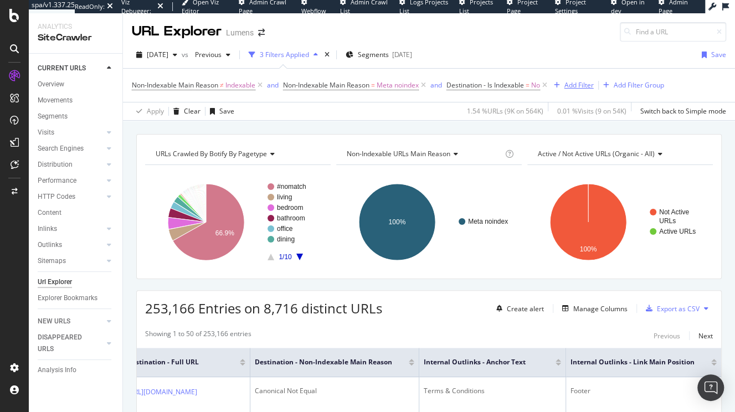
click at [586, 85] on div "Add Filter" at bounding box center [578, 84] width 29 height 9
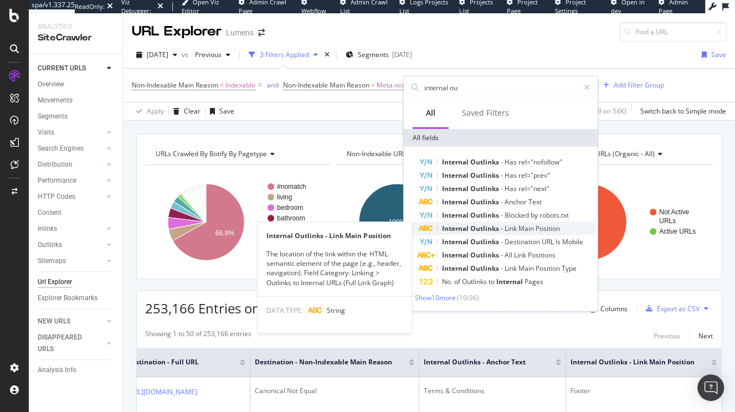
type input "internal ou"
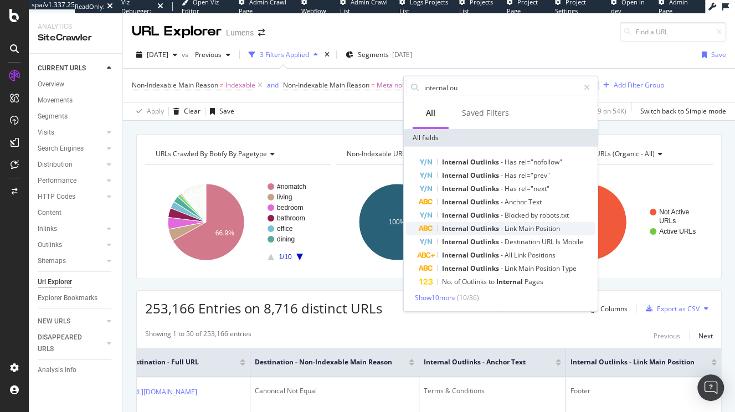
click at [485, 230] on span "Outlinks" at bounding box center [485, 228] width 30 height 9
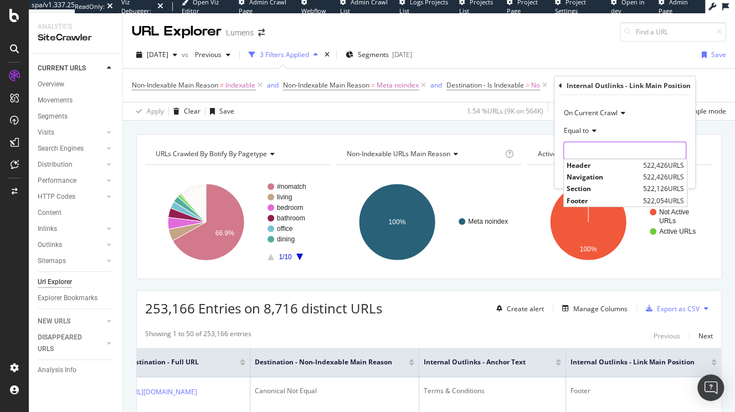
click at [594, 151] on input "text" at bounding box center [625, 151] width 122 height 18
click at [586, 188] on span "Section" at bounding box center [604, 188] width 74 height 9
type input "Section"
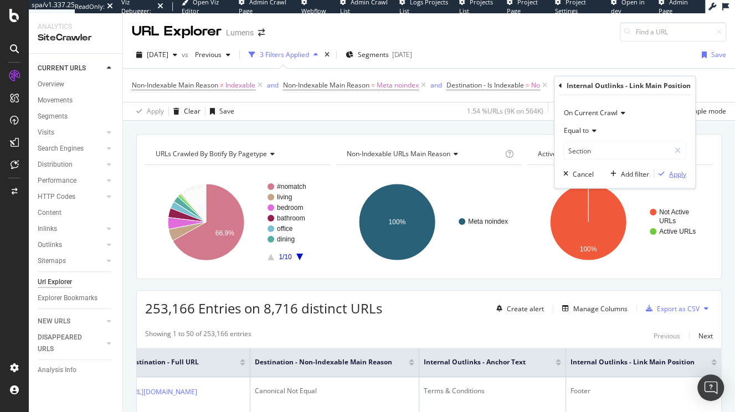
click at [680, 174] on div "Apply" at bounding box center [677, 173] width 17 height 9
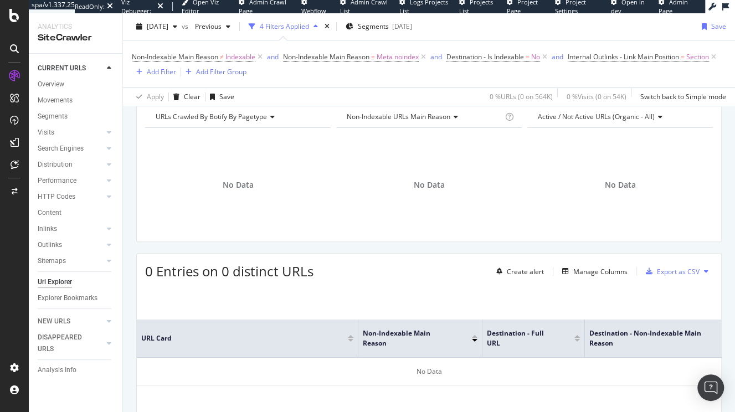
scroll to position [44, 0]
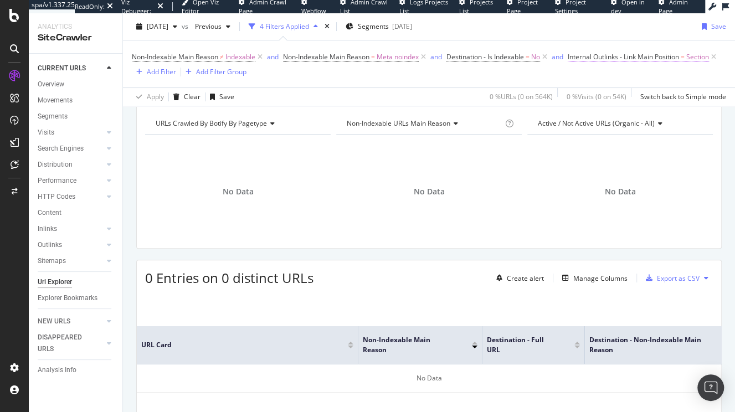
click at [568, 61] on span "Internal Outlinks - Link Main Position" at bounding box center [623, 56] width 111 height 9
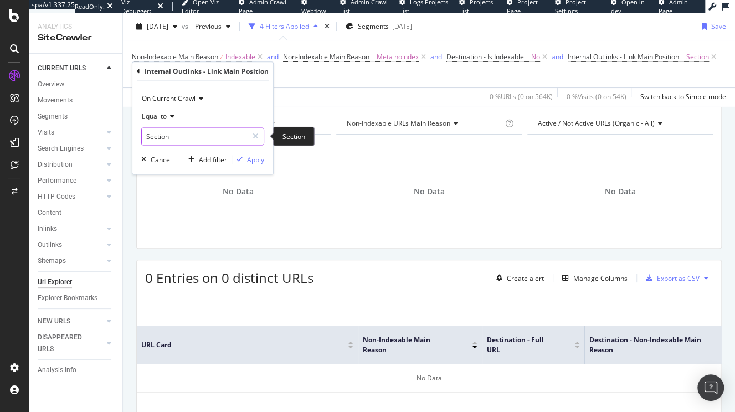
click at [166, 136] on input "Section" at bounding box center [195, 136] width 106 height 18
click at [167, 116] on icon at bounding box center [171, 116] width 8 height 7
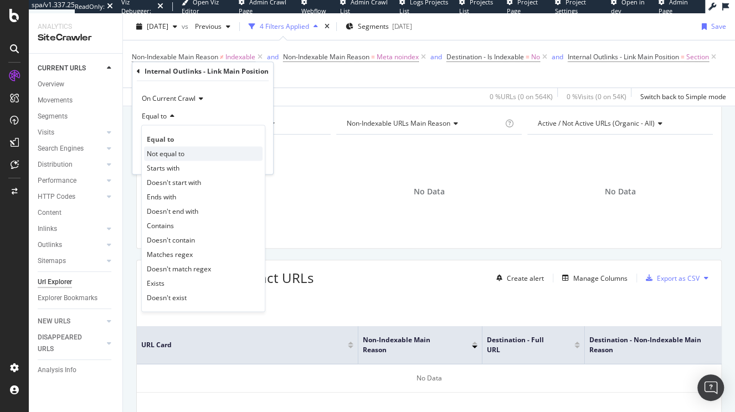
click at [168, 152] on span "Not equal to" at bounding box center [166, 153] width 38 height 9
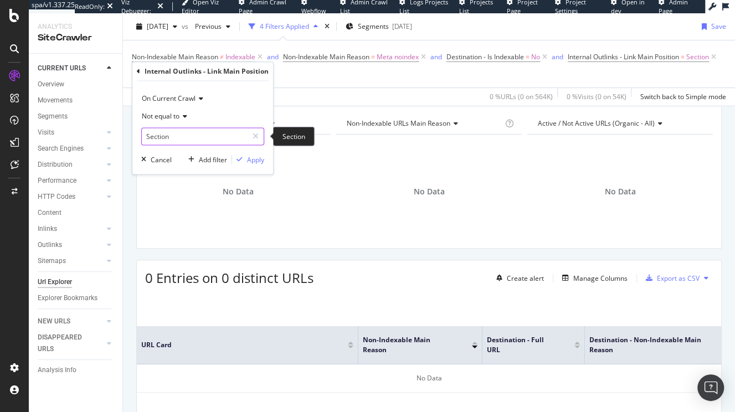
click at [172, 139] on input "Section" at bounding box center [195, 136] width 106 height 18
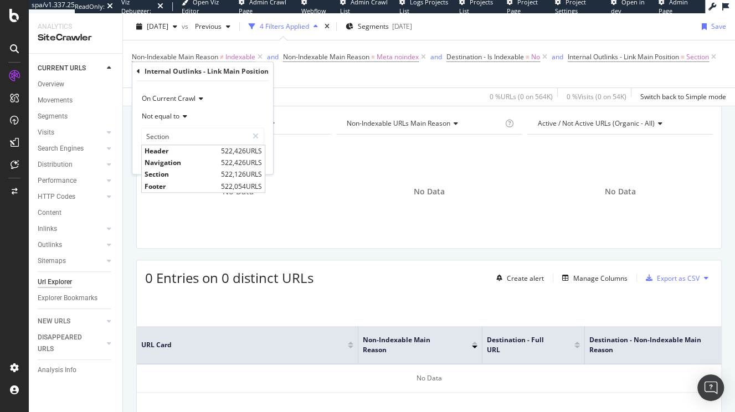
click at [239, 111] on div "Not equal to" at bounding box center [202, 116] width 123 height 18
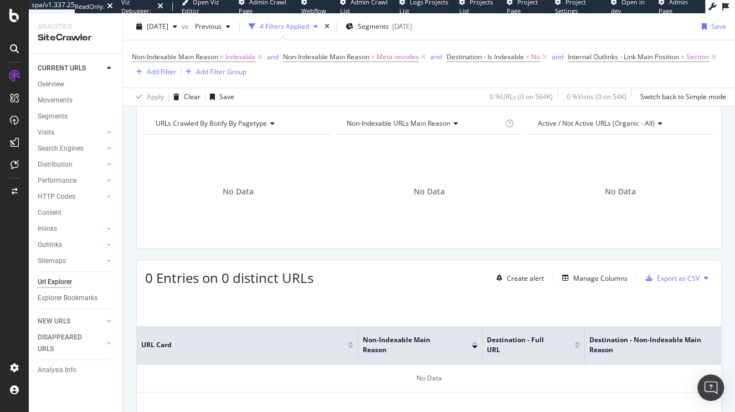
click at [568, 65] on span "Internal Outlinks - Link Main Position = Section" at bounding box center [643, 57] width 151 height 16
click at [709, 63] on icon at bounding box center [713, 57] width 9 height 11
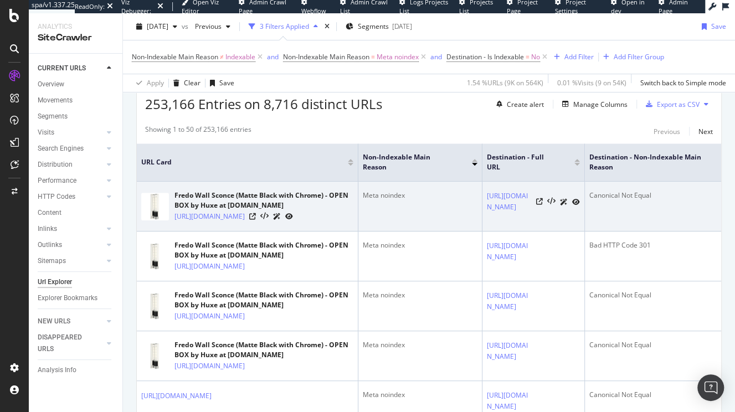
scroll to position [0, 326]
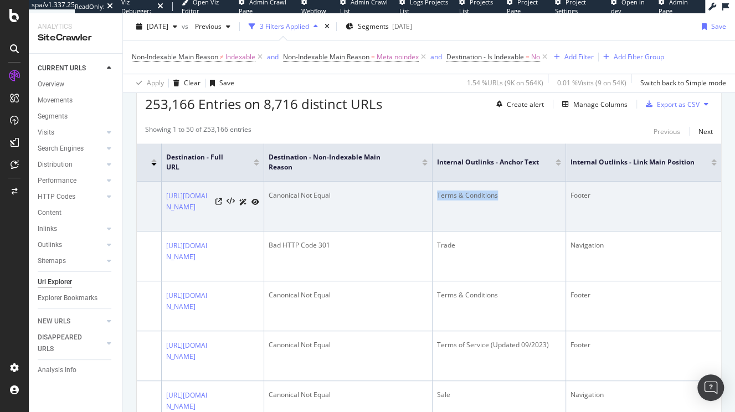
drag, startPoint x: 482, startPoint y: 192, endPoint x: 430, endPoint y: 190, distance: 51.6
click at [433, 190] on td "Terms & Conditions" at bounding box center [499, 207] width 133 height 50
copy div "Terms & Conditions"
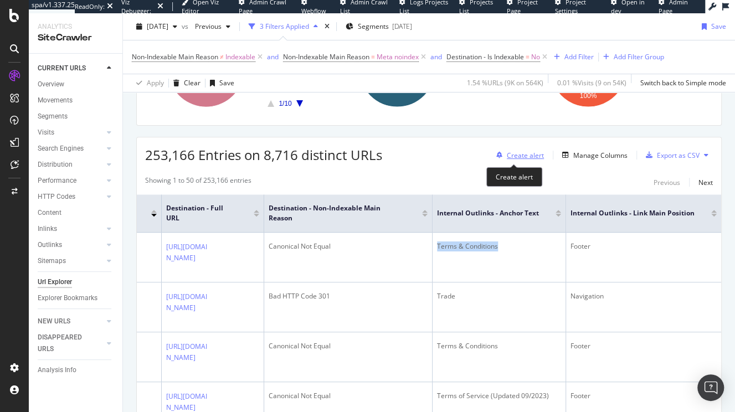
scroll to position [0, 0]
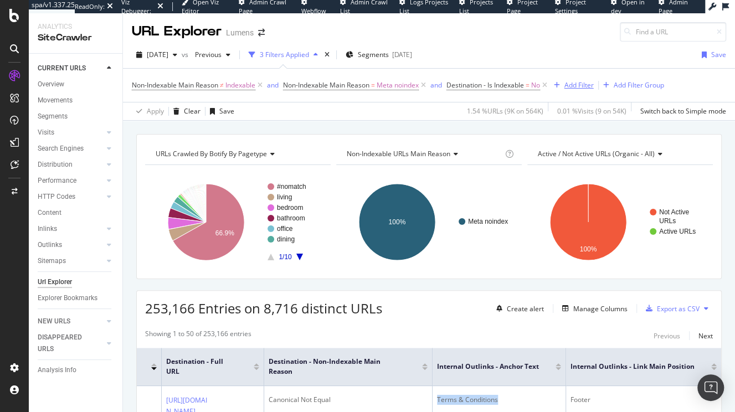
click at [581, 89] on div "Add Filter" at bounding box center [578, 84] width 29 height 9
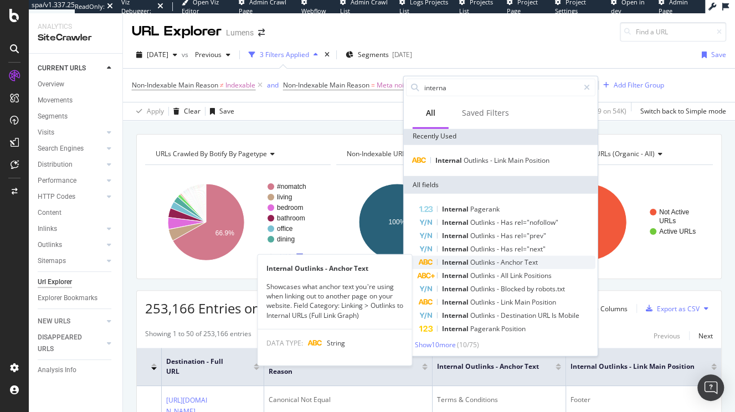
scroll to position [3, 0]
type input "interna"
click at [506, 259] on span "Anchor" at bounding box center [513, 260] width 24 height 9
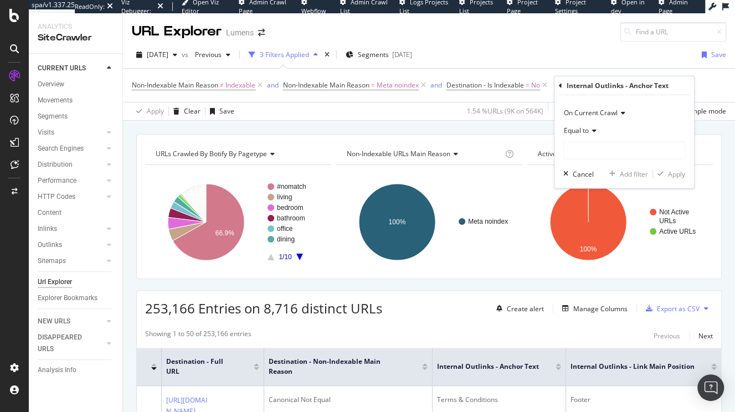
click at [592, 129] on icon at bounding box center [593, 130] width 8 height 7
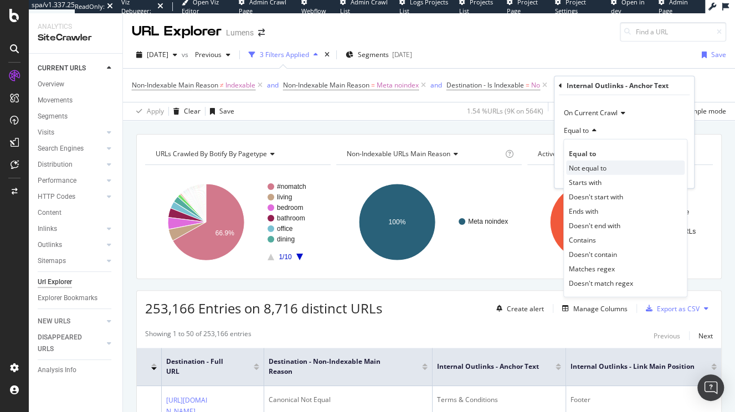
click at [589, 166] on span "Not equal to" at bounding box center [588, 167] width 38 height 9
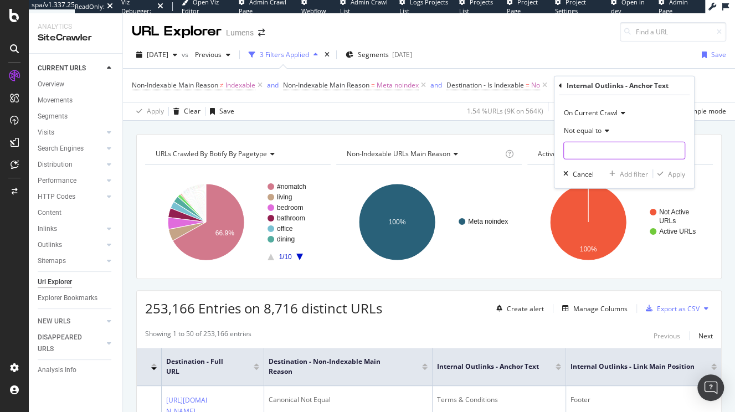
click at [588, 148] on input "text" at bounding box center [624, 151] width 121 height 18
paste input "Terms & Conditions"
type input "Terms & Conditions"
click at [680, 176] on div "Apply" at bounding box center [676, 173] width 17 height 9
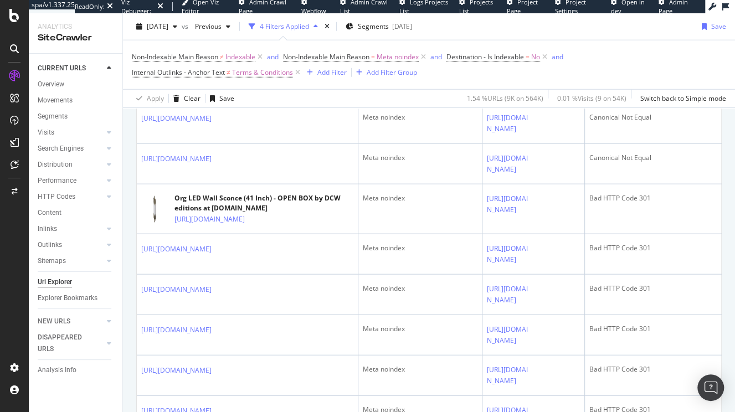
scroll to position [1535, 0]
click at [334, 73] on div "Add Filter" at bounding box center [331, 72] width 29 height 9
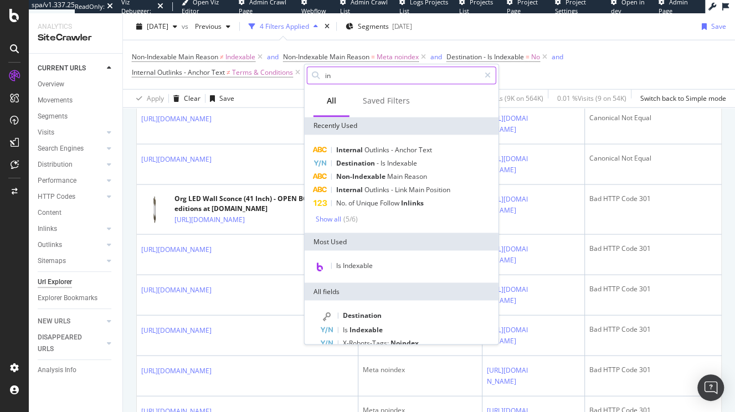
type input "i"
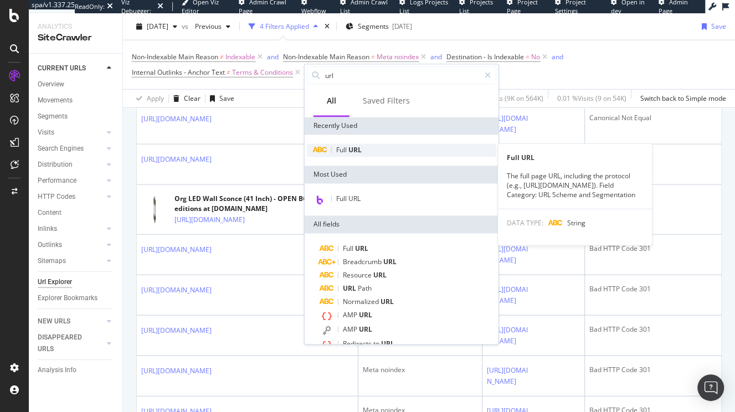
type input "url"
click at [359, 150] on span "URL" at bounding box center [354, 149] width 13 height 9
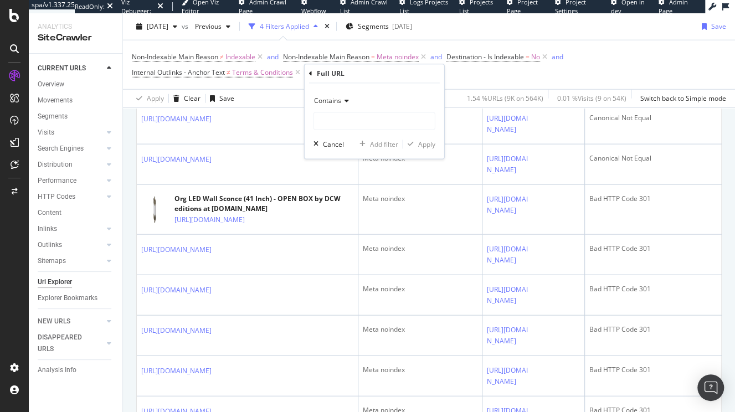
click at [340, 101] on span "Contains" at bounding box center [327, 100] width 27 height 9
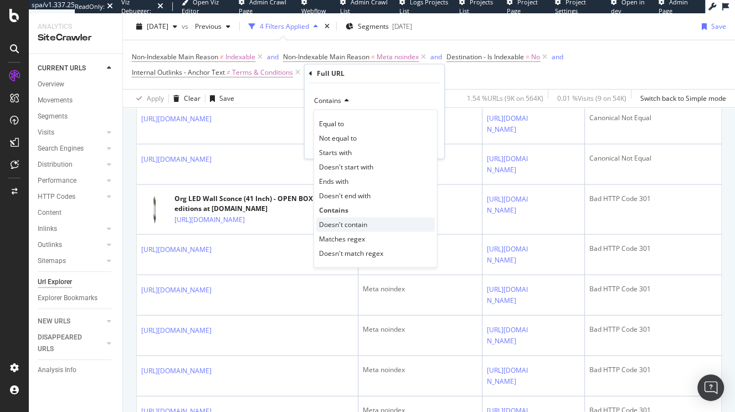
click at [341, 223] on span "Doesn't contain" at bounding box center [343, 224] width 48 height 9
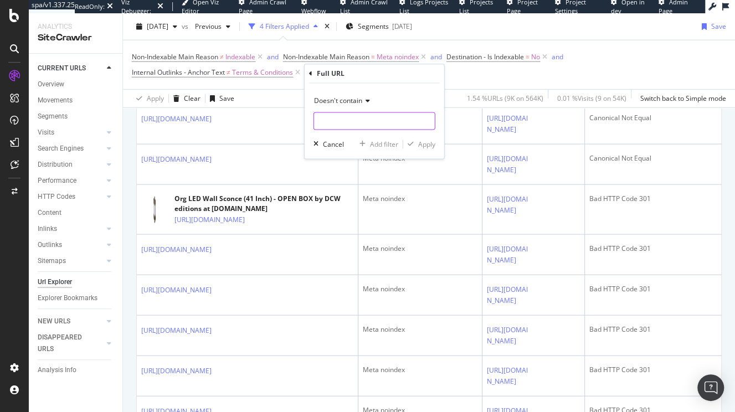
click at [332, 124] on input "text" at bounding box center [374, 121] width 121 height 18
type input "sz="
click at [432, 146] on div "Apply" at bounding box center [426, 144] width 17 height 9
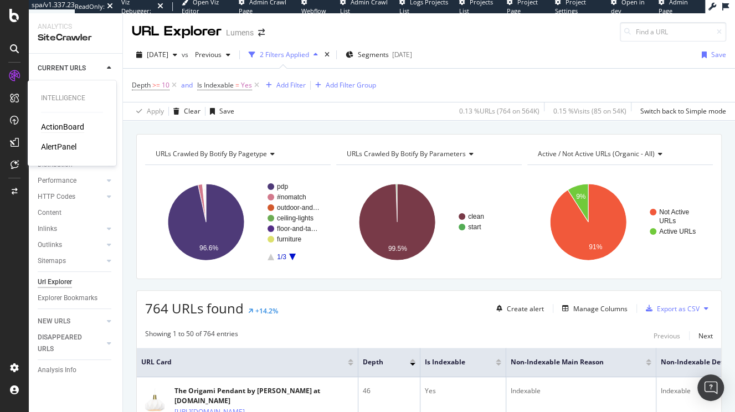
click at [60, 126] on div "ActionBoard" at bounding box center [62, 126] width 43 height 11
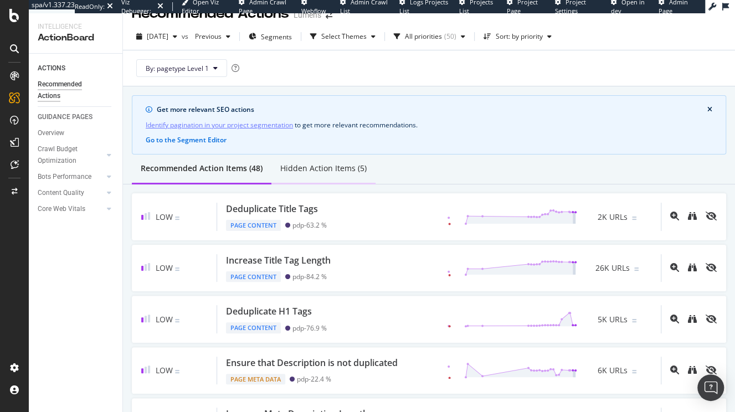
scroll to position [34, 0]
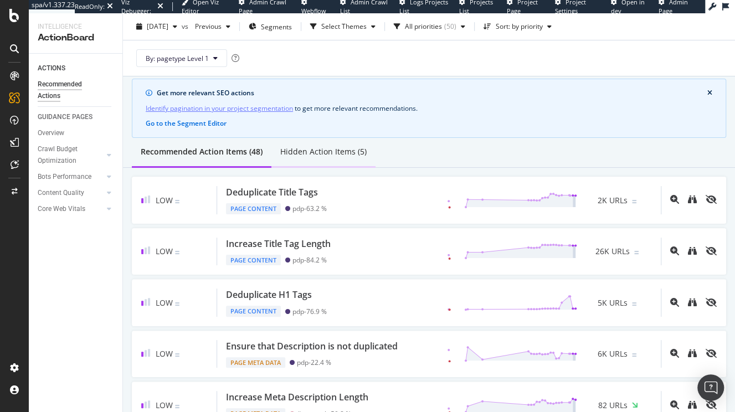
click at [309, 155] on div "Hidden Action Items (5)" at bounding box center [323, 151] width 86 height 11
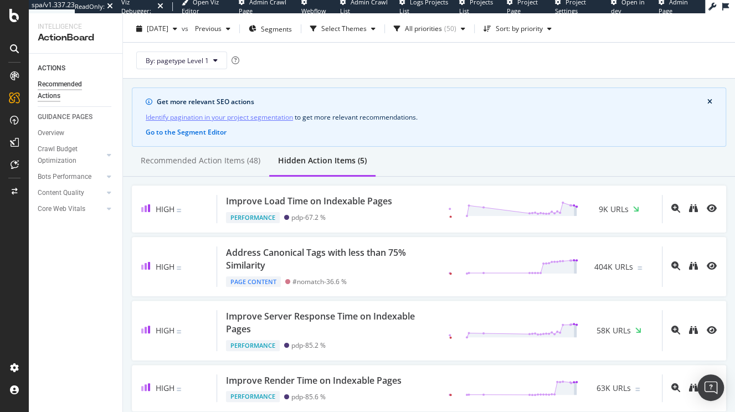
scroll to position [0, 0]
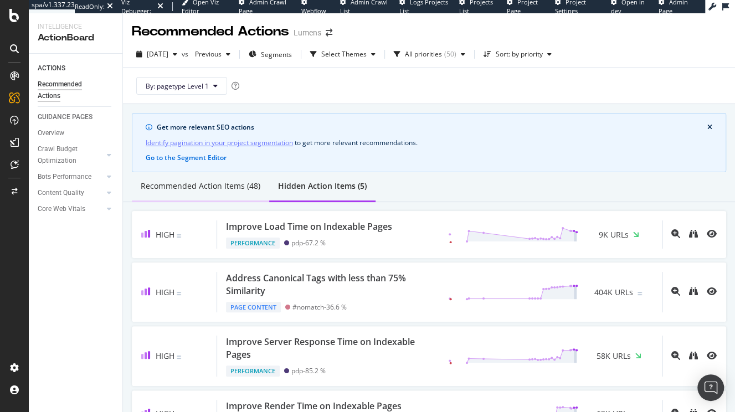
click at [196, 187] on div "Recommended Action Items (48)" at bounding box center [201, 186] width 120 height 11
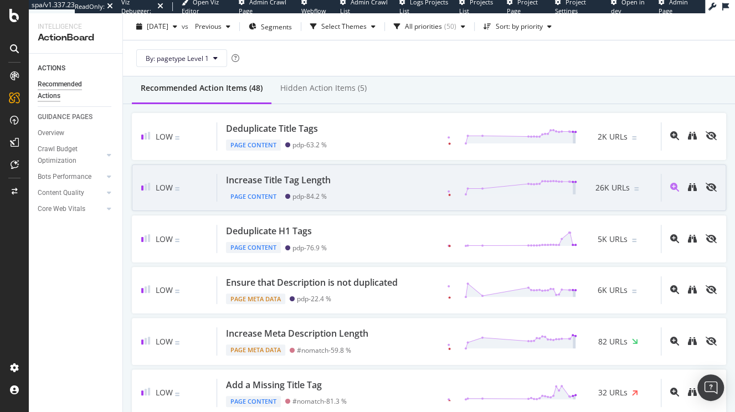
scroll to position [164, 0]
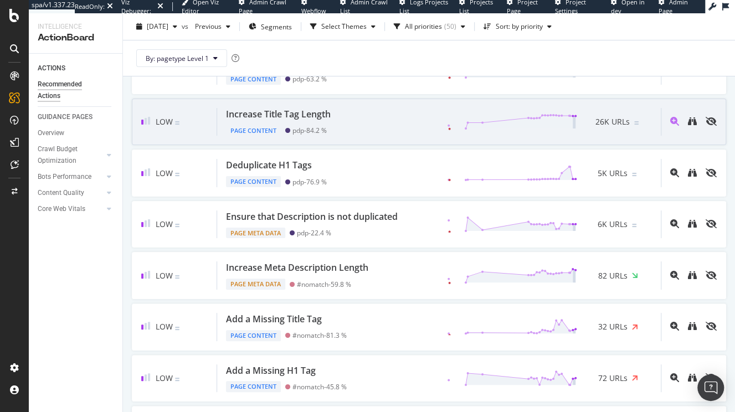
click at [249, 117] on div "Increase Title Tag Length" at bounding box center [278, 114] width 105 height 13
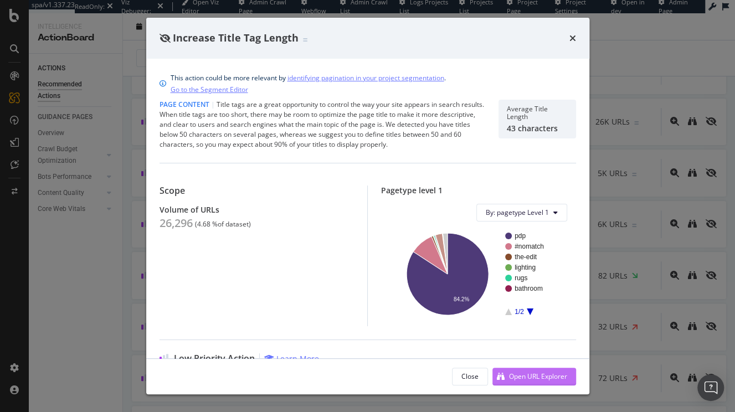
click at [530, 383] on div "Open URL Explorer" at bounding box center [529, 376] width 75 height 17
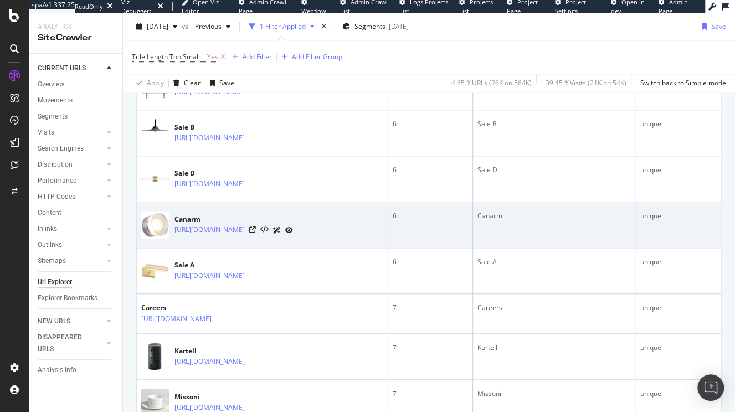
scroll to position [620, 0]
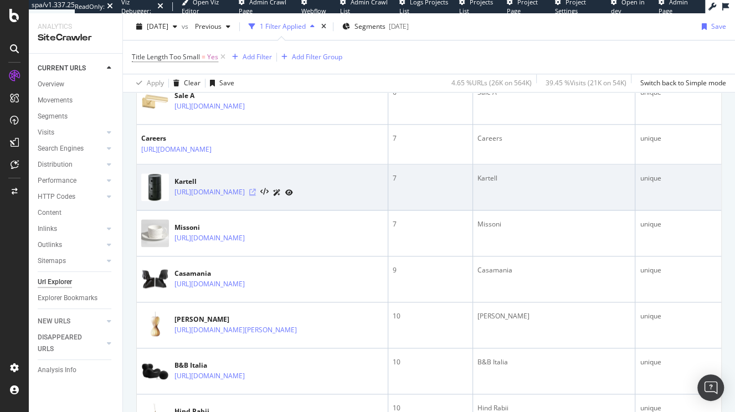
click at [256, 192] on icon at bounding box center [252, 192] width 7 height 7
